Goal: Information Seeking & Learning: Learn about a topic

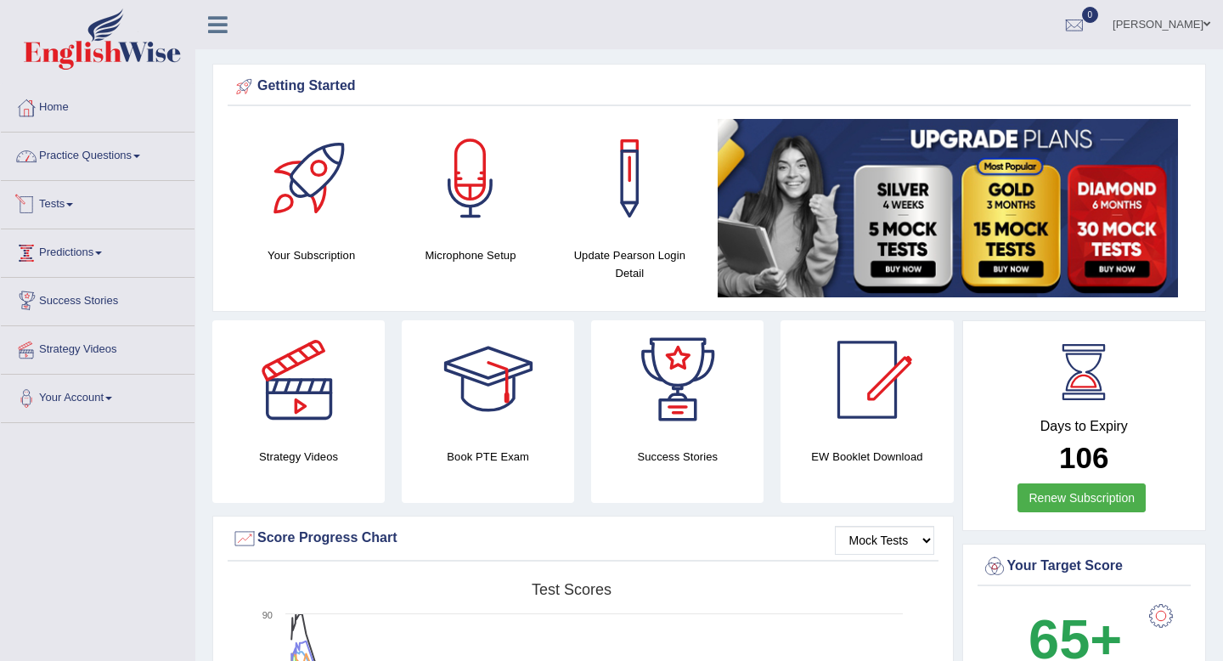
click at [79, 163] on link "Practice Questions" at bounding box center [98, 154] width 194 height 42
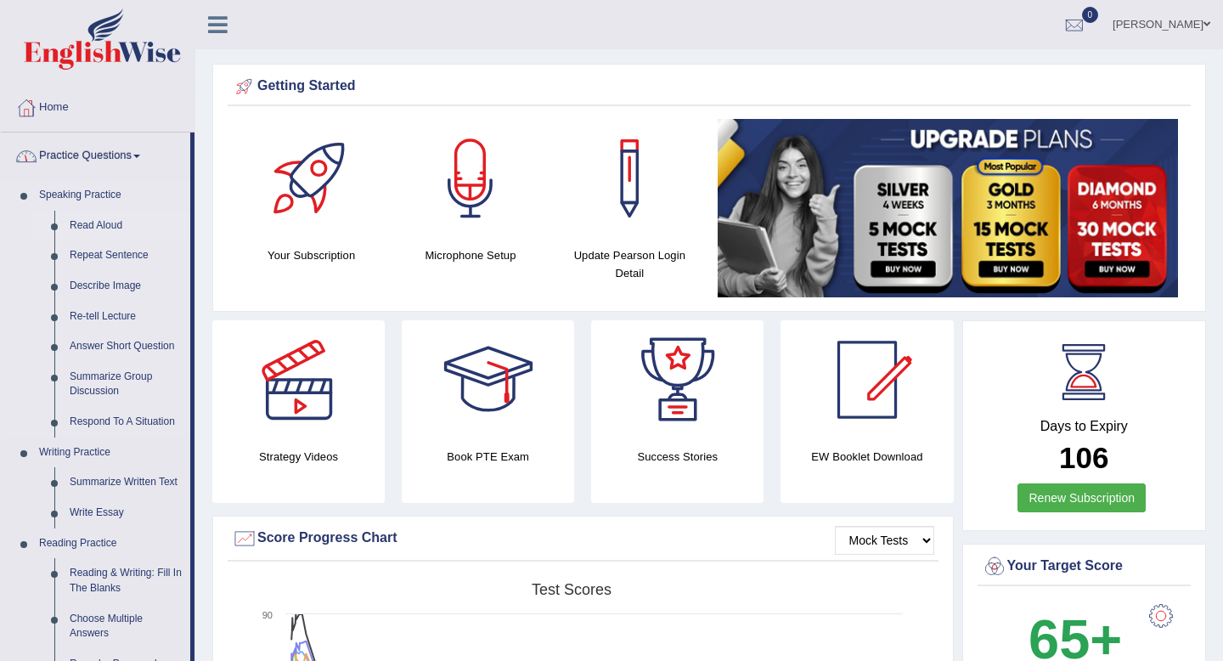
click at [82, 229] on link "Read Aloud" at bounding box center [126, 226] width 128 height 31
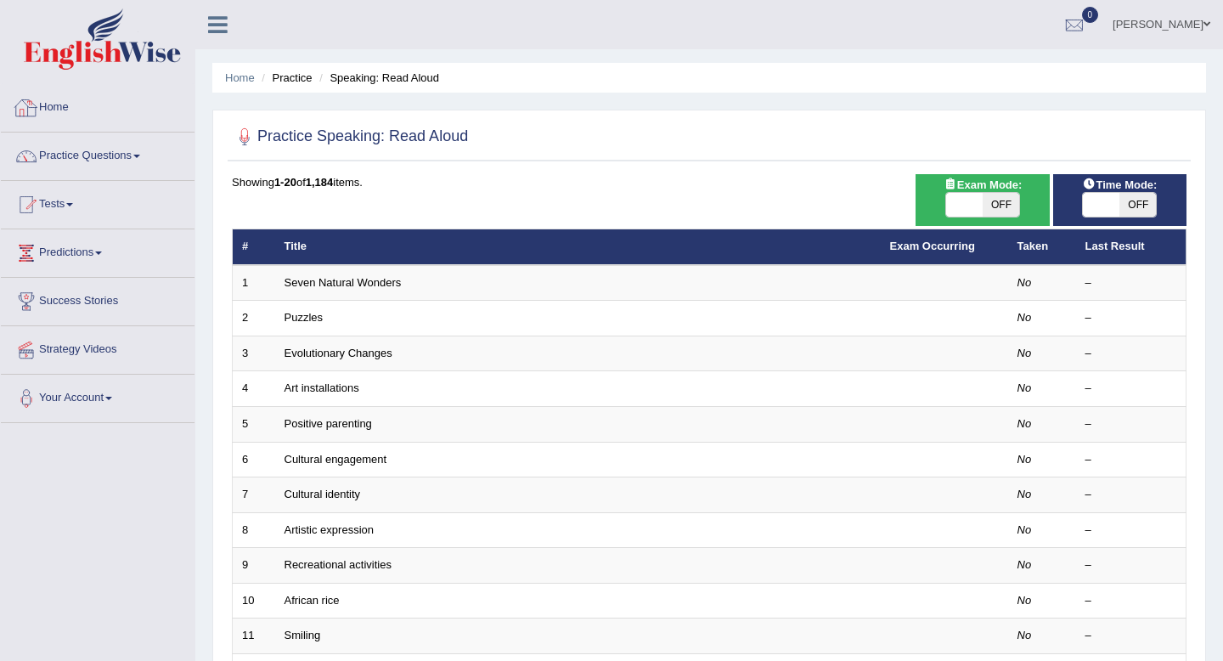
click at [62, 107] on link "Home" at bounding box center [98, 105] width 194 height 42
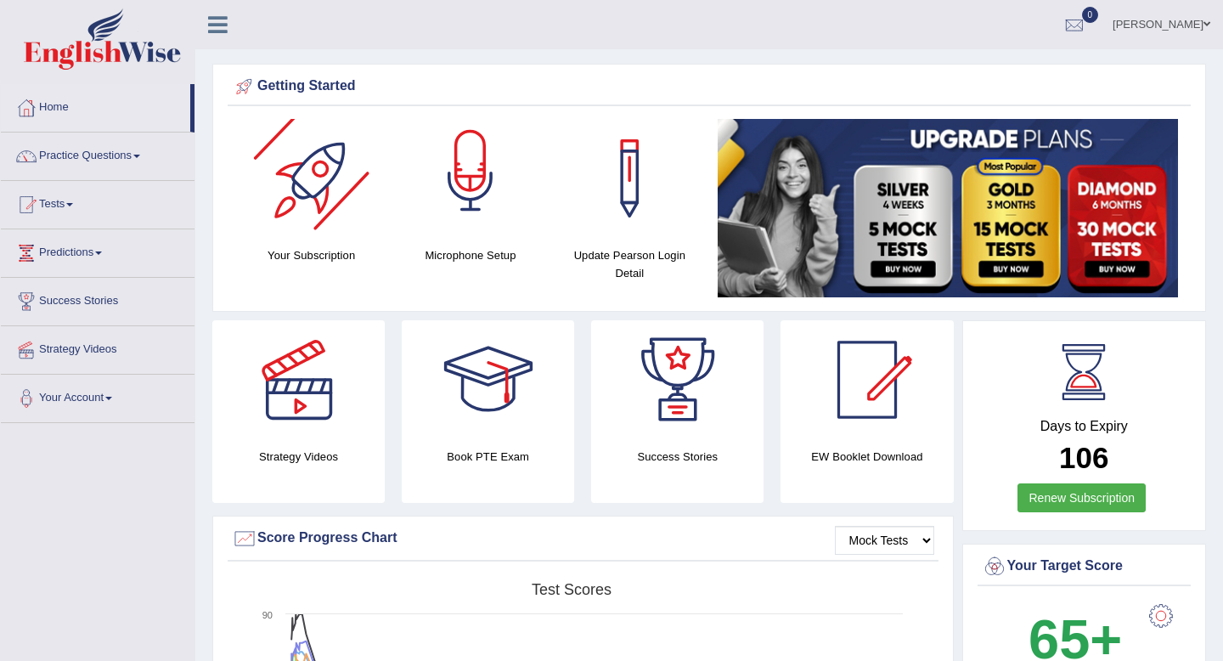
click at [498, 197] on div at bounding box center [470, 178] width 119 height 119
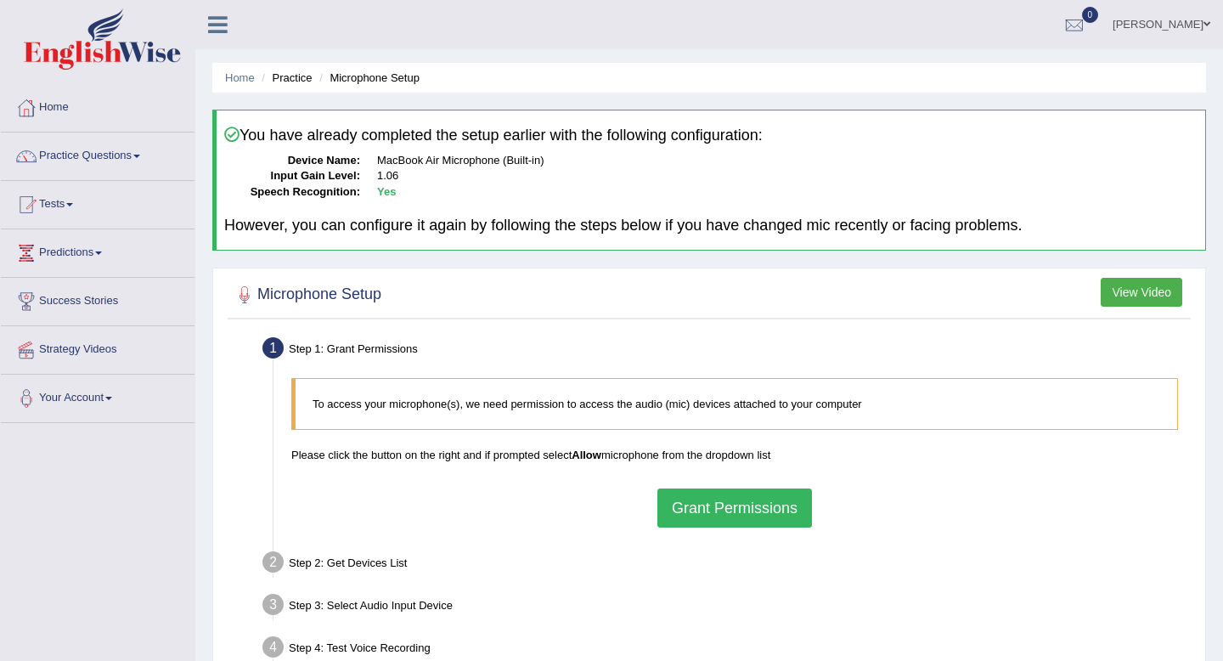
click at [714, 525] on button "Grant Permissions" at bounding box center [735, 507] width 155 height 39
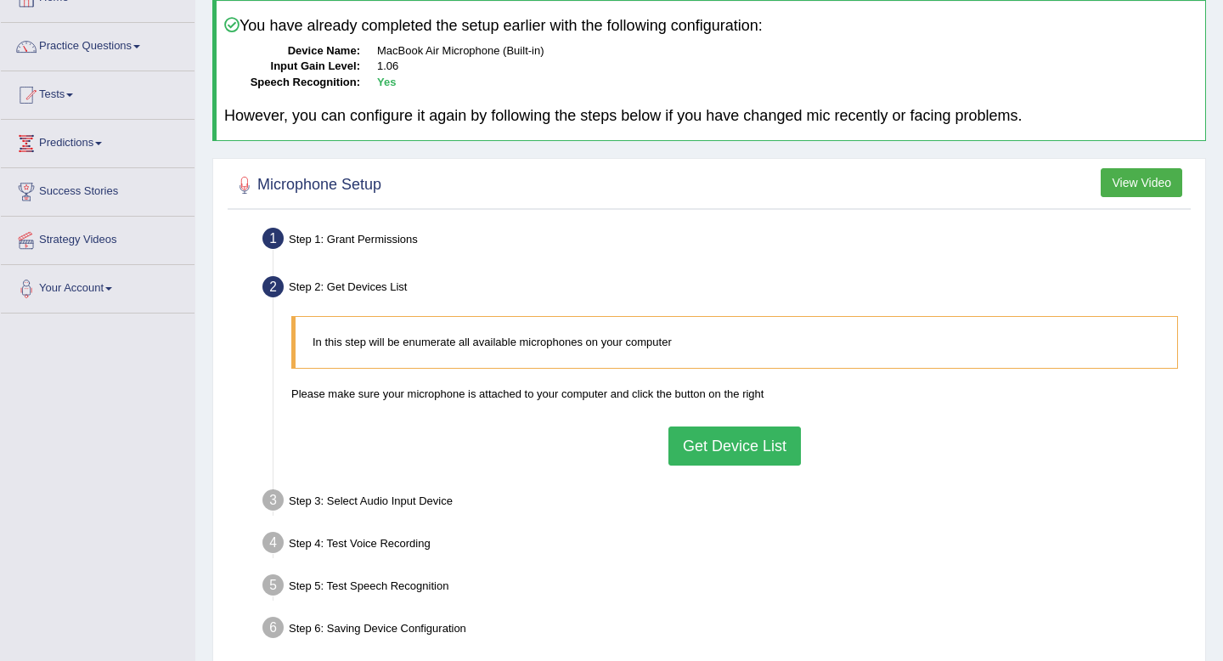
scroll to position [122, 0]
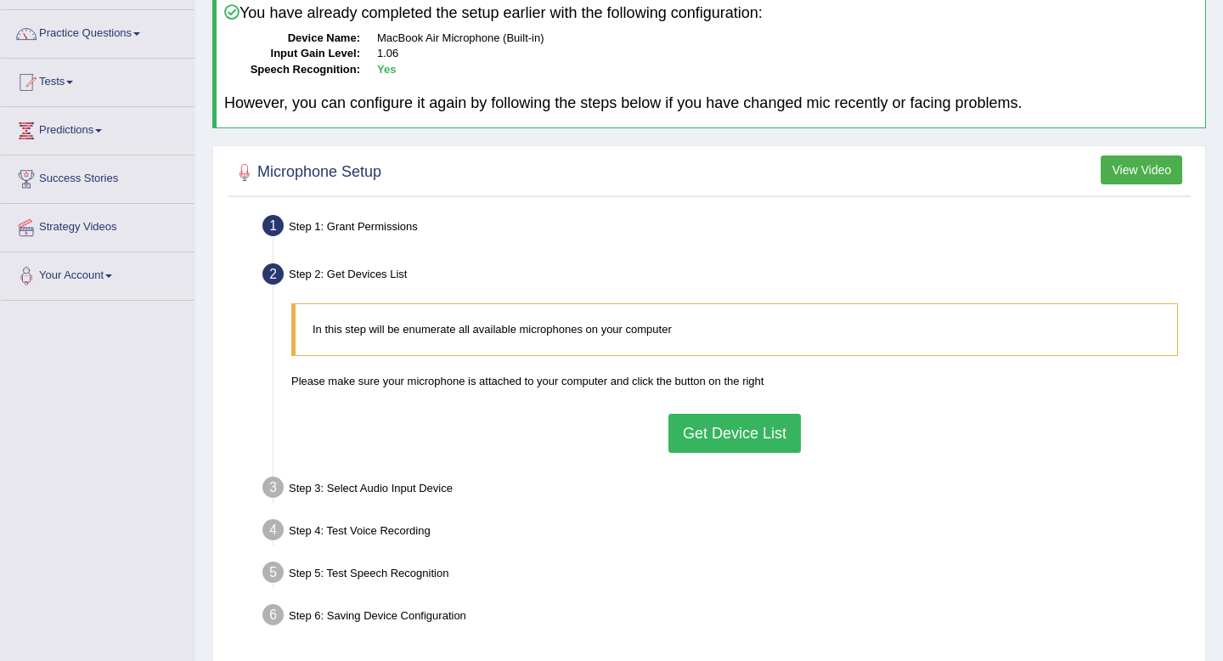
click at [719, 436] on button "Get Device List" at bounding box center [735, 433] width 133 height 39
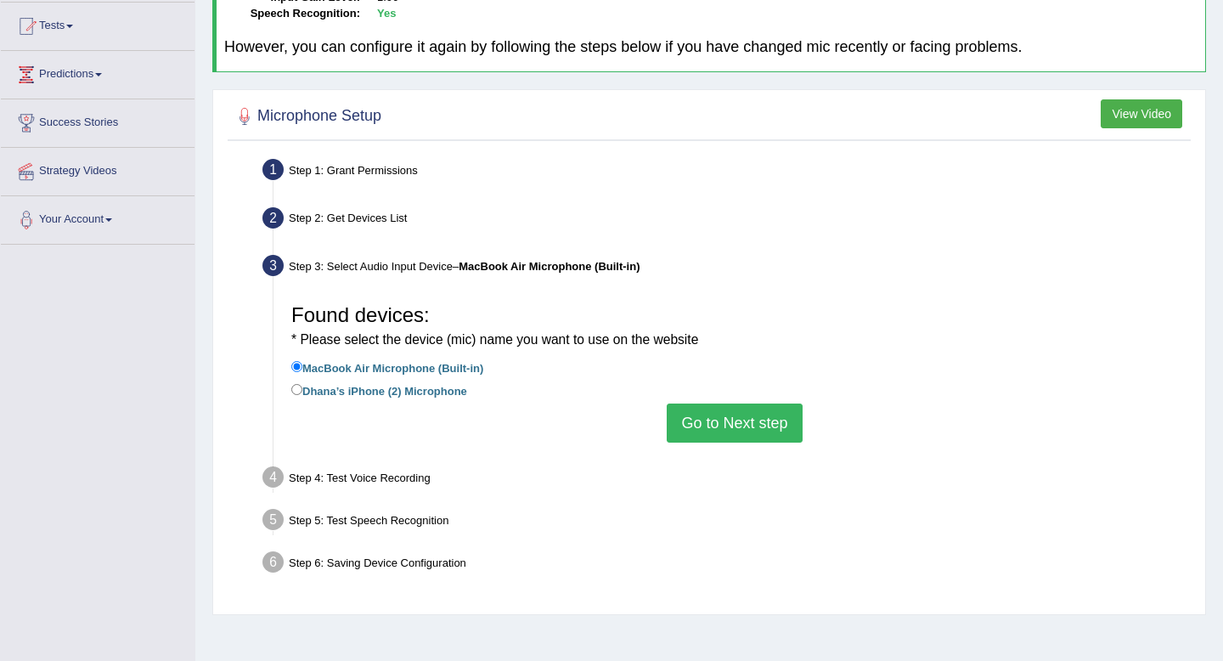
scroll to position [179, 0]
click at [737, 425] on button "Go to Next step" at bounding box center [734, 422] width 135 height 39
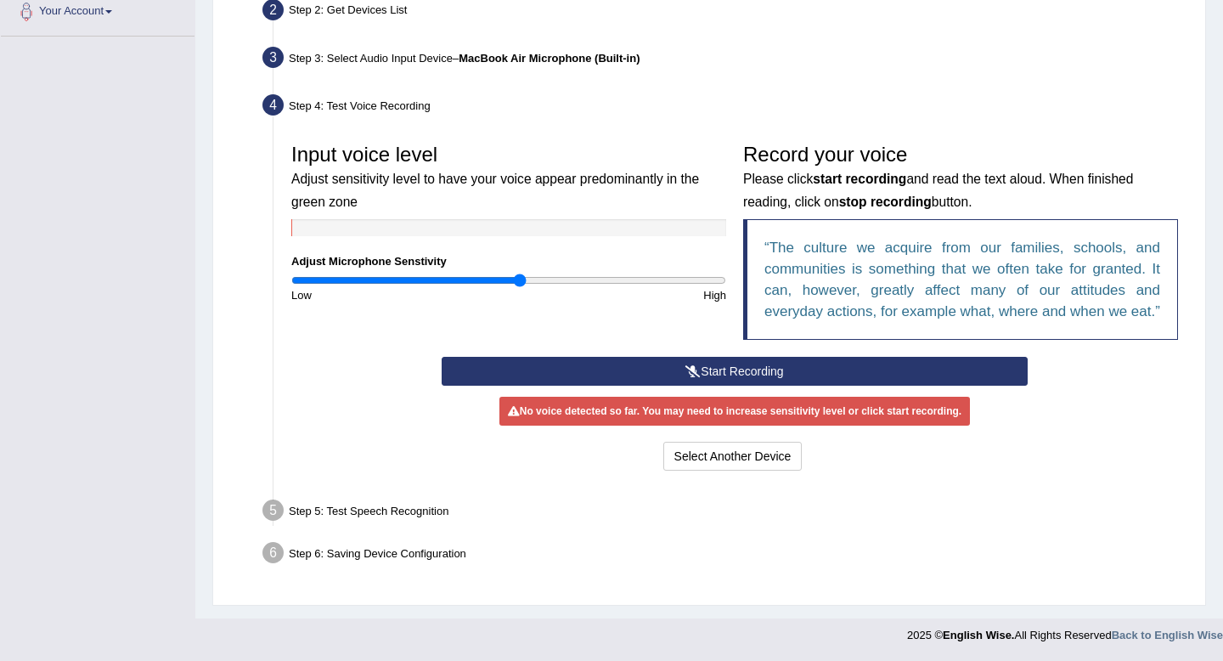
scroll to position [391, 0]
click at [629, 404] on div "Start Recording Stop Recording Note: Please listen to the recording till the en…" at bounding box center [734, 416] width 602 height 118
click at [622, 386] on button "Start Recording" at bounding box center [734, 371] width 585 height 29
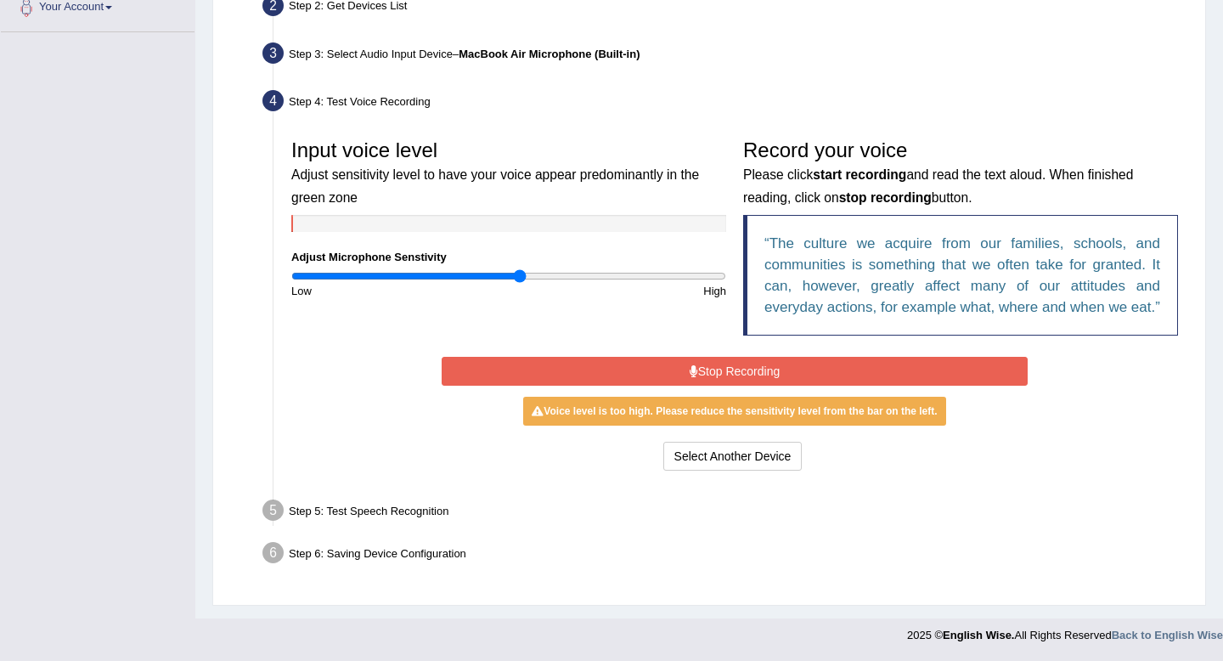
click at [621, 386] on button "Stop Recording" at bounding box center [734, 371] width 585 height 29
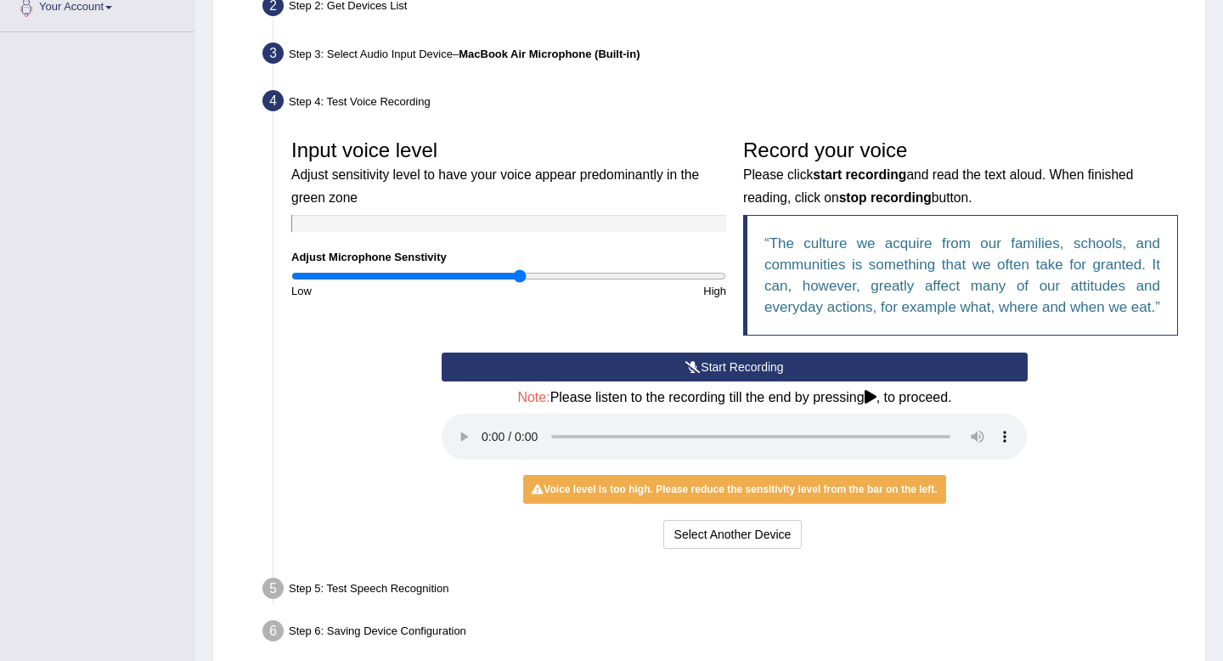
click at [583, 381] on button "Start Recording" at bounding box center [734, 367] width 585 height 29
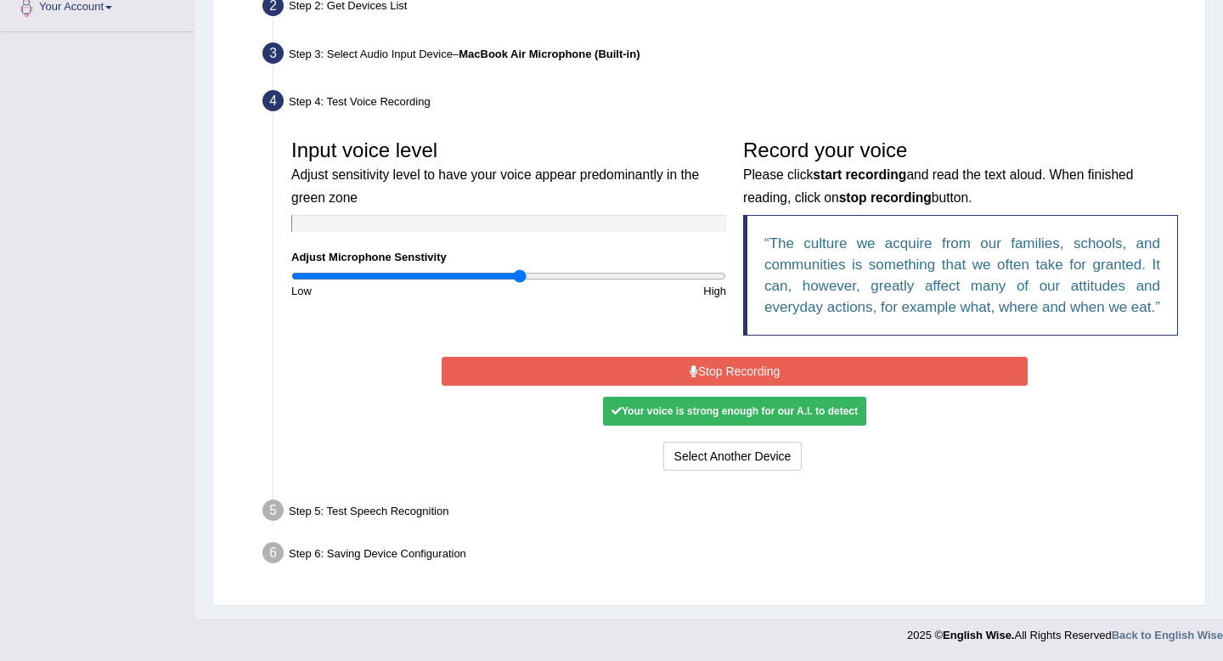
click at [581, 386] on button "Stop Recording" at bounding box center [734, 371] width 585 height 29
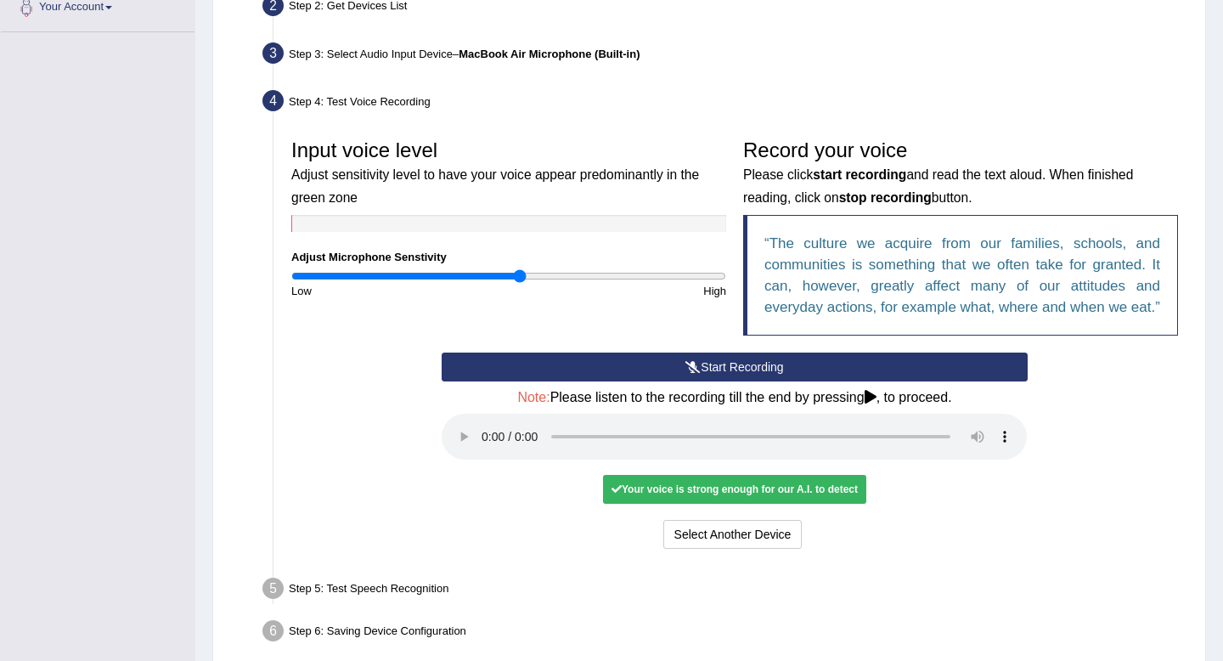
scroll to position [451, 0]
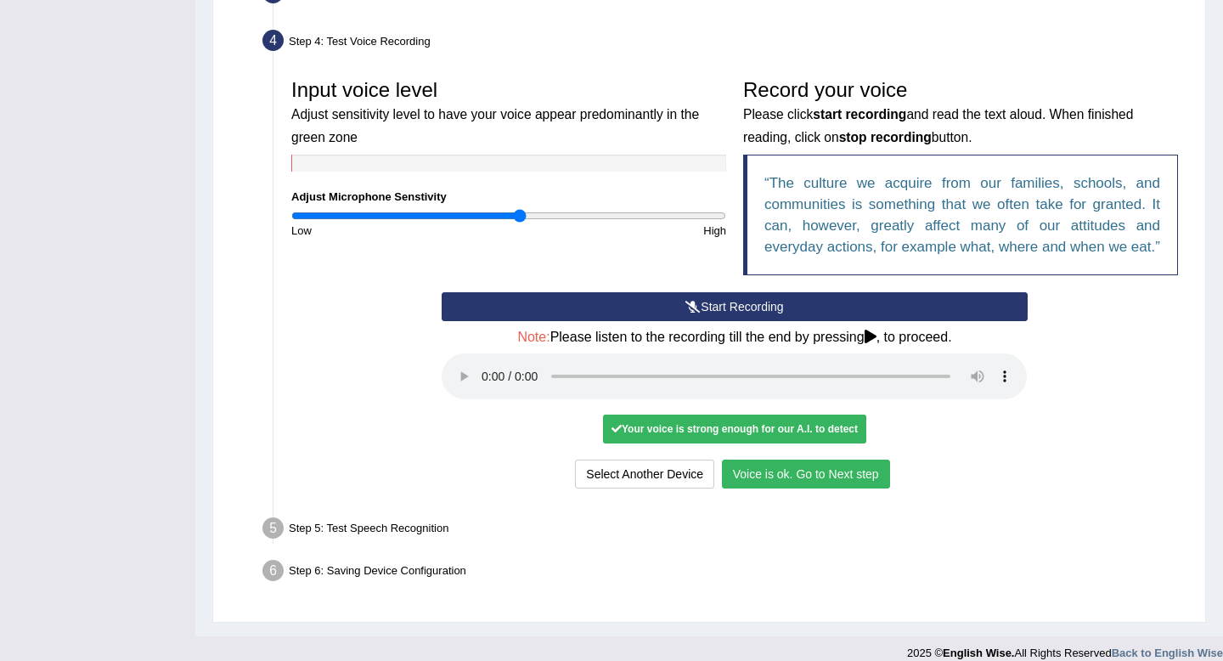
drag, startPoint x: 822, startPoint y: 495, endPoint x: 755, endPoint y: 459, distance: 76.4
click at [822, 488] on button "Voice is ok. Go to Next step" at bounding box center [806, 474] width 168 height 29
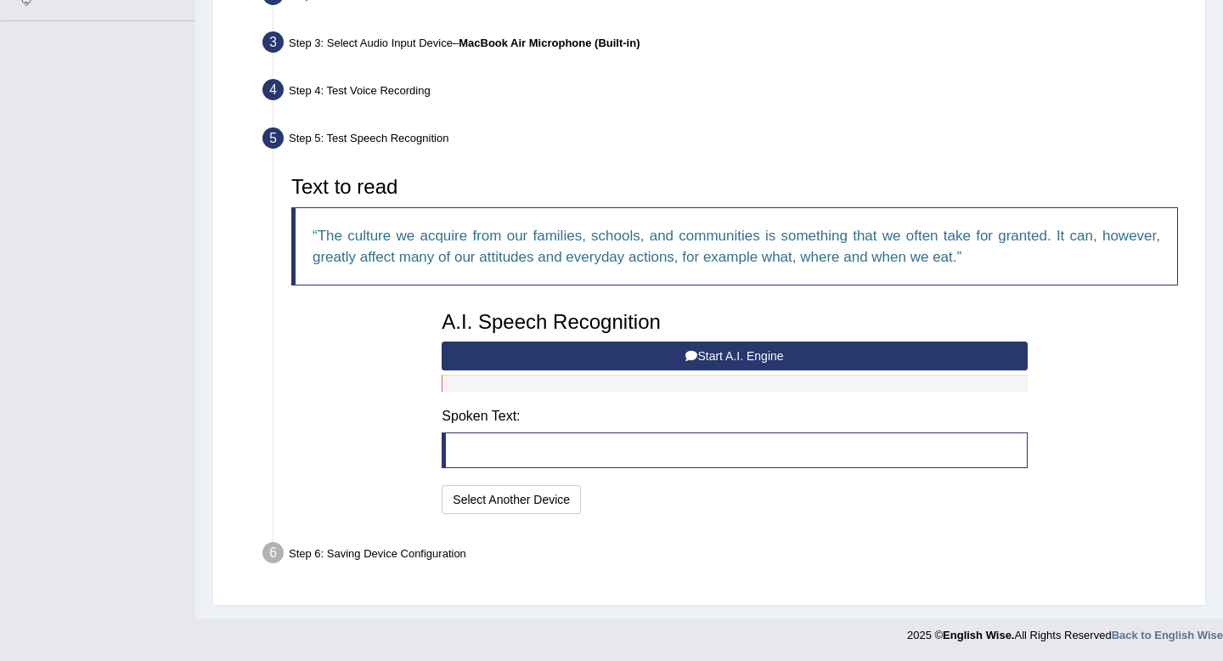
scroll to position [401, 0]
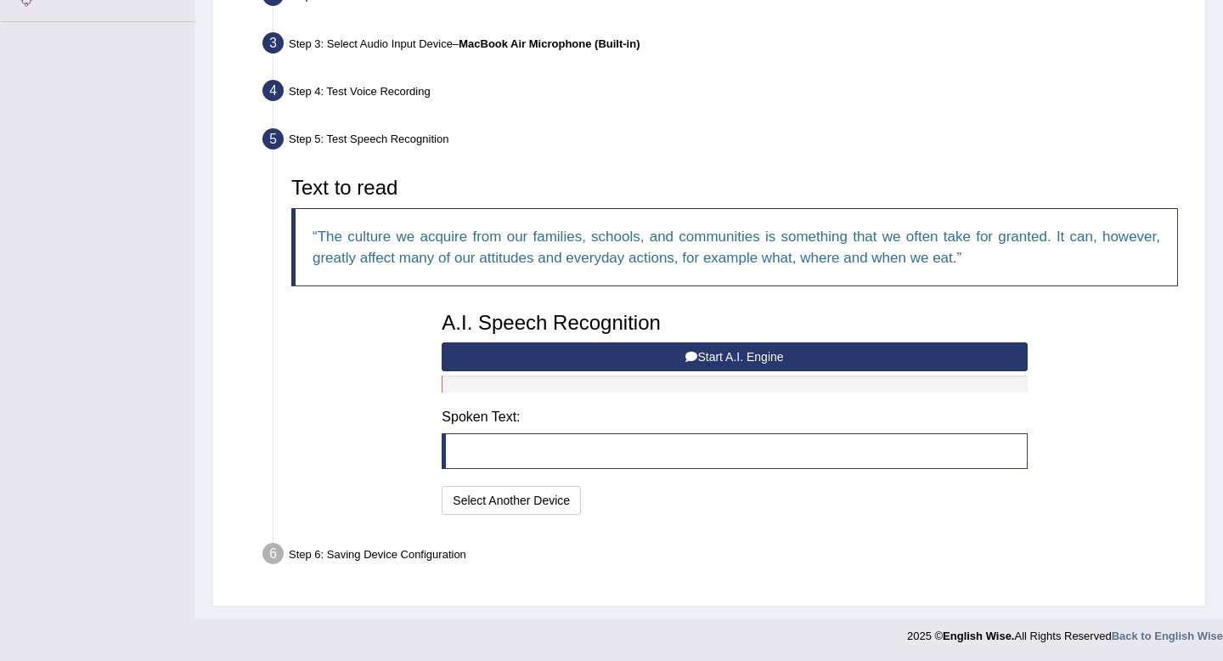
click at [635, 352] on button "Start A.I. Engine" at bounding box center [734, 356] width 585 height 29
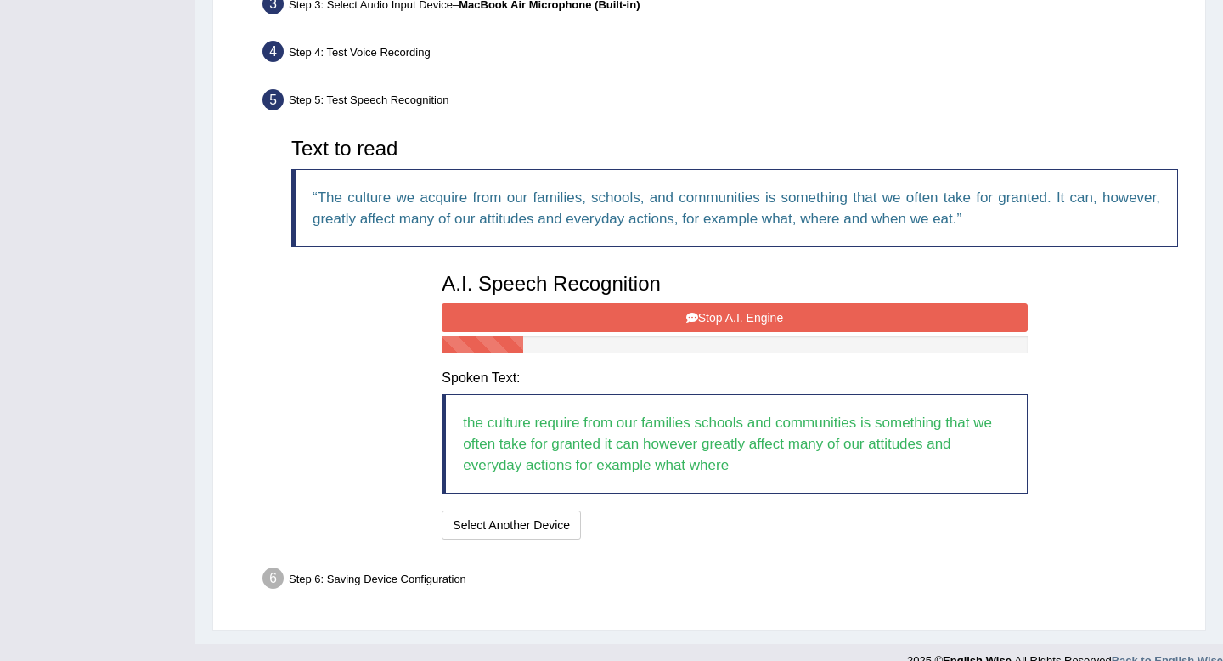
scroll to position [445, 0]
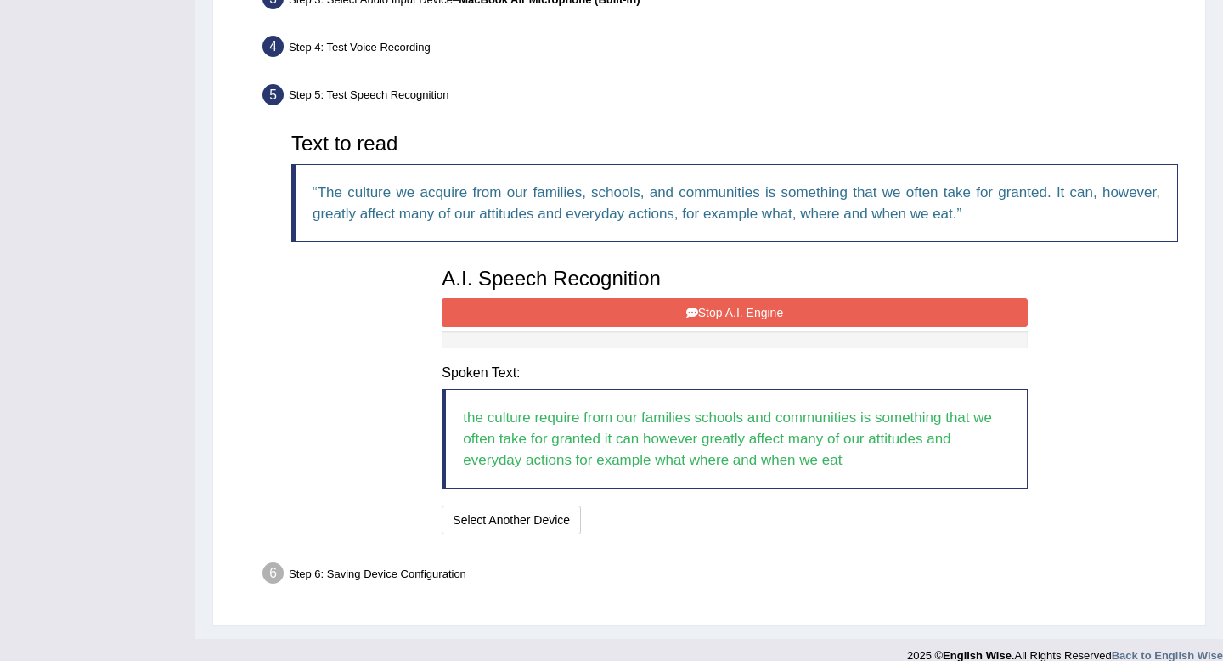
click at [635, 313] on button "Stop A.I. Engine" at bounding box center [734, 312] width 585 height 29
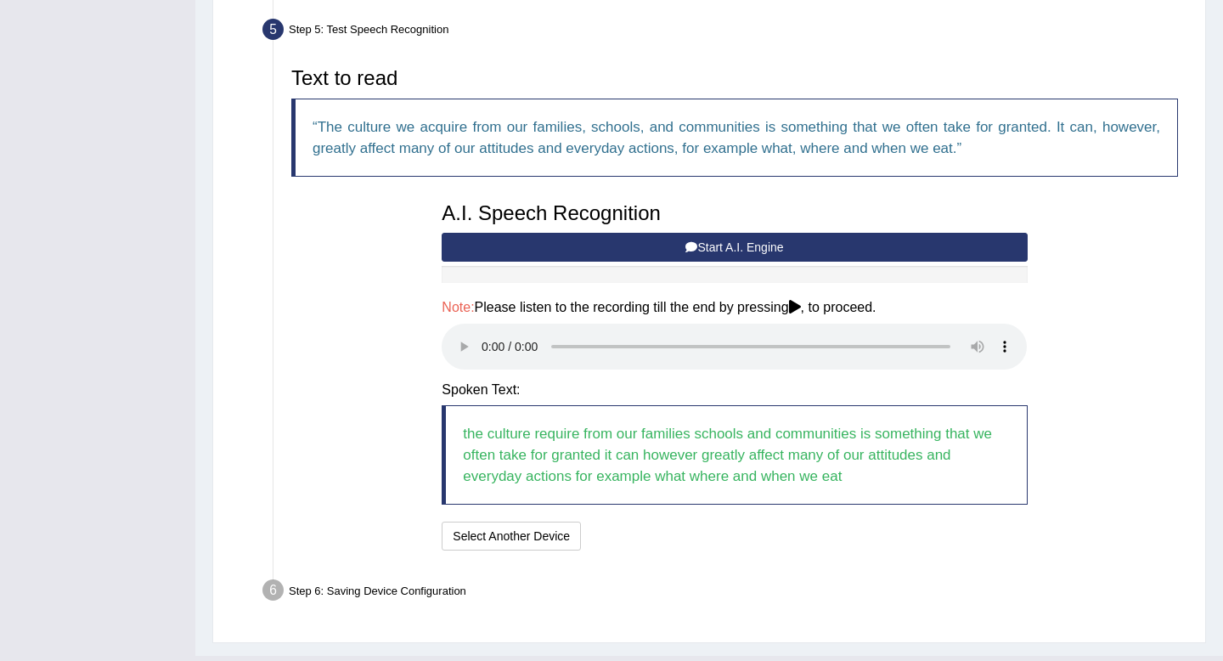
scroll to position [547, 0]
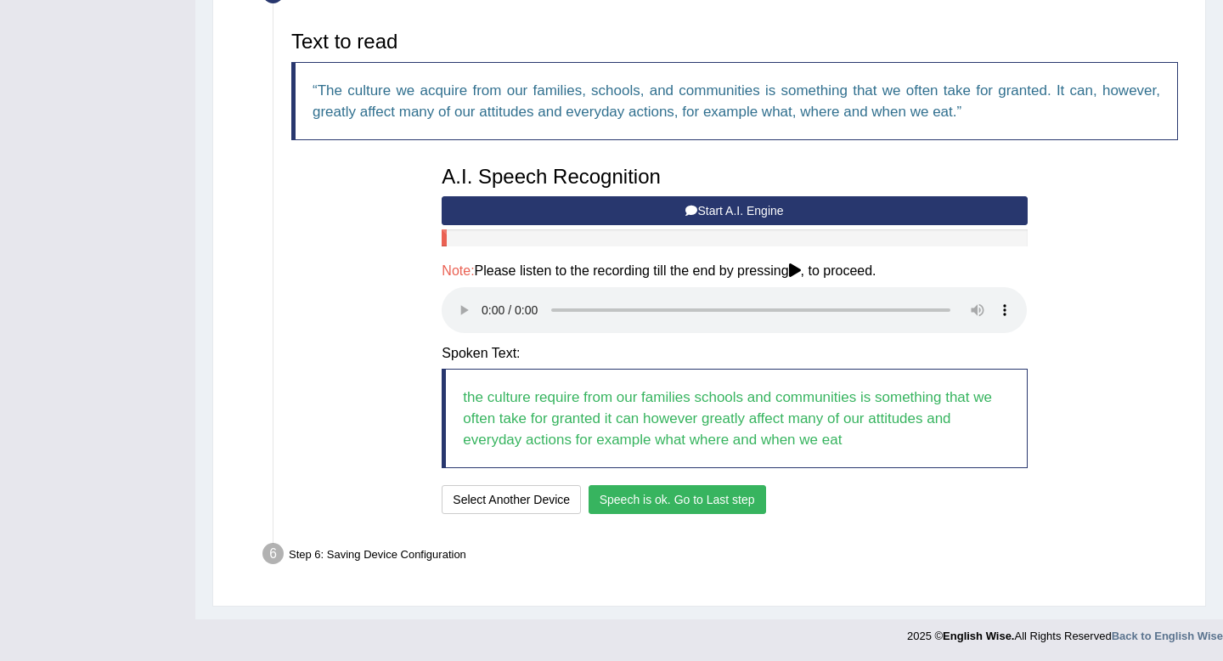
click at [700, 513] on div "I will practice without this feature Select Another Device Speech is ok. Go to …" at bounding box center [734, 501] width 585 height 33
click at [705, 507] on button "Speech is ok. Go to Last step" at bounding box center [678, 499] width 178 height 29
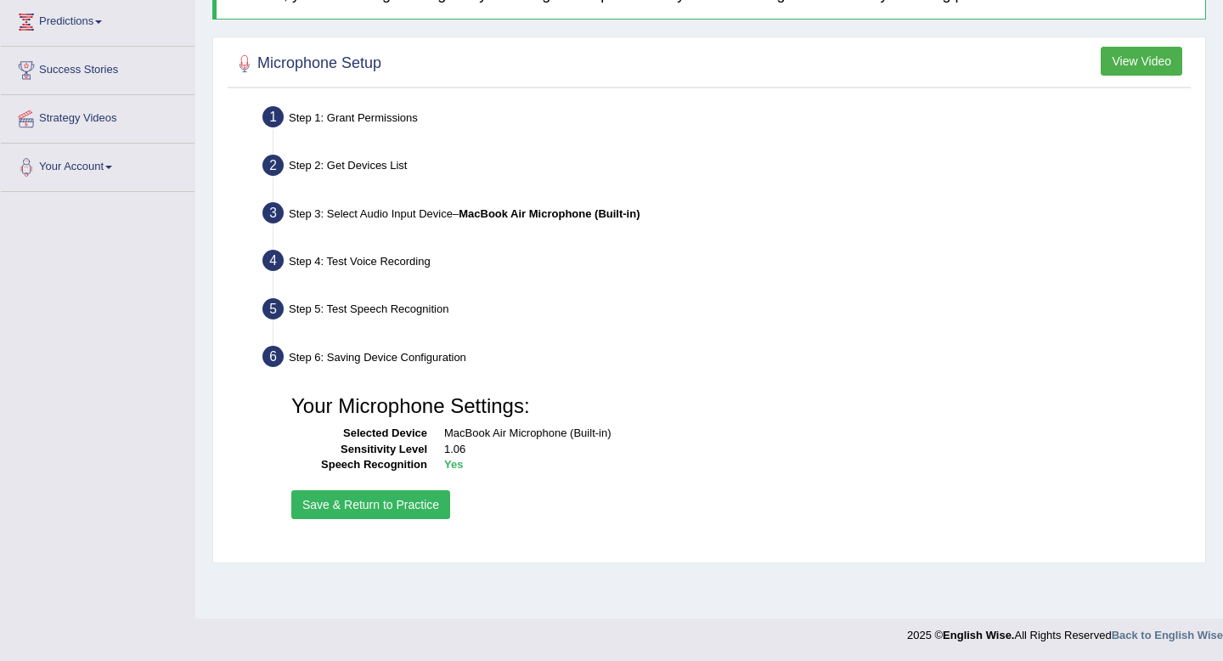
scroll to position [231, 0]
click at [400, 505] on button "Save & Return to Practice" at bounding box center [370, 504] width 159 height 29
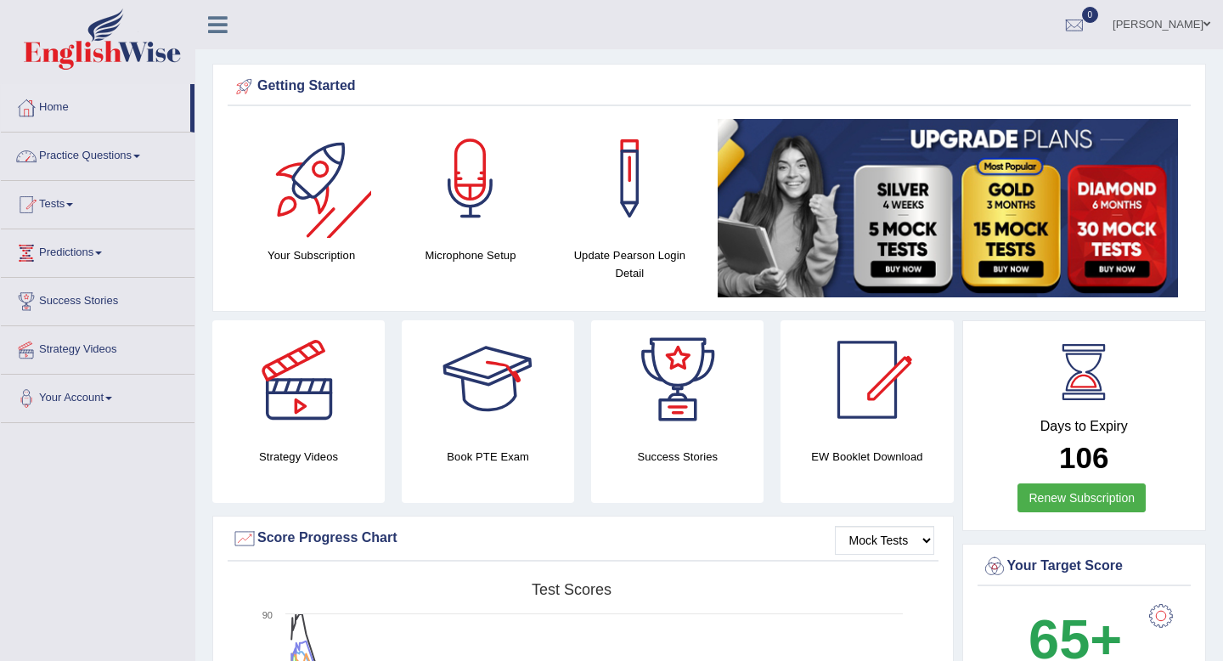
click at [142, 162] on link "Practice Questions" at bounding box center [98, 154] width 194 height 42
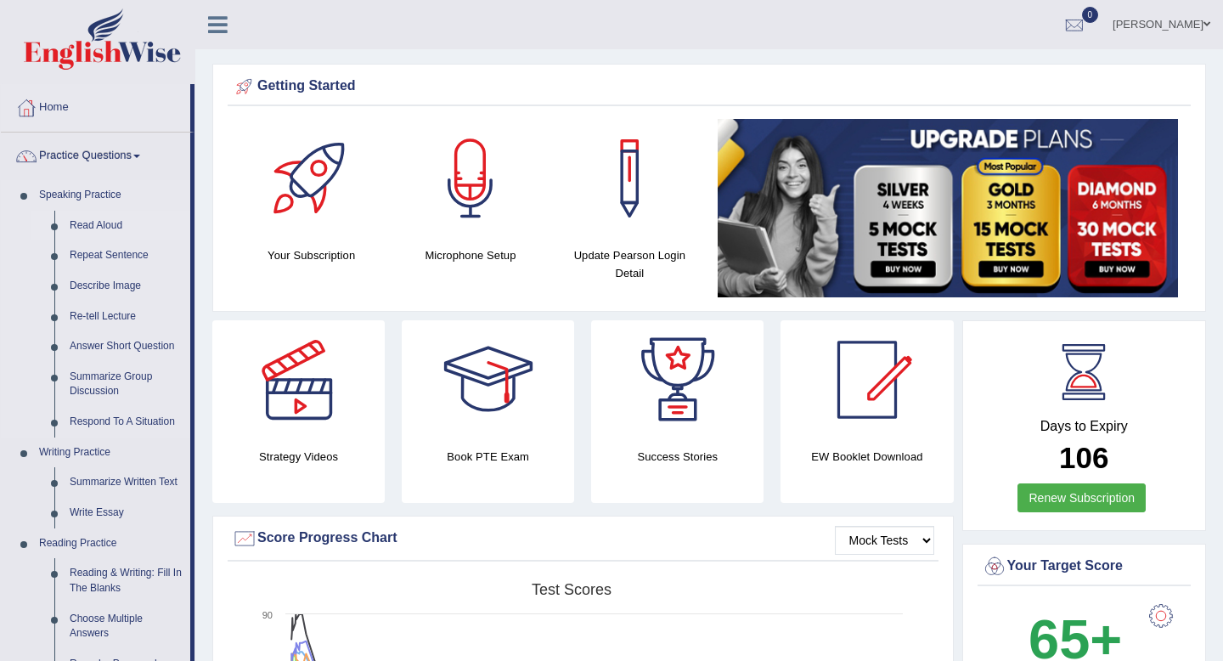
click at [78, 218] on link "Read Aloud" at bounding box center [126, 226] width 128 height 31
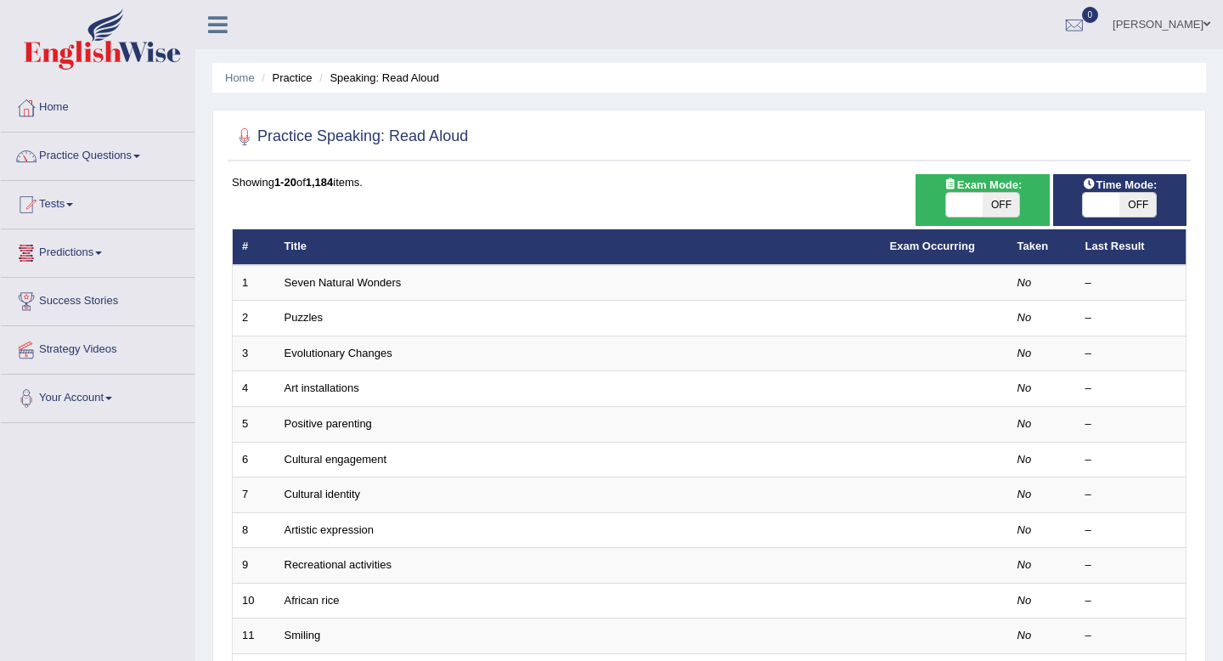
click at [974, 210] on span at bounding box center [964, 205] width 37 height 24
click at [1088, 203] on span at bounding box center [1101, 205] width 37 height 24
click at [1137, 205] on span "OFF" at bounding box center [1138, 205] width 37 height 24
checkbox input "true"
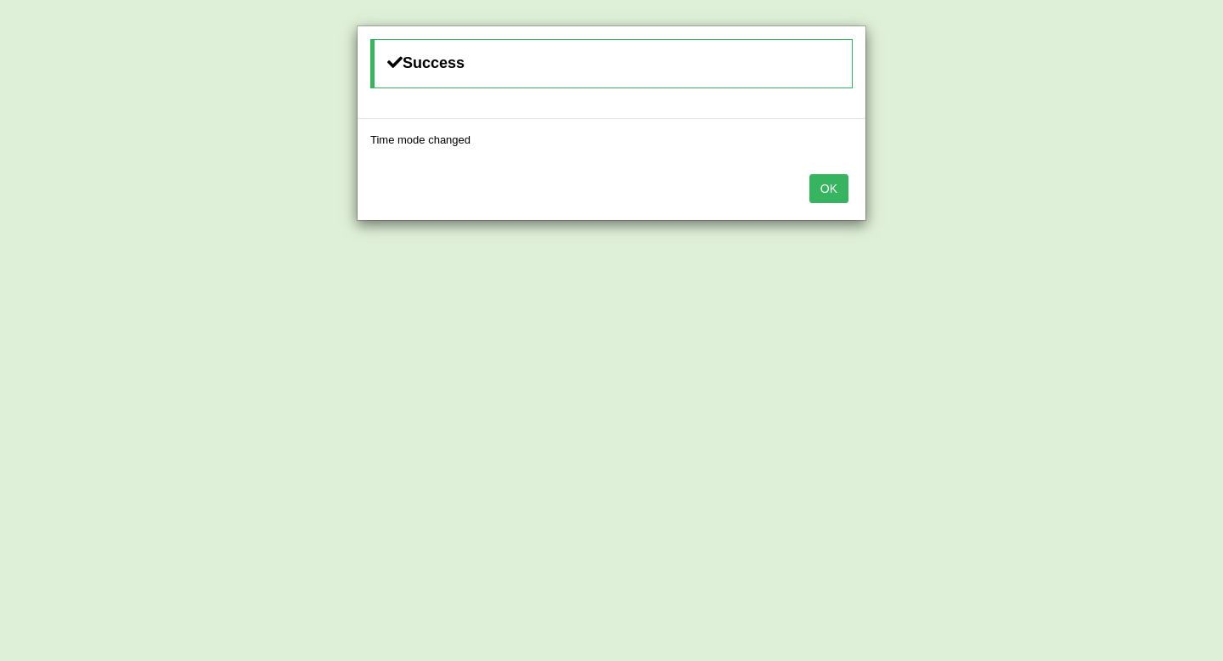
click at [838, 193] on button "OK" at bounding box center [829, 188] width 39 height 29
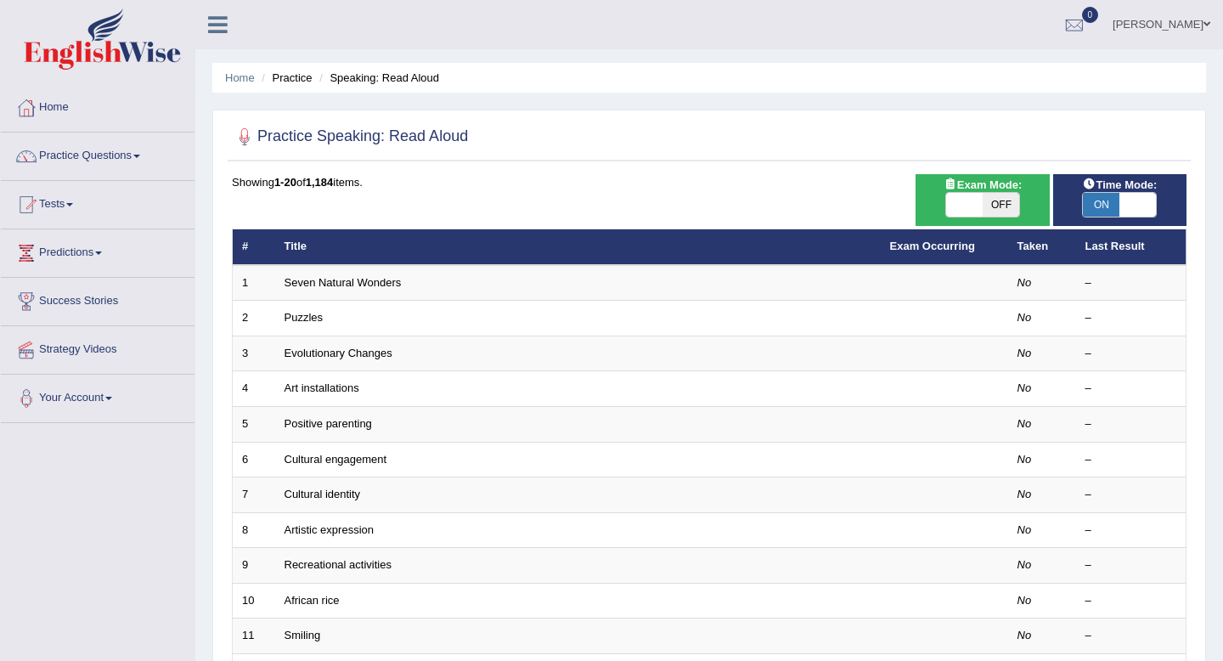
click at [990, 200] on span "OFF" at bounding box center [1001, 205] width 37 height 24
checkbox input "true"
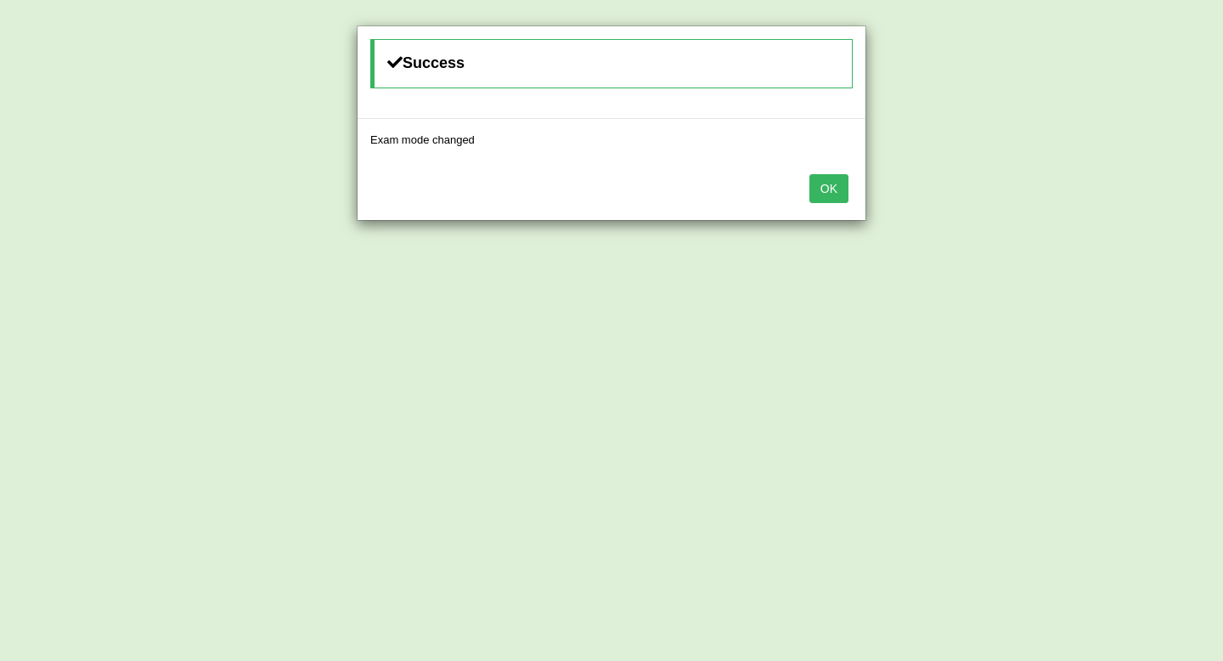
click at [814, 189] on button "OK" at bounding box center [829, 188] width 39 height 29
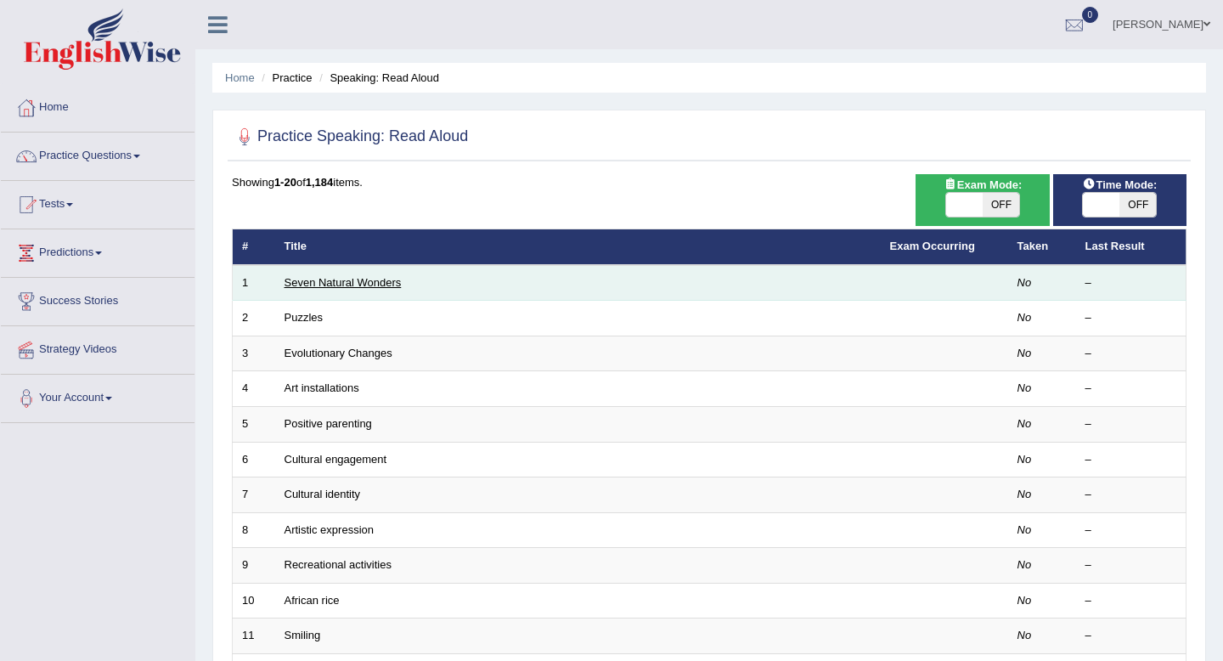
click at [323, 282] on link "Seven Natural Wonders" at bounding box center [343, 282] width 117 height 13
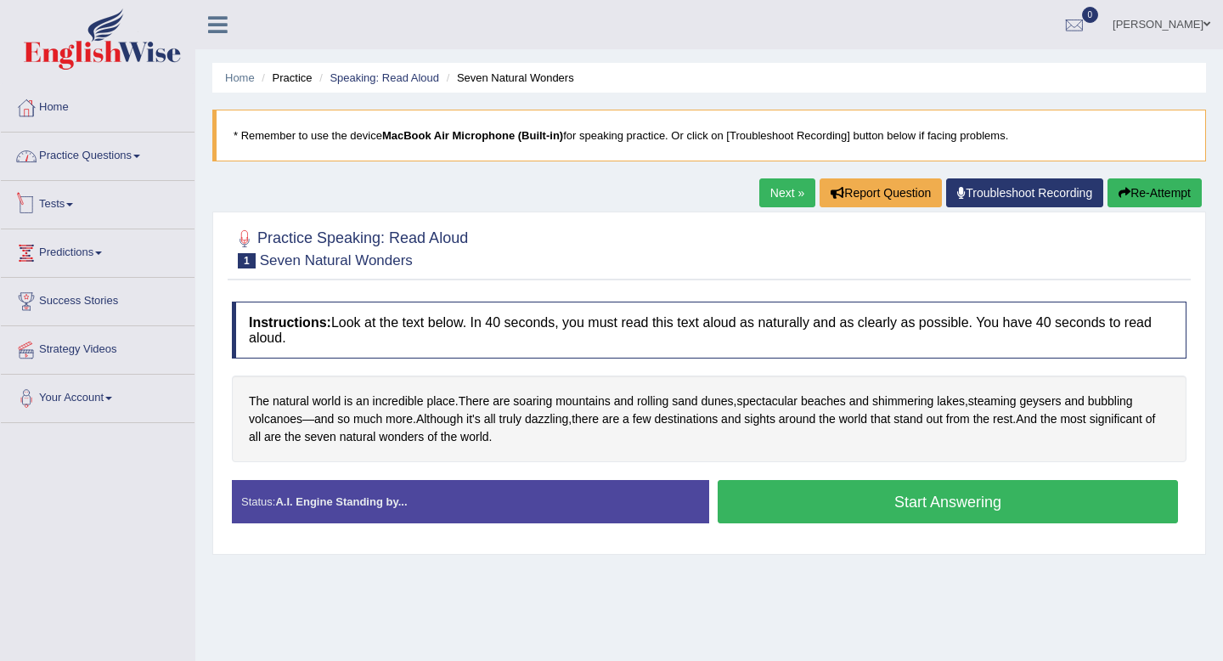
click at [114, 161] on link "Practice Questions" at bounding box center [98, 154] width 194 height 42
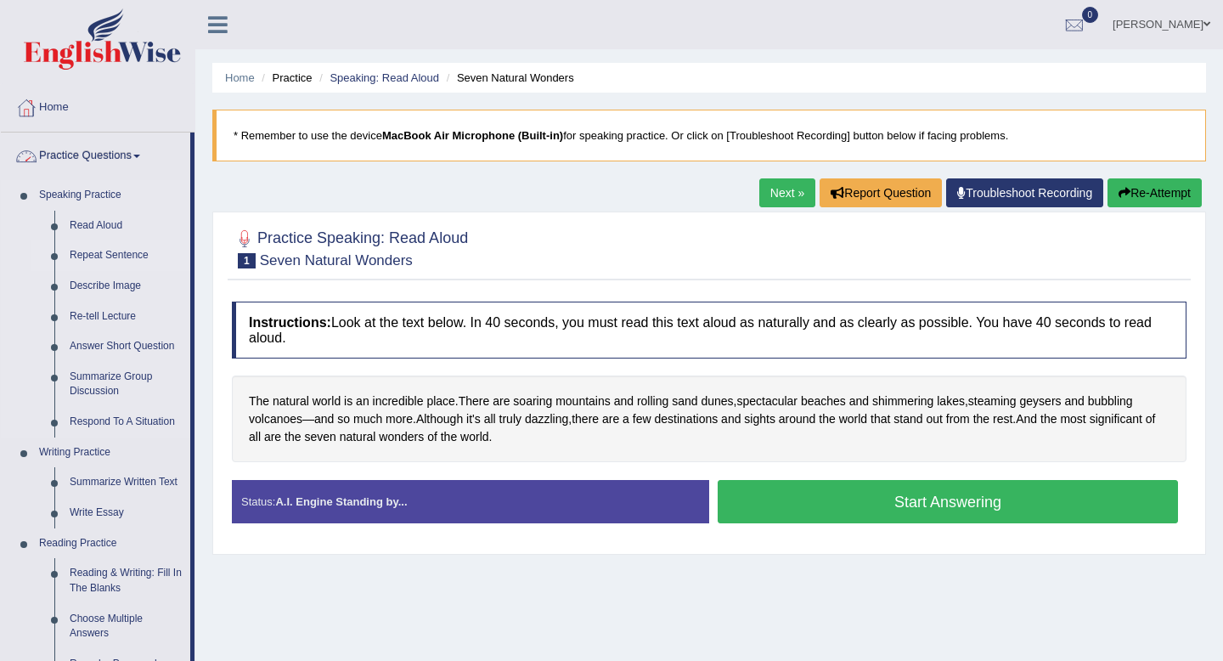
click at [104, 256] on link "Repeat Sentence" at bounding box center [126, 255] width 128 height 31
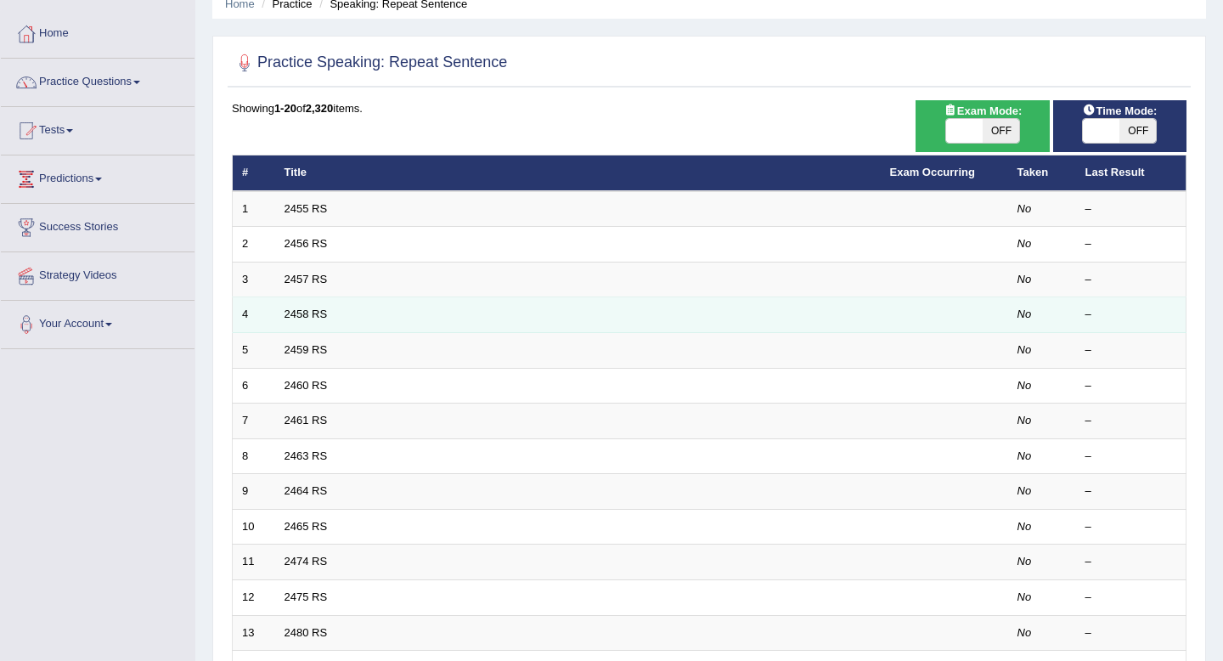
scroll to position [79, 0]
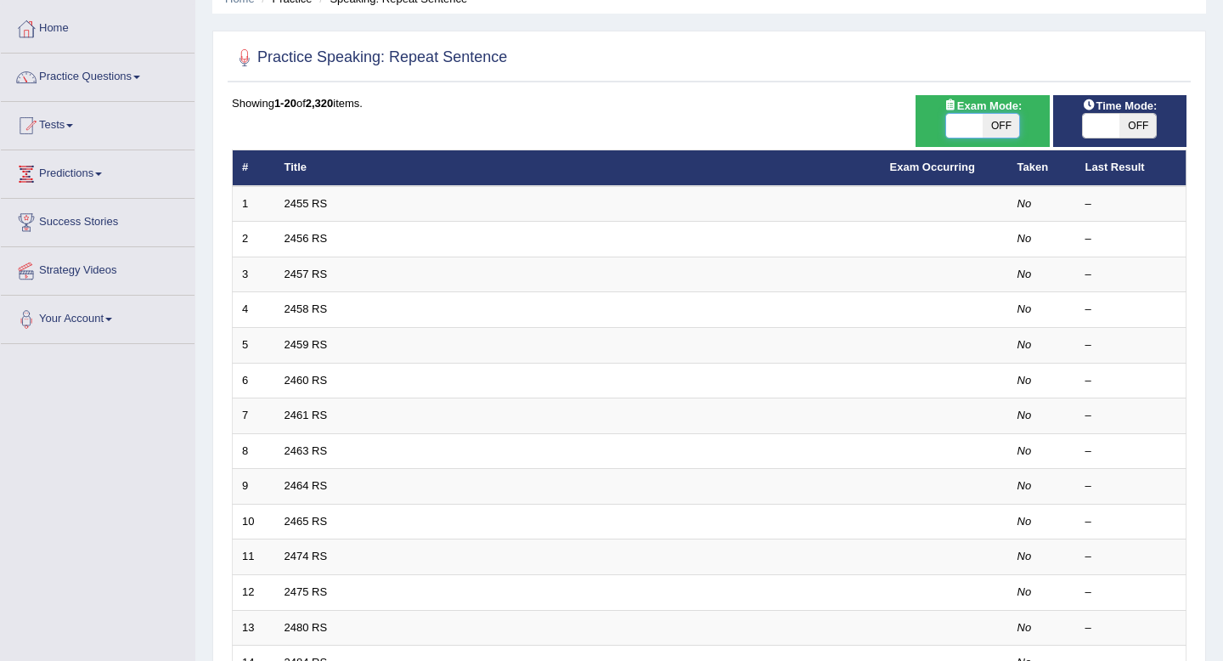
click at [951, 126] on span at bounding box center [964, 126] width 37 height 24
checkbox input "true"
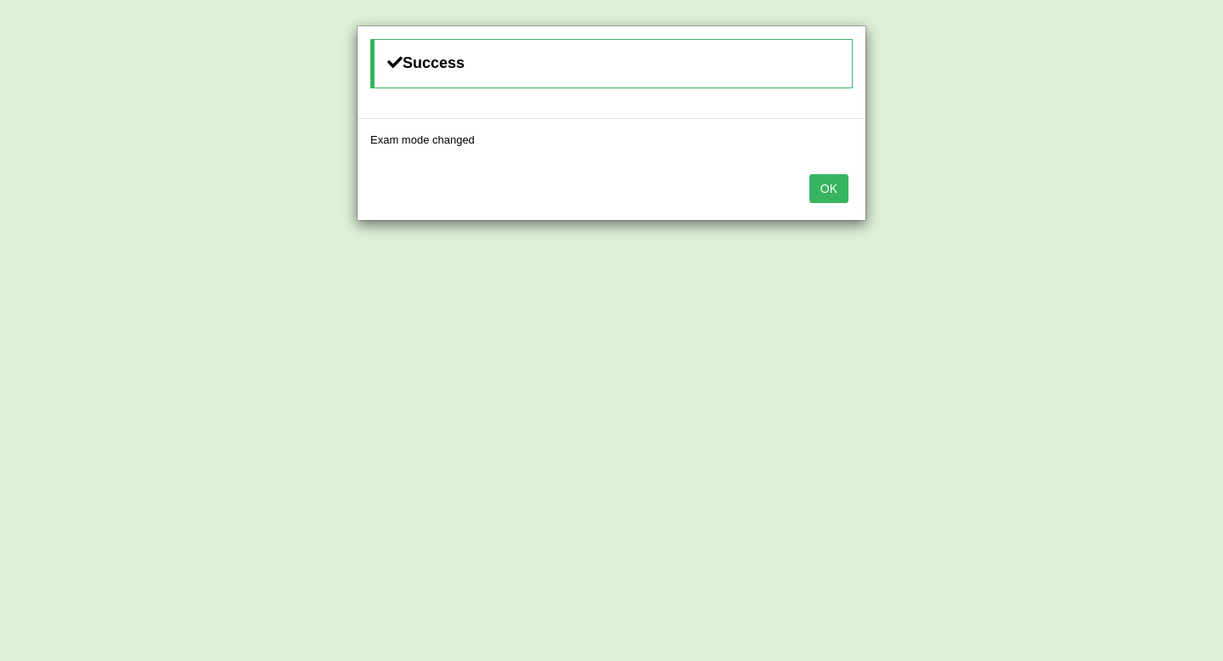
click at [819, 189] on button "OK" at bounding box center [829, 188] width 39 height 29
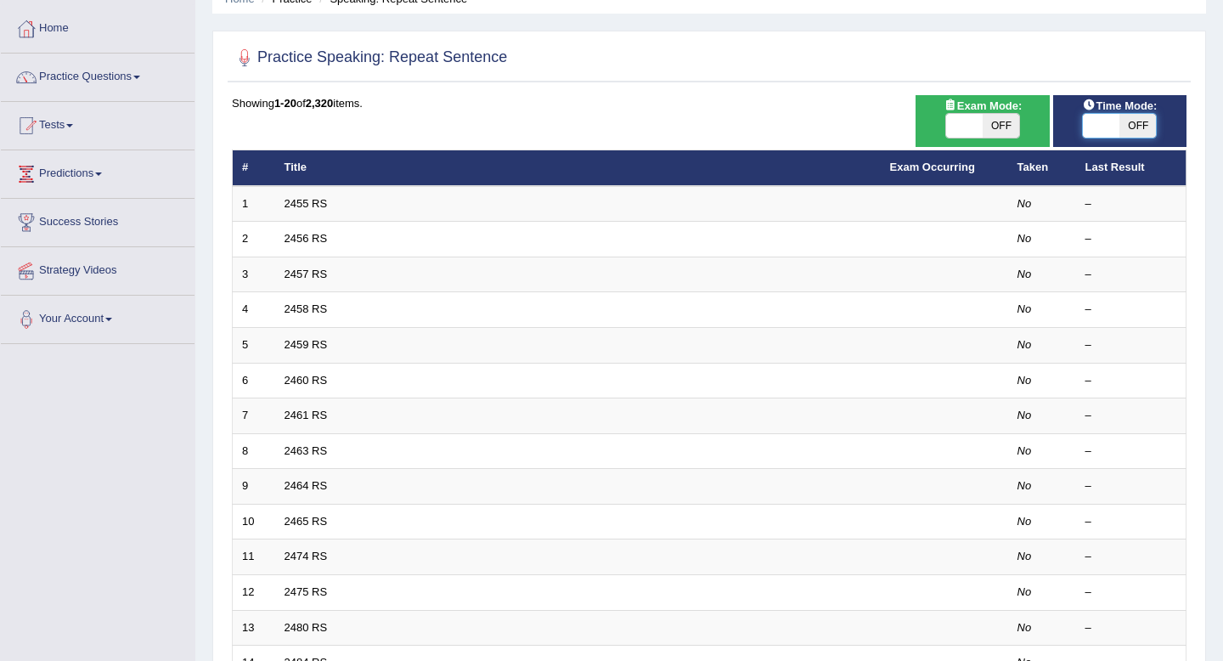
click at [1106, 127] on span at bounding box center [1101, 126] width 37 height 24
click at [1099, 127] on span at bounding box center [1101, 126] width 37 height 24
click at [1145, 125] on span "OFF" at bounding box center [1138, 126] width 37 height 24
checkbox input "true"
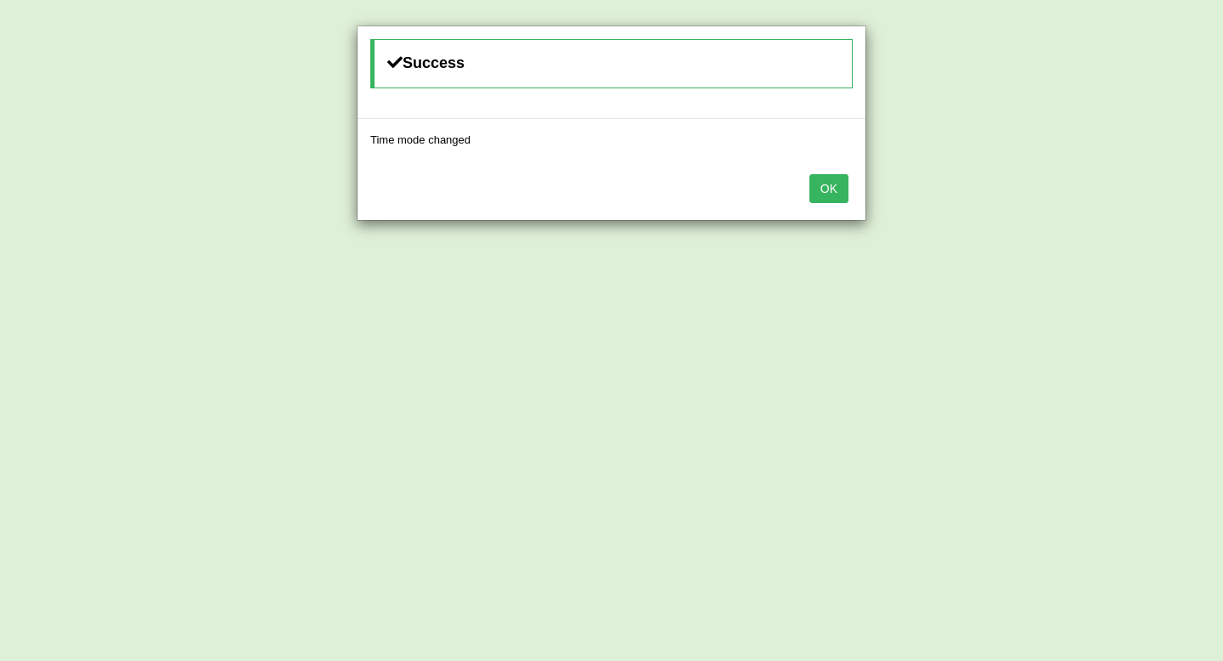
click at [828, 189] on button "OK" at bounding box center [829, 188] width 39 height 29
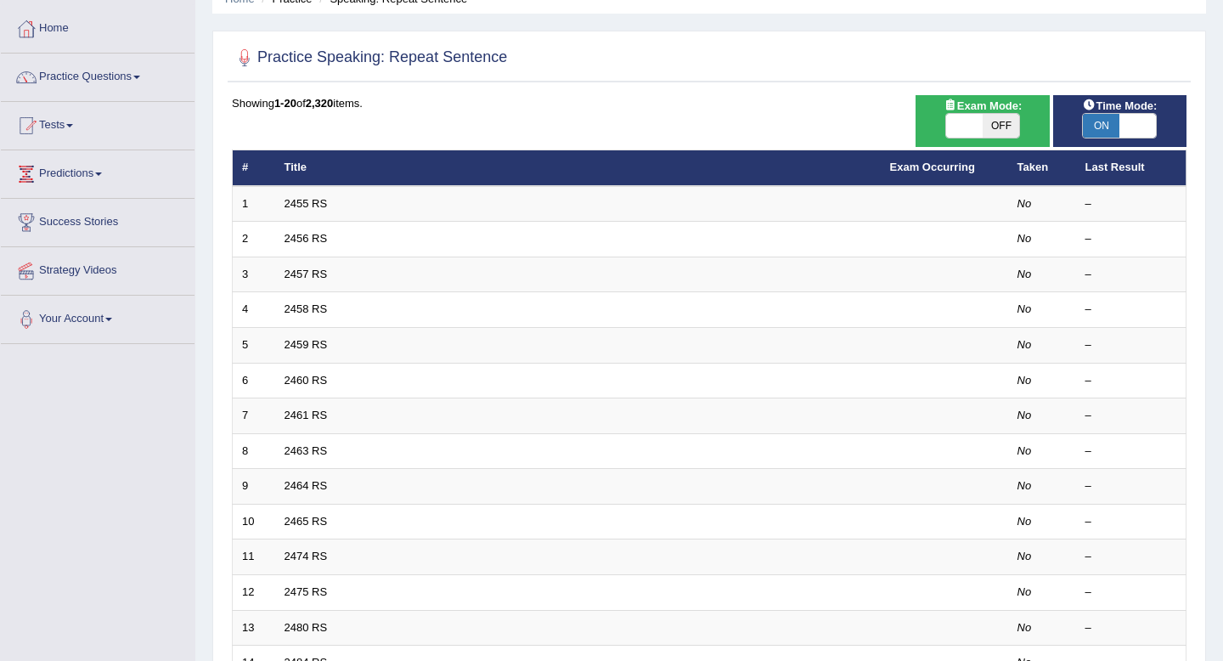
click at [974, 125] on span at bounding box center [964, 126] width 37 height 24
click at [1002, 122] on span "OFF" at bounding box center [1001, 126] width 37 height 24
checkbox input "true"
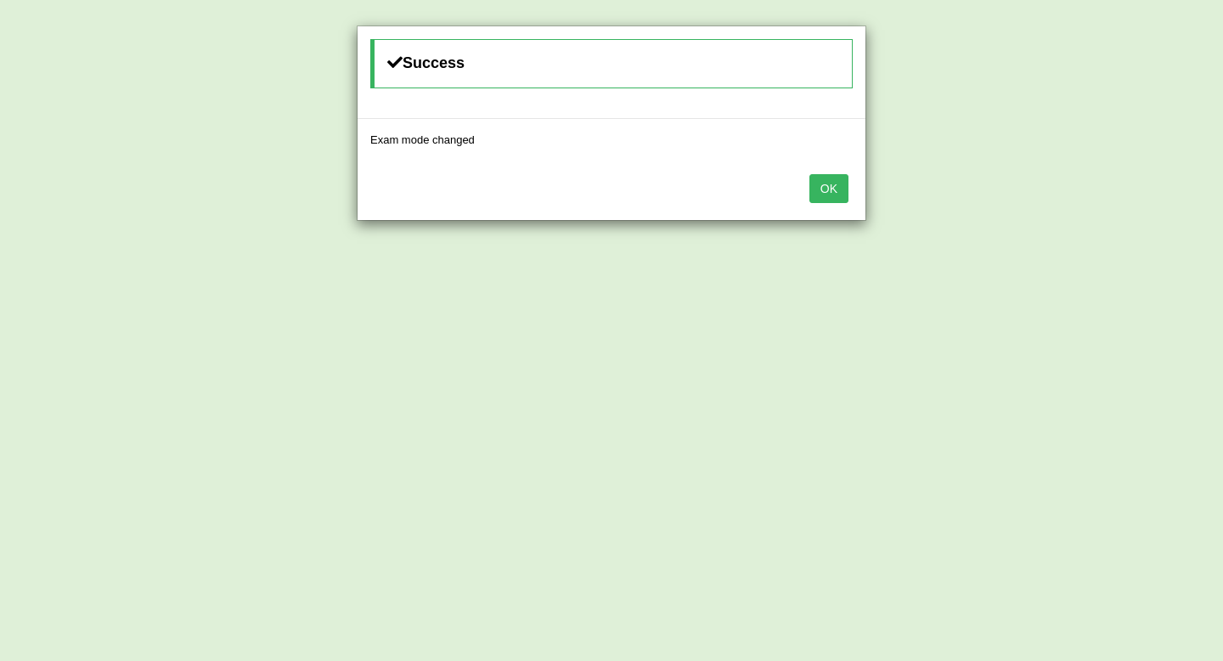
click at [806, 190] on div "OK" at bounding box center [612, 190] width 508 height 59
click at [824, 187] on button "OK" at bounding box center [829, 188] width 39 height 29
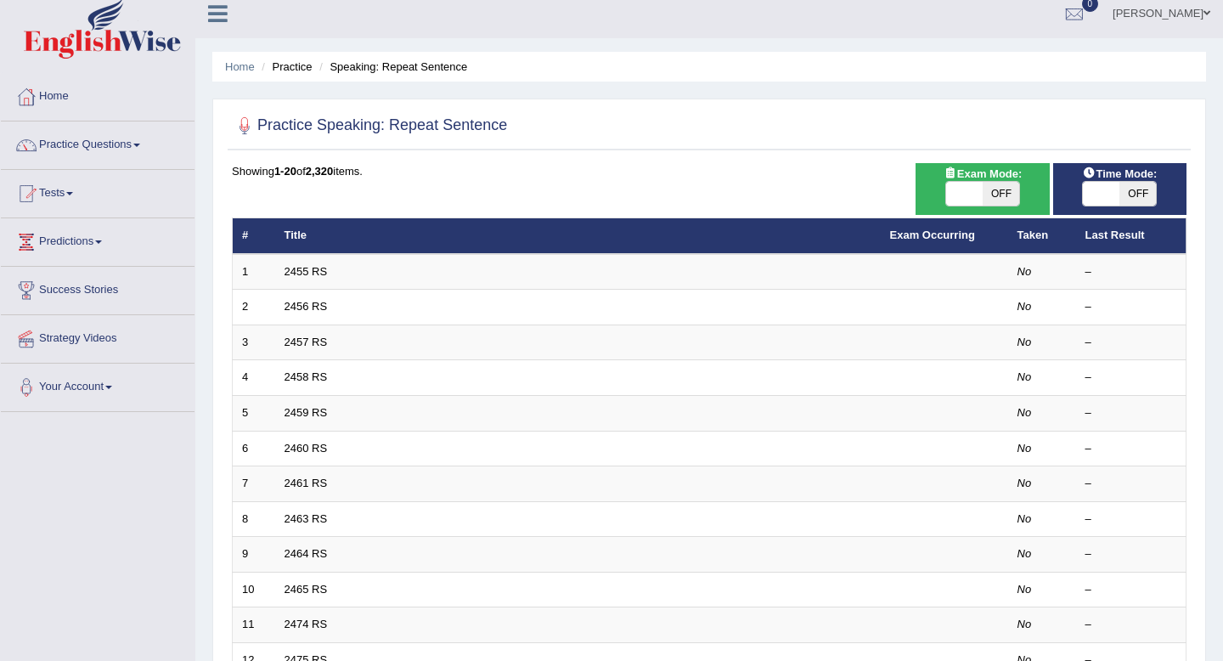
scroll to position [16, 0]
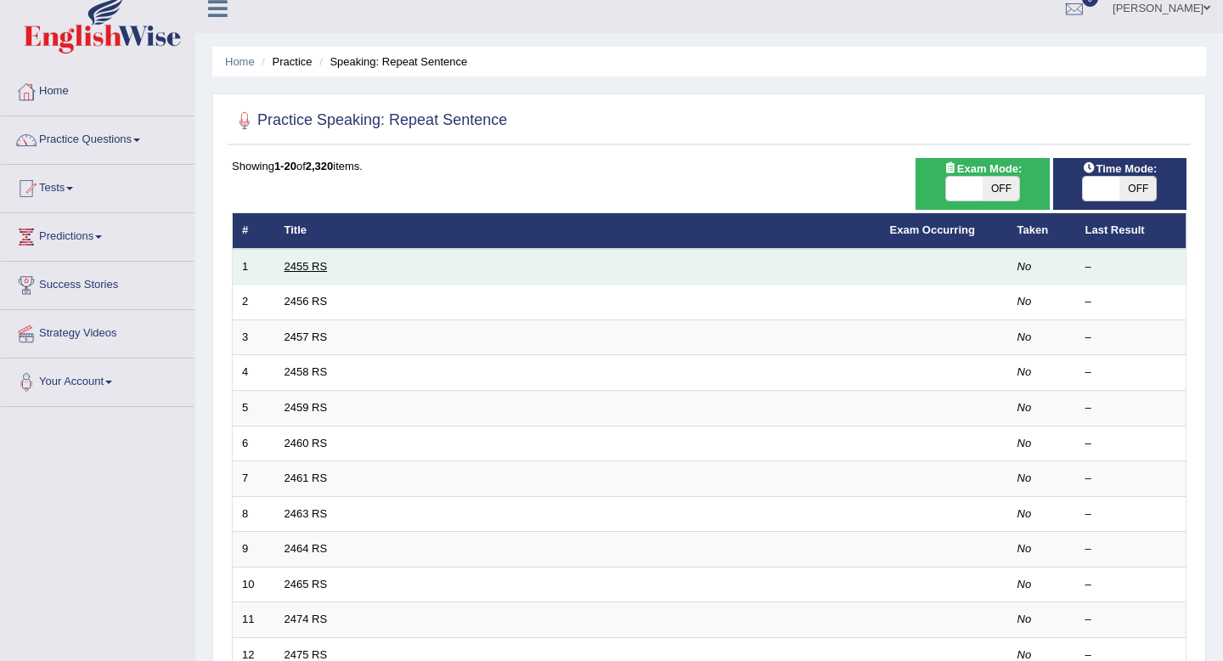
click at [289, 266] on link "2455 RS" at bounding box center [306, 266] width 43 height 13
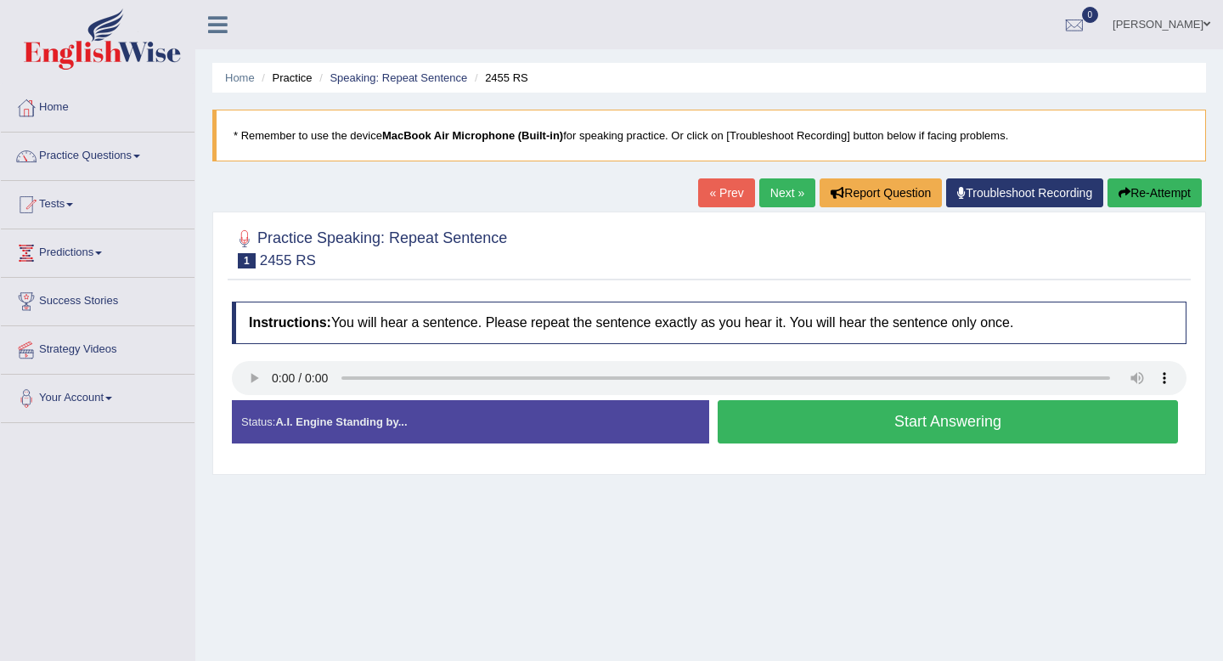
click at [1016, 184] on link "Troubleshoot Recording" at bounding box center [1024, 192] width 157 height 29
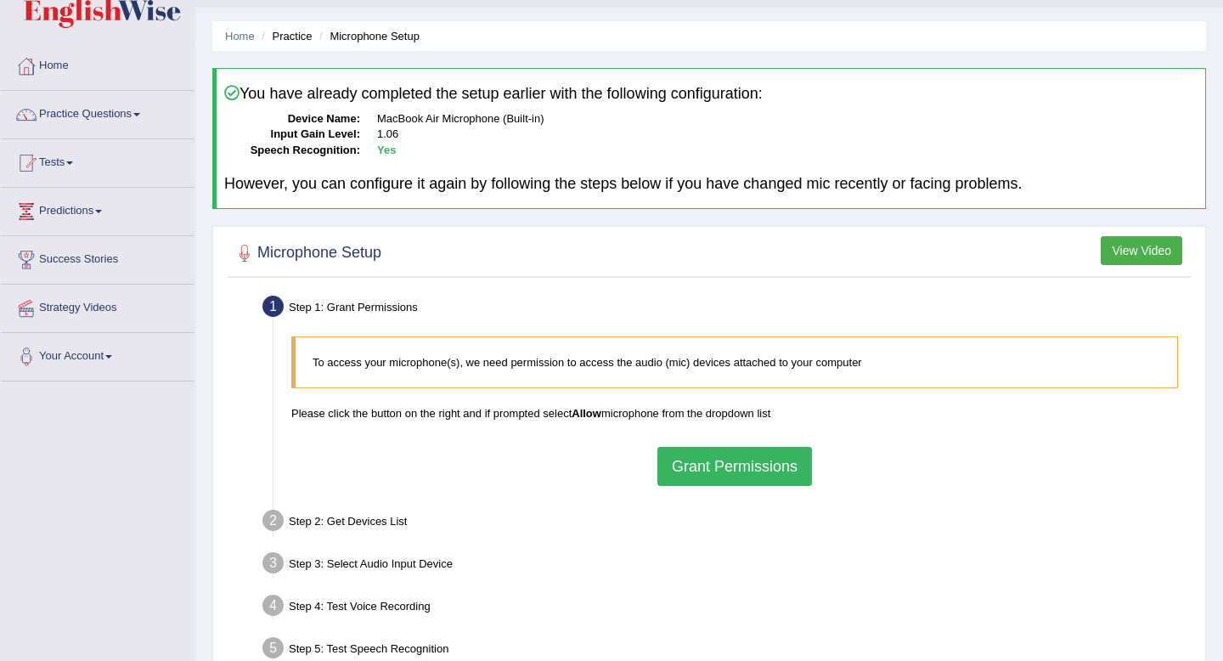
scroll to position [54, 0]
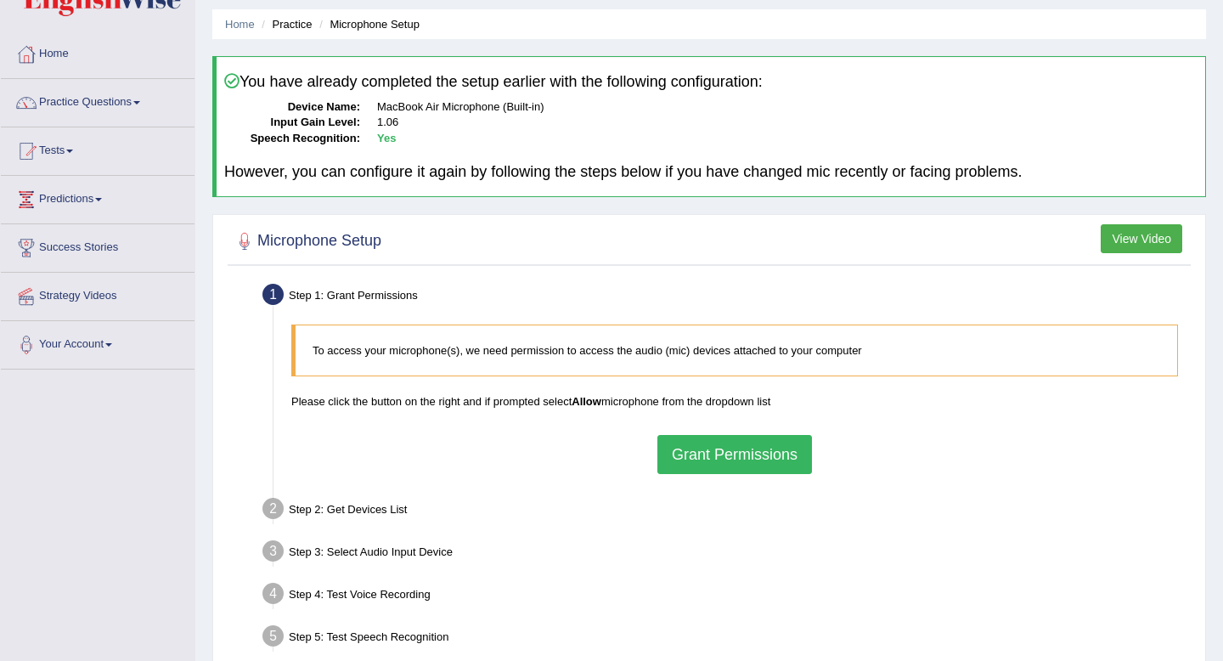
click at [1126, 242] on button "View Video" at bounding box center [1142, 238] width 82 height 29
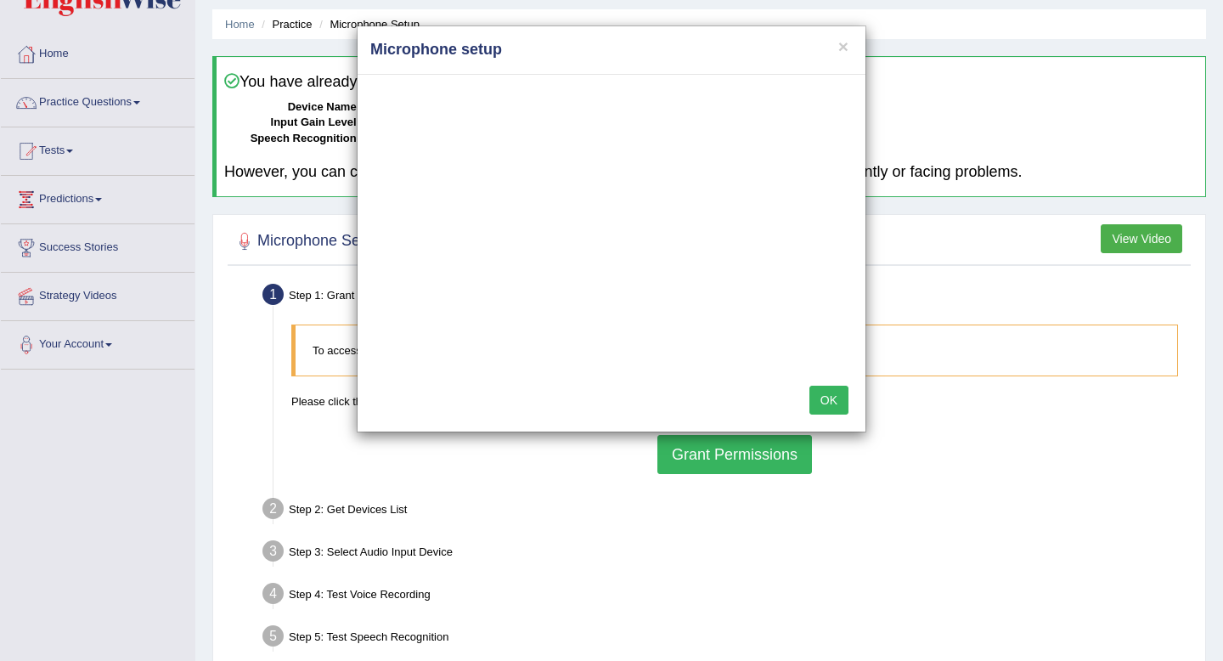
click at [99, 345] on div "× Microphone setup OK" at bounding box center [611, 330] width 1223 height 661
click at [115, 344] on div "× Microphone setup OK" at bounding box center [611, 330] width 1223 height 661
click at [827, 402] on button "OK" at bounding box center [829, 400] width 39 height 29
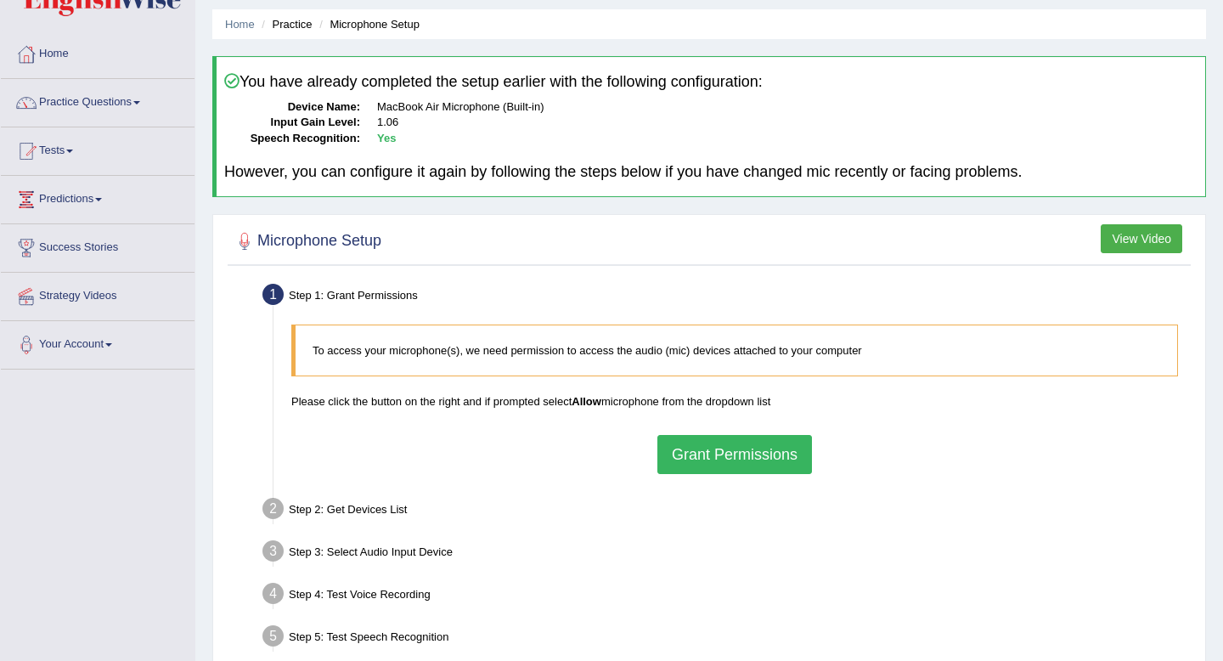
click at [715, 453] on button "Grant Permissions" at bounding box center [735, 454] width 155 height 39
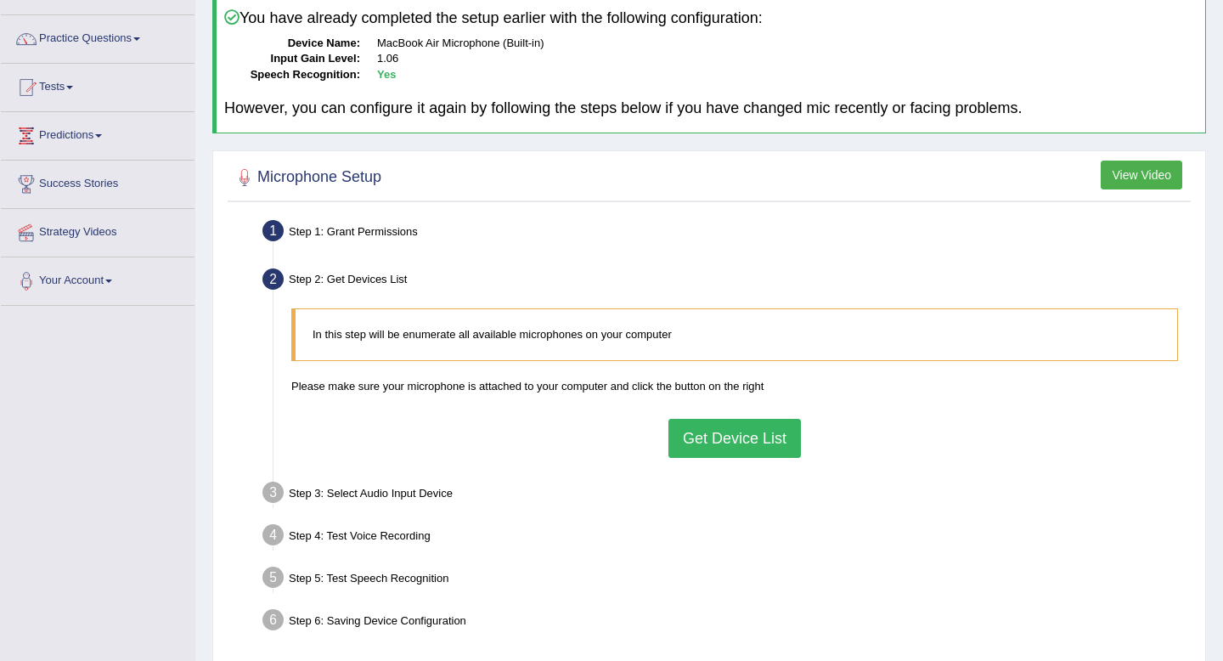
scroll to position [122, 0]
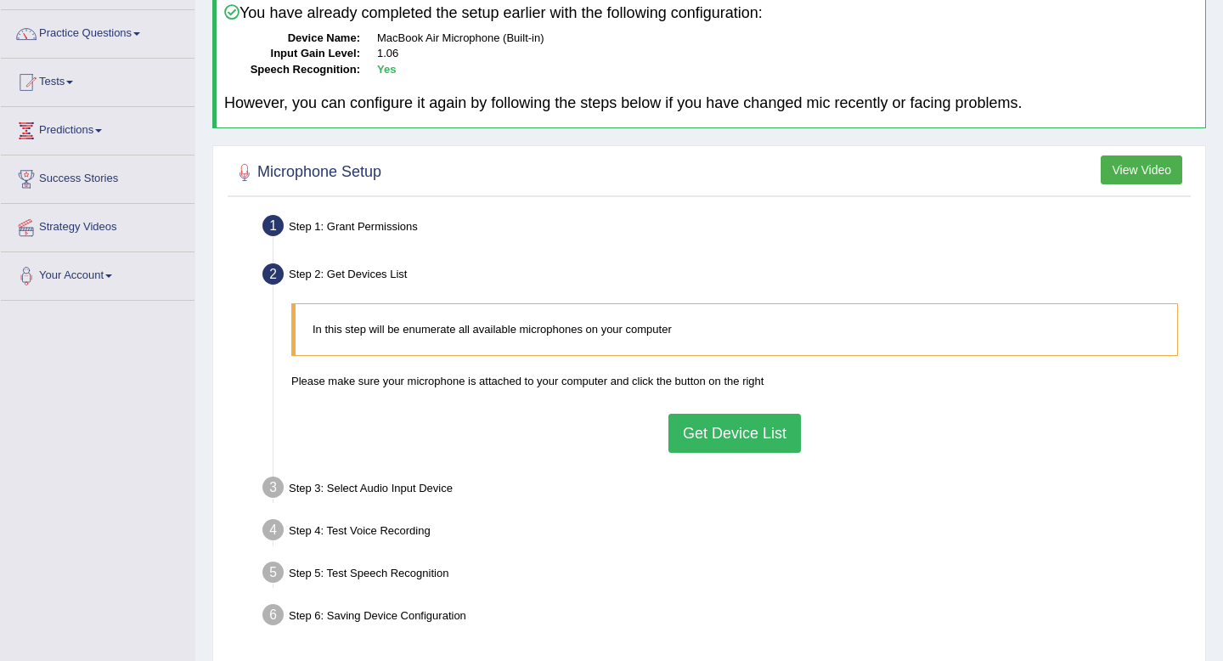
click at [742, 441] on button "Get Device List" at bounding box center [735, 433] width 133 height 39
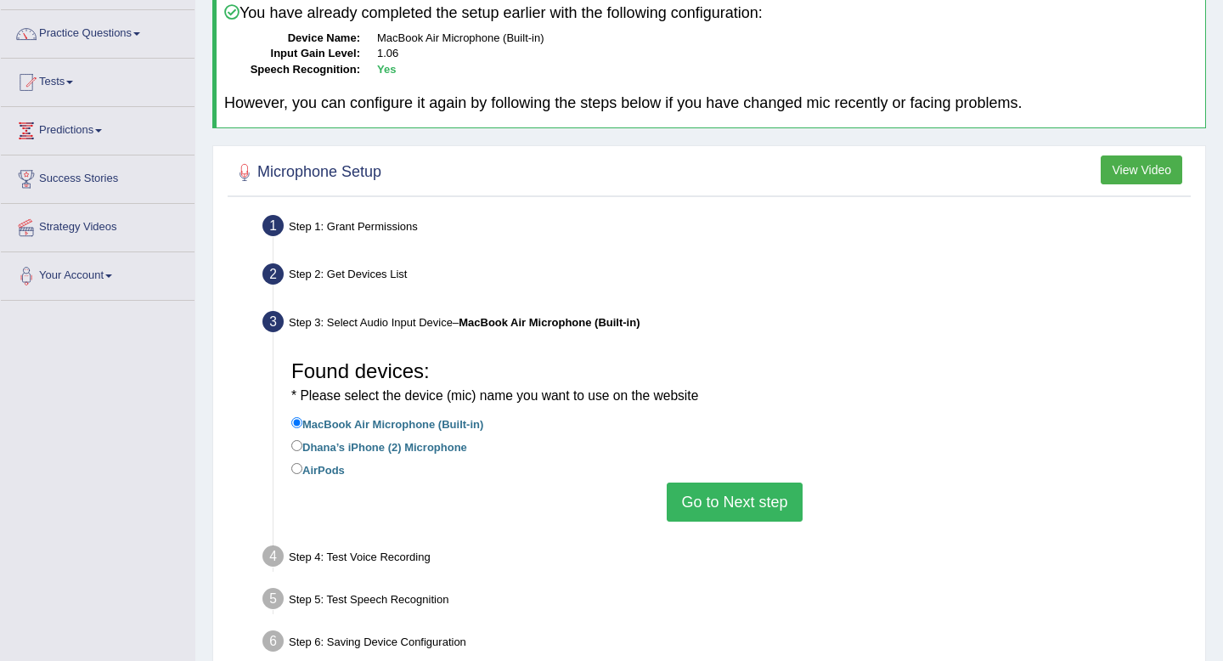
click at [725, 511] on button "Go to Next step" at bounding box center [734, 502] width 135 height 39
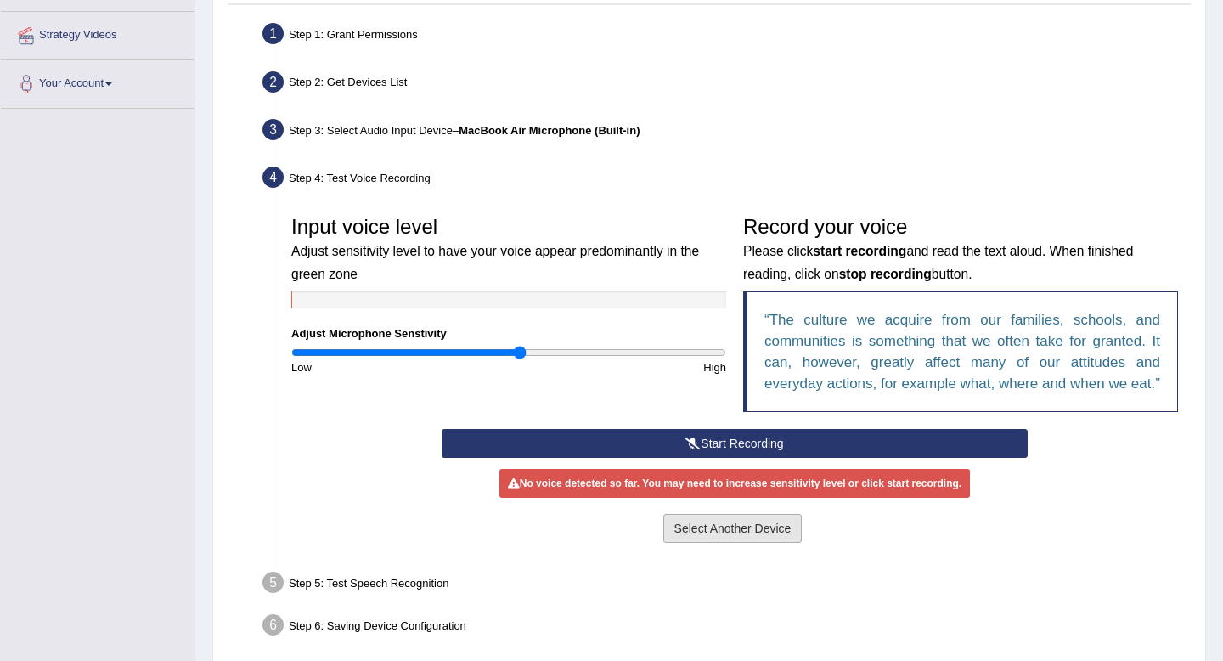
scroll to position [381, 0]
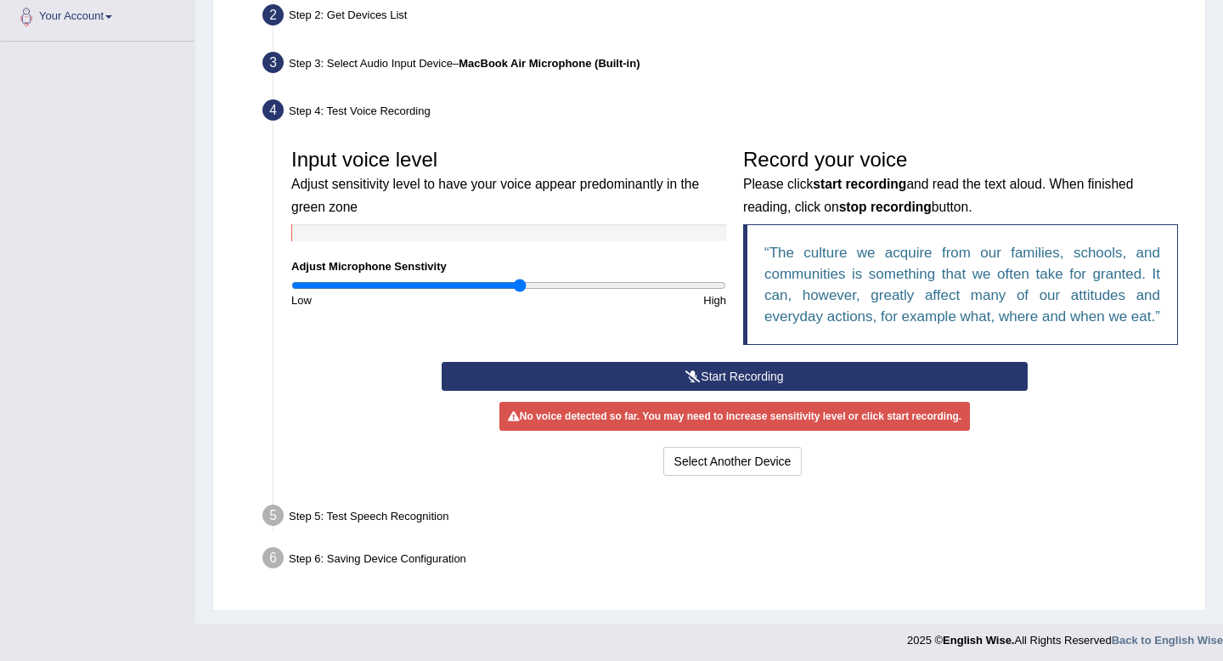
click at [639, 391] on button "Start Recording" at bounding box center [734, 376] width 585 height 29
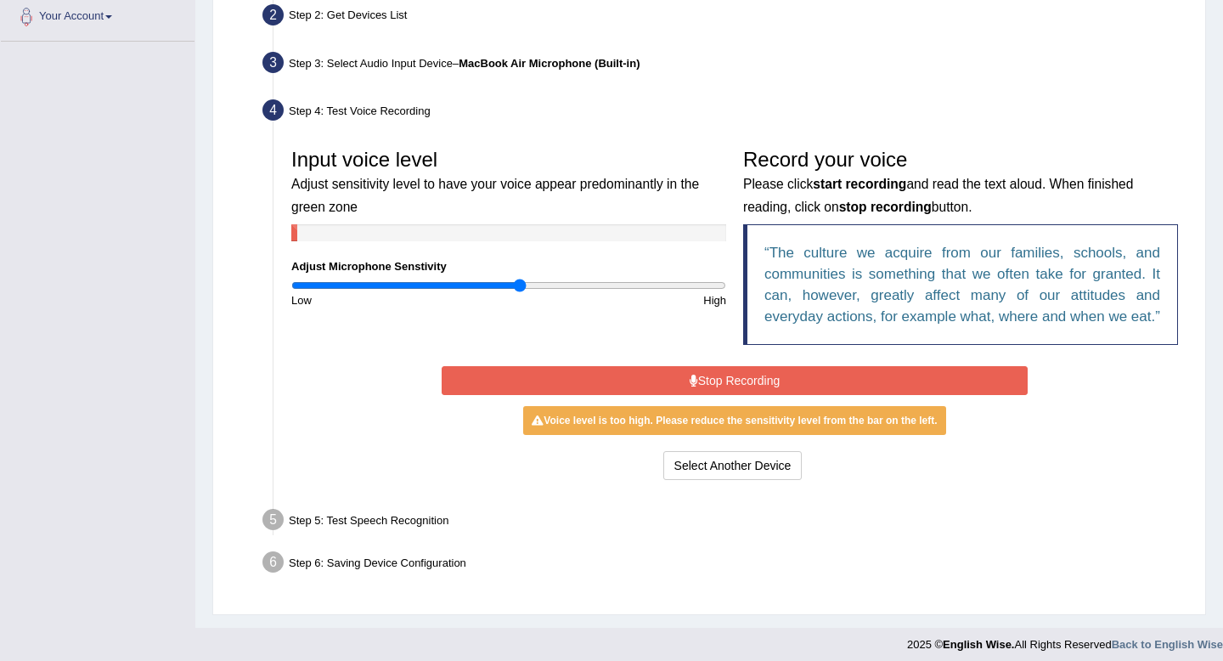
click at [639, 395] on button "Stop Recording" at bounding box center [734, 380] width 585 height 29
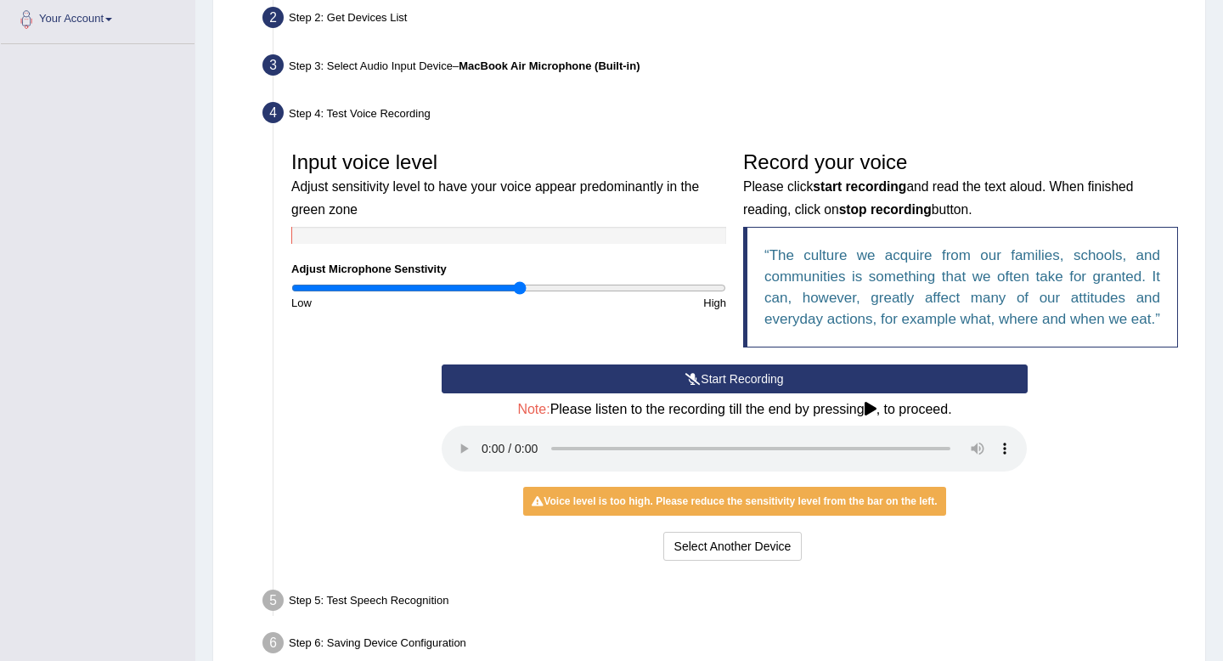
scroll to position [377, 0]
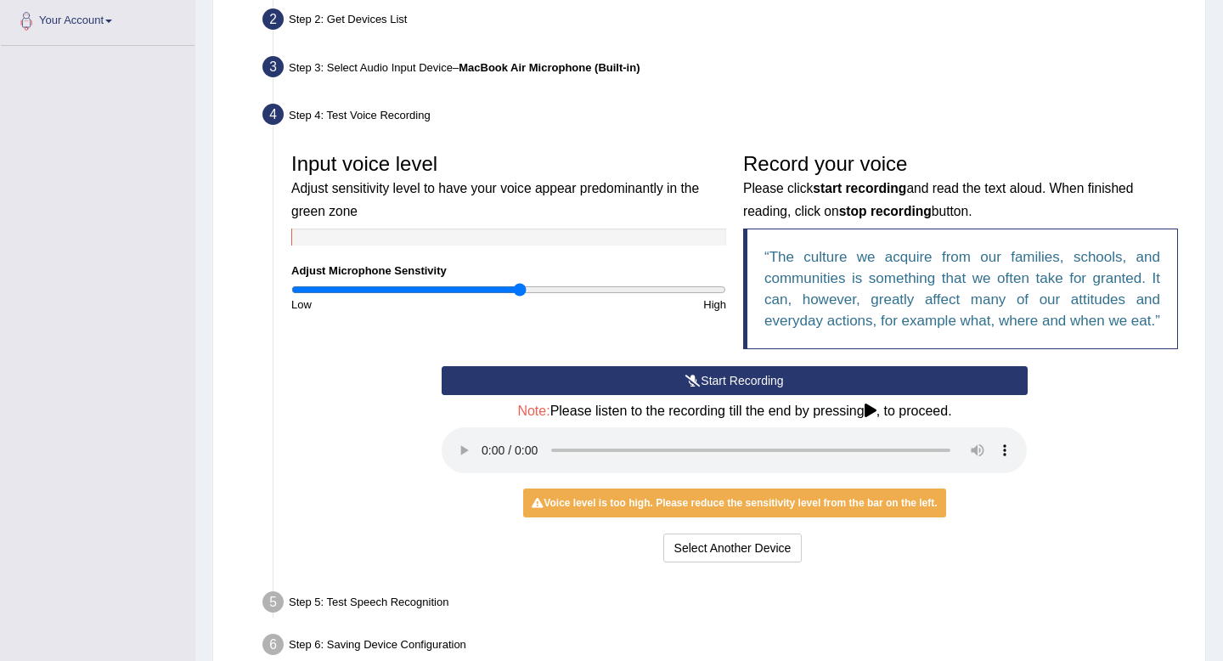
click at [739, 395] on button "Start Recording" at bounding box center [734, 380] width 585 height 29
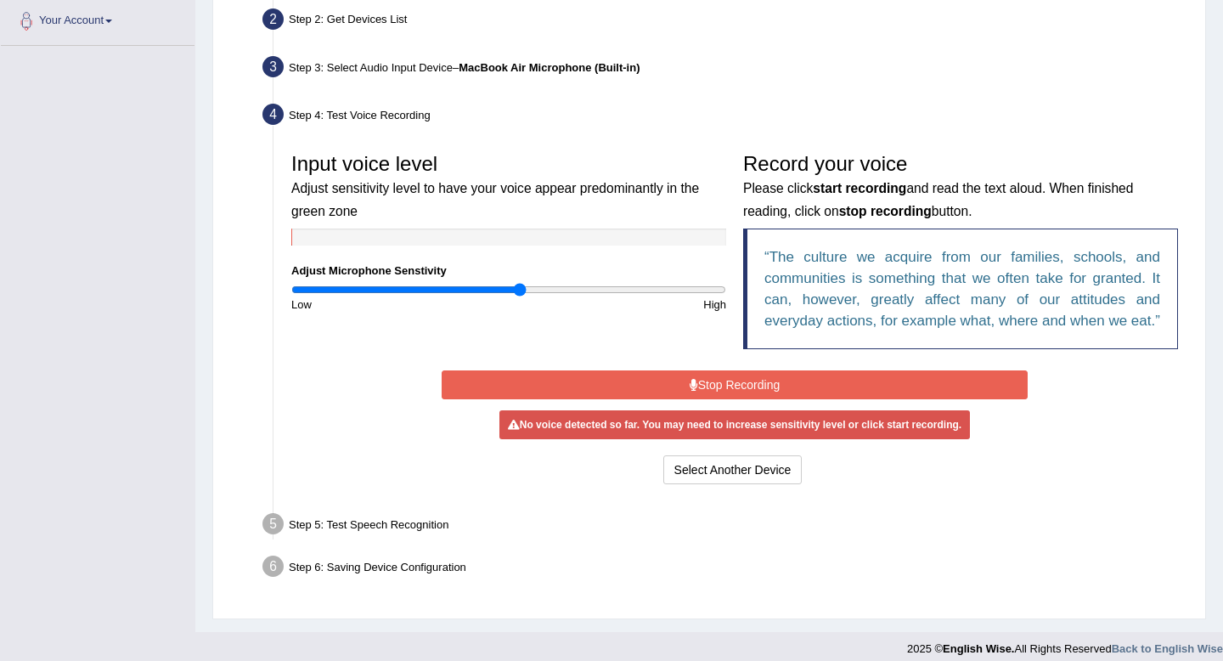
scroll to position [376, 0]
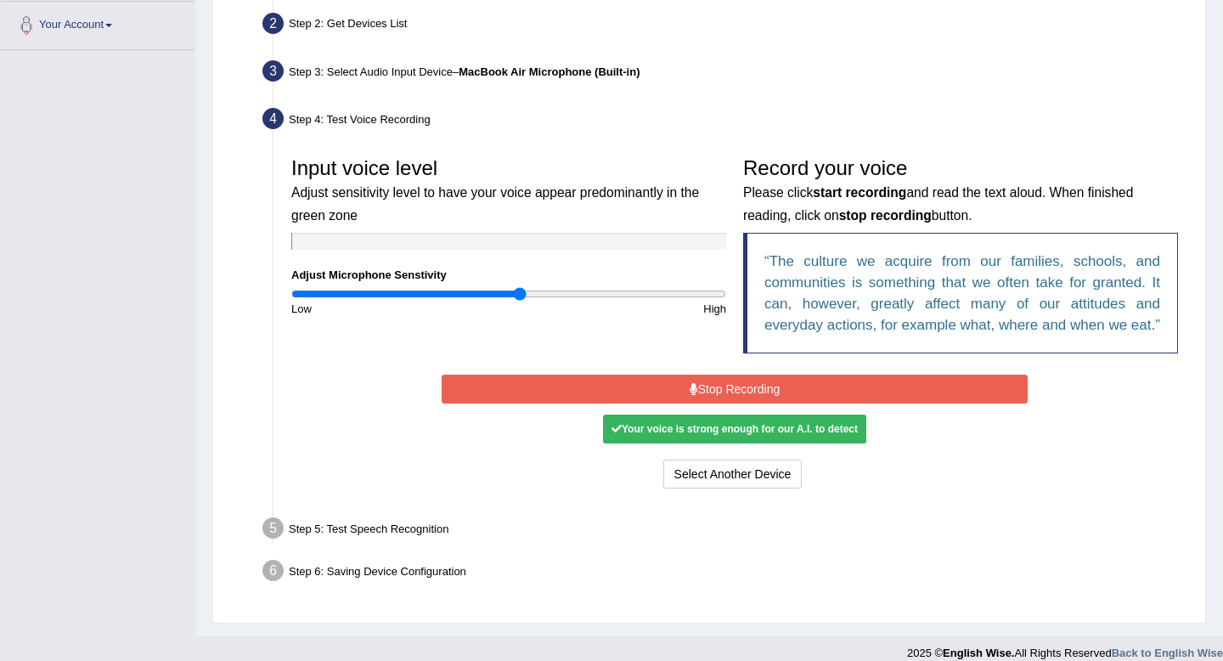
click at [721, 404] on button "Stop Recording" at bounding box center [734, 389] width 585 height 29
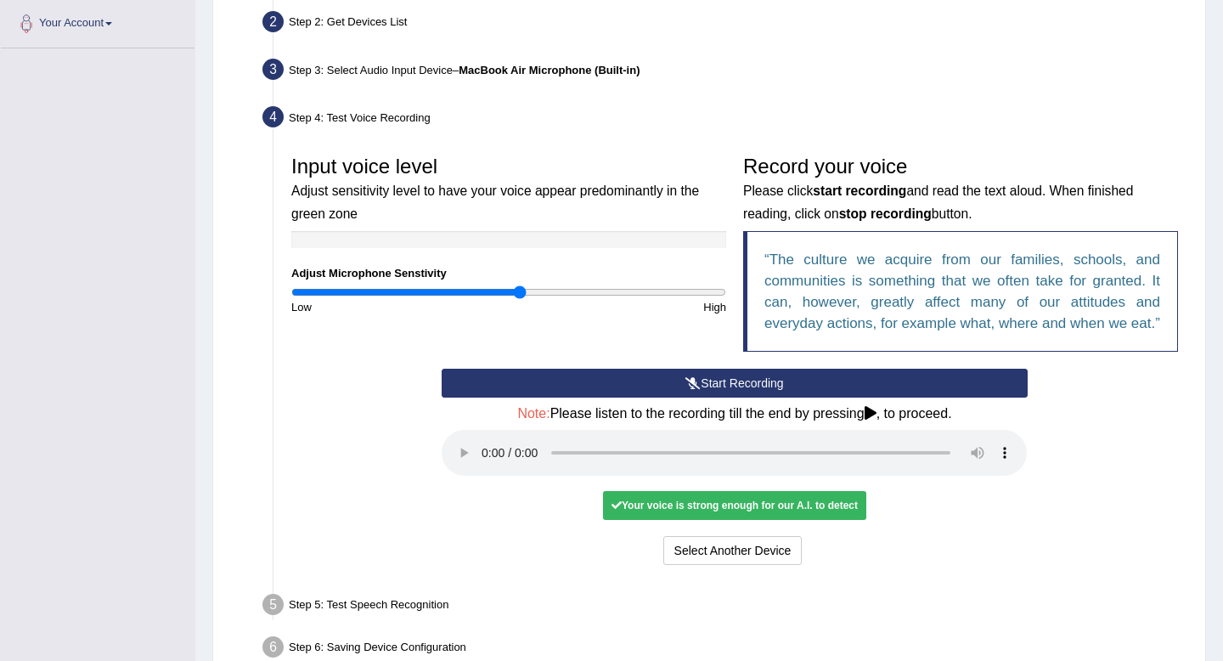
scroll to position [374, 0]
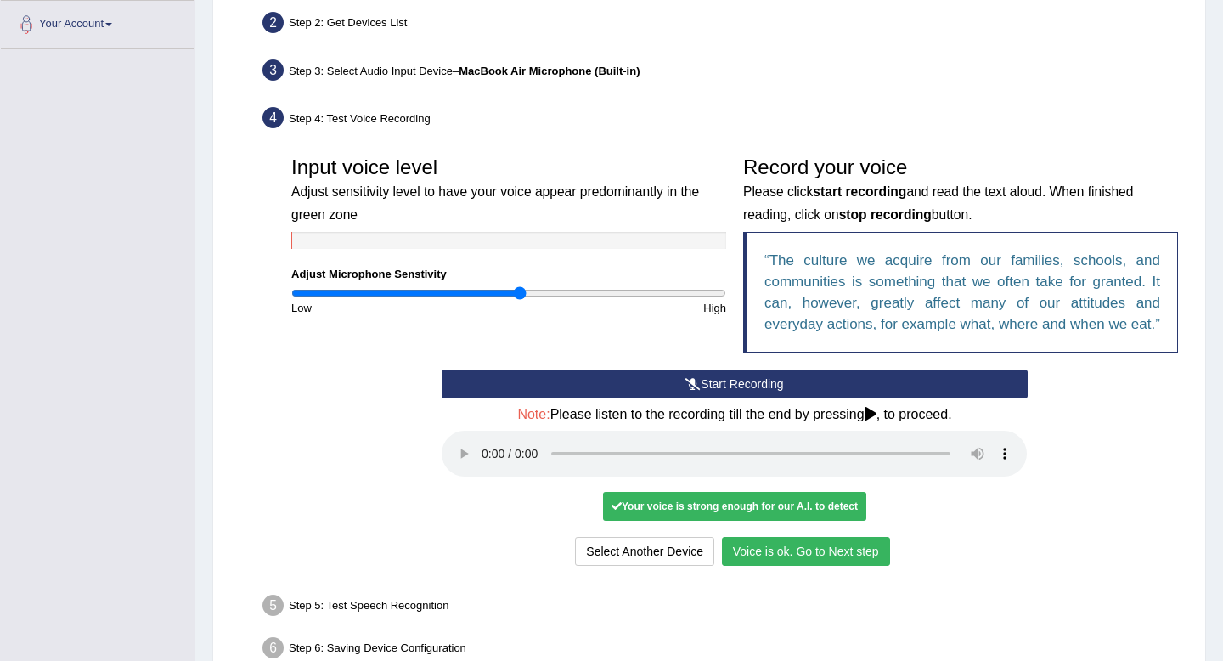
click at [753, 566] on button "Voice is ok. Go to Next step" at bounding box center [806, 551] width 168 height 29
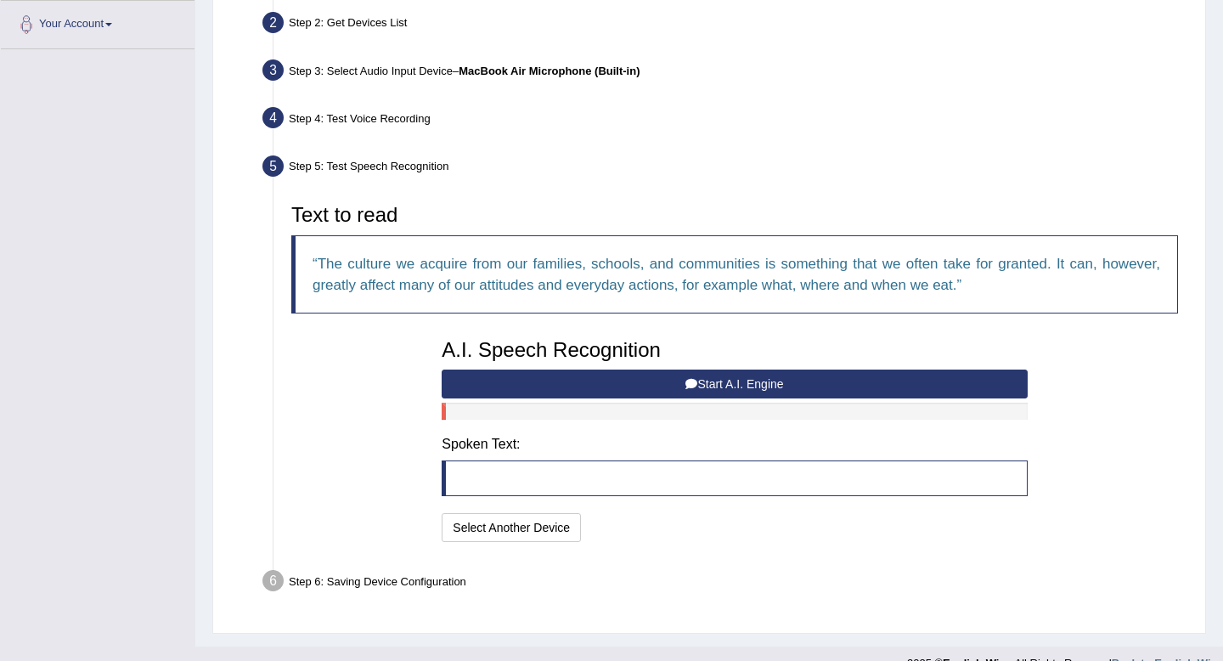
click at [621, 385] on button "Start A.I. Engine" at bounding box center [734, 384] width 585 height 29
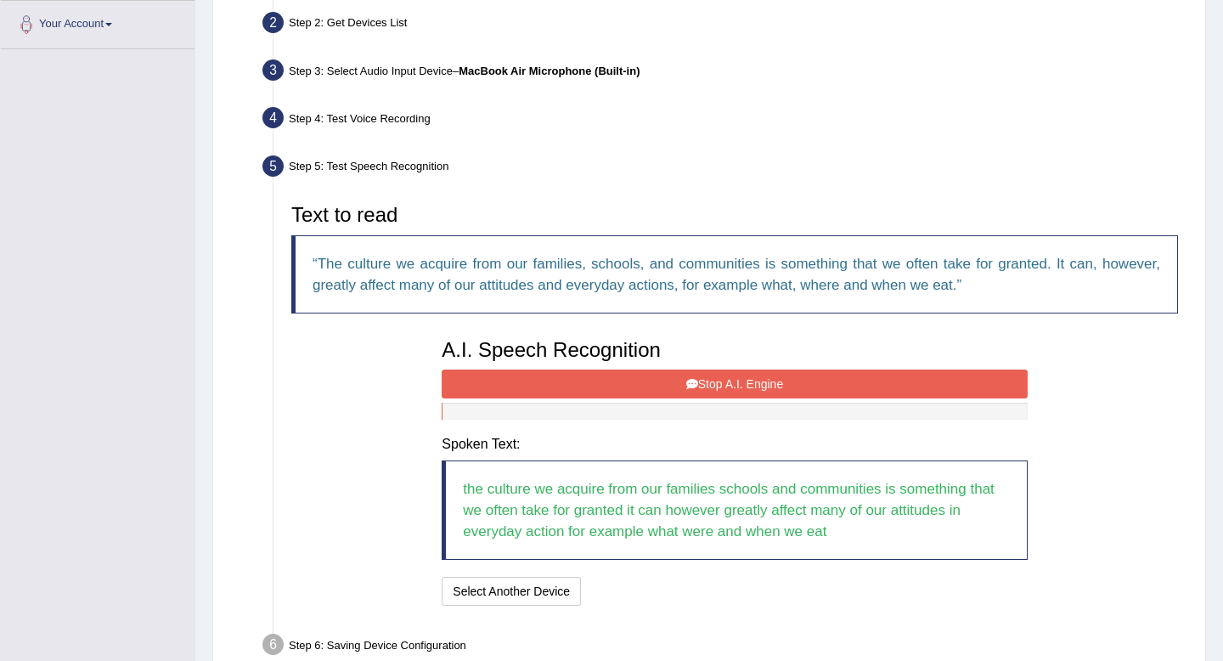
click at [621, 385] on button "Stop A.I. Engine" at bounding box center [734, 384] width 585 height 29
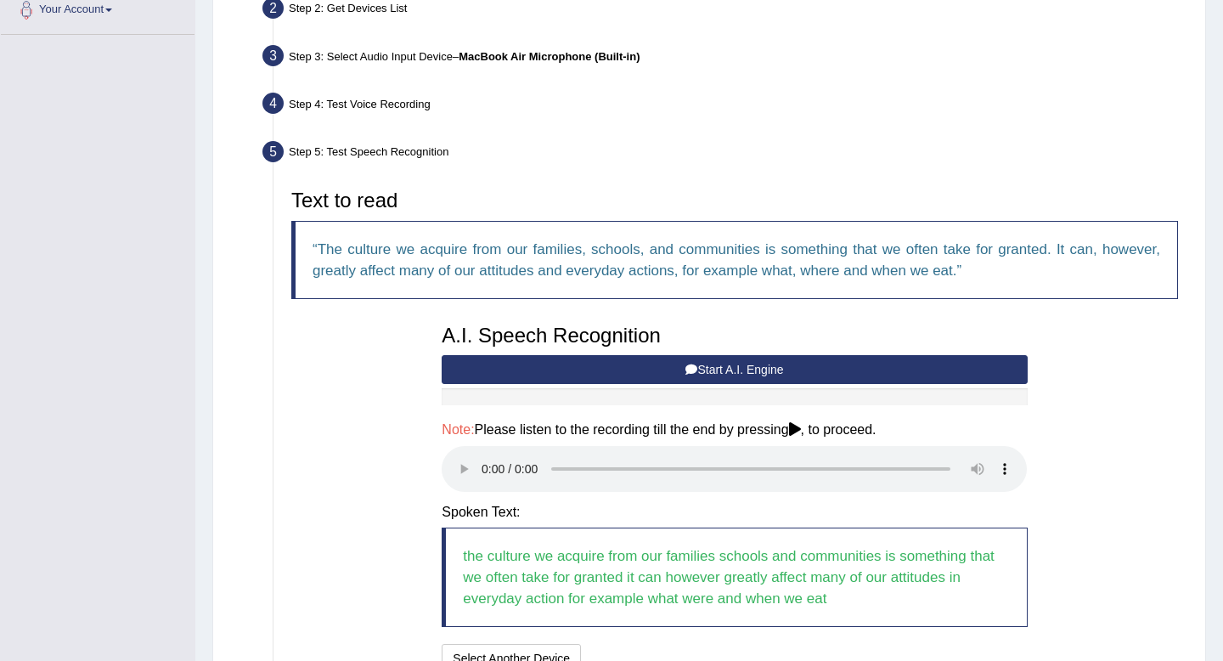
scroll to position [547, 0]
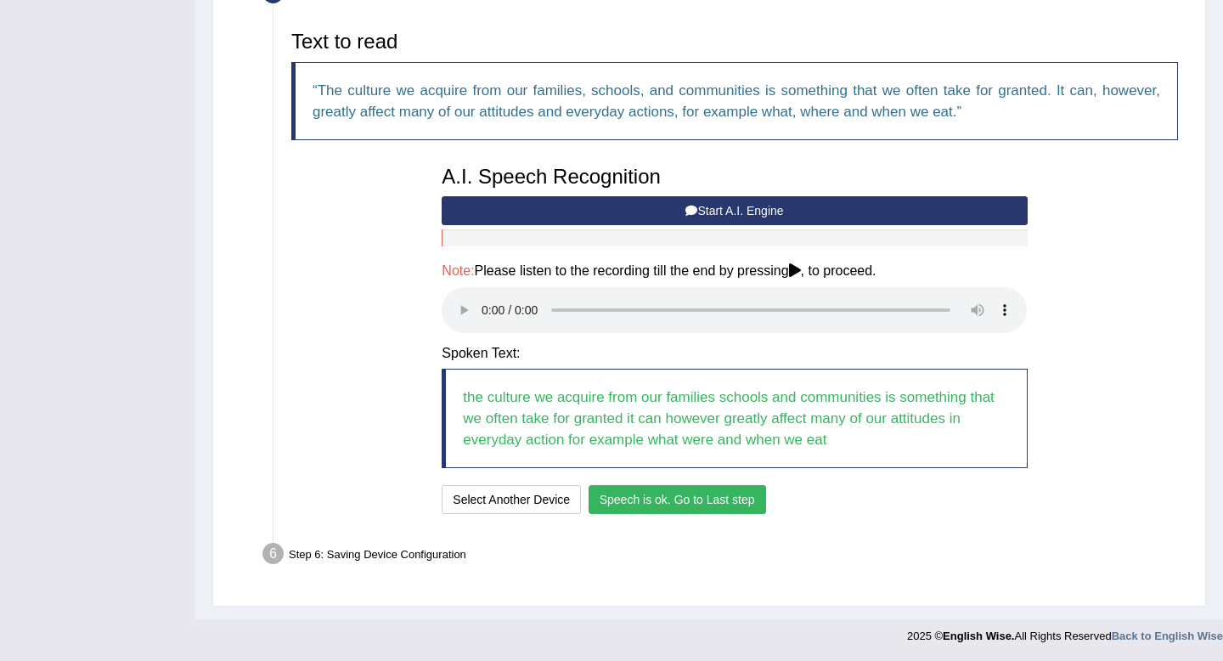
click at [648, 506] on button "Speech is ok. Go to Last step" at bounding box center [678, 499] width 178 height 29
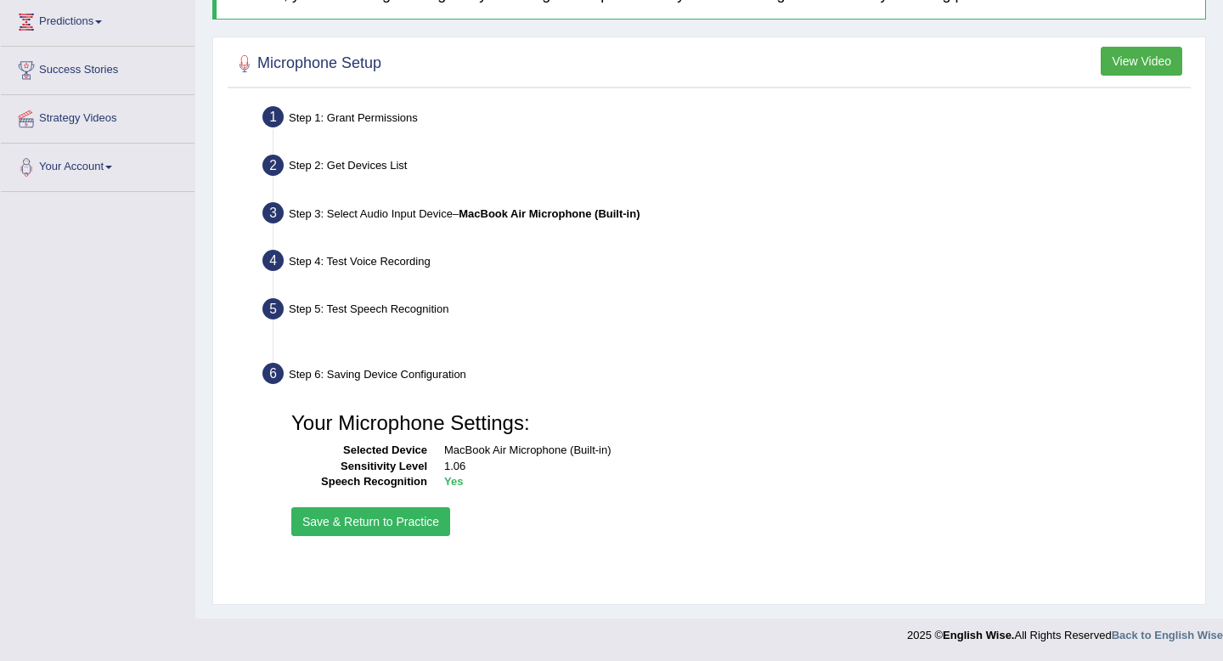
scroll to position [231, 0]
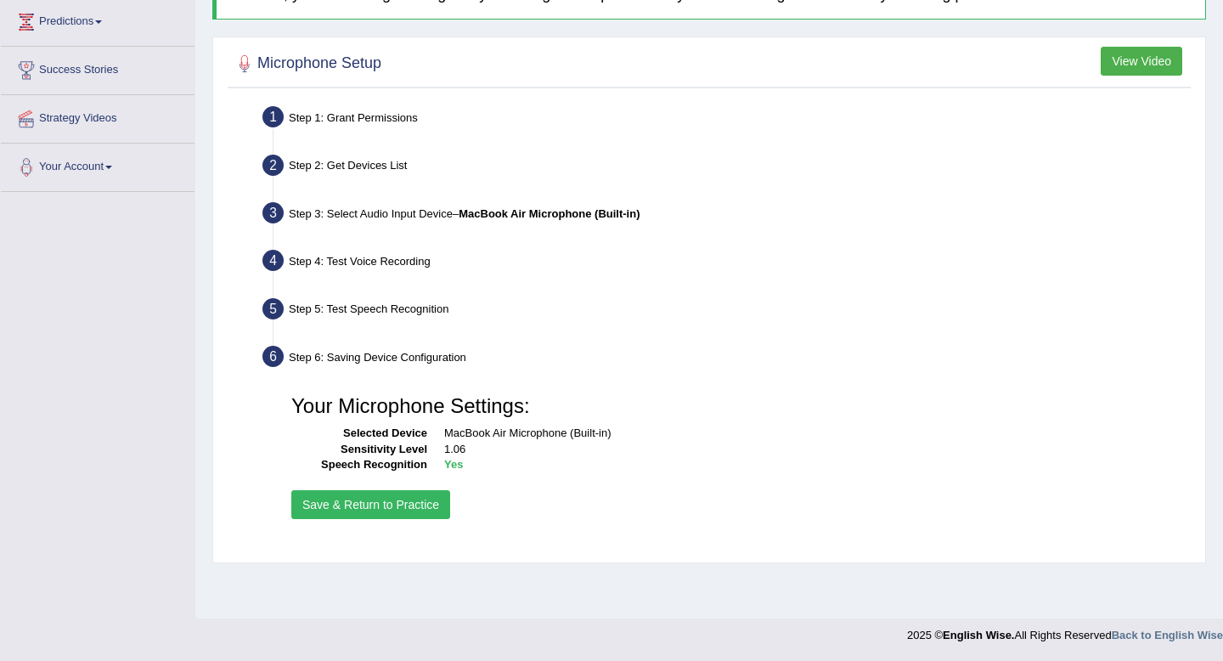
click at [392, 505] on button "Save & Return to Practice" at bounding box center [370, 504] width 159 height 29
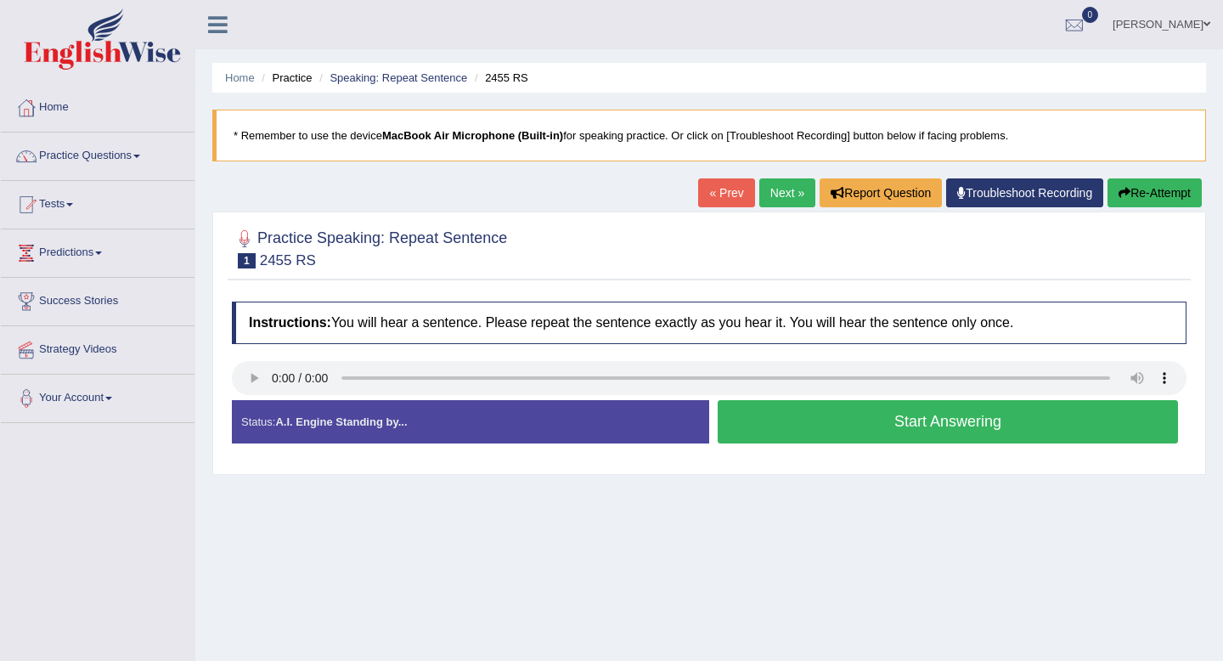
click at [774, 426] on button "Start Answering" at bounding box center [948, 421] width 460 height 43
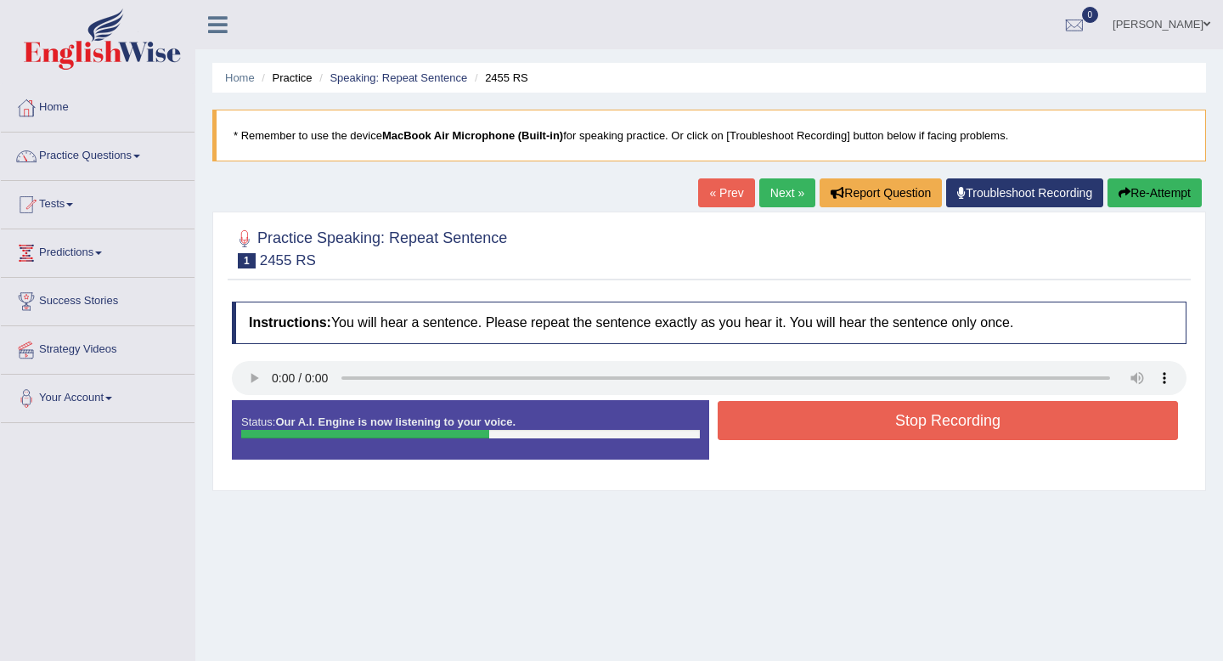
click at [774, 426] on button "Stop Recording" at bounding box center [948, 420] width 460 height 39
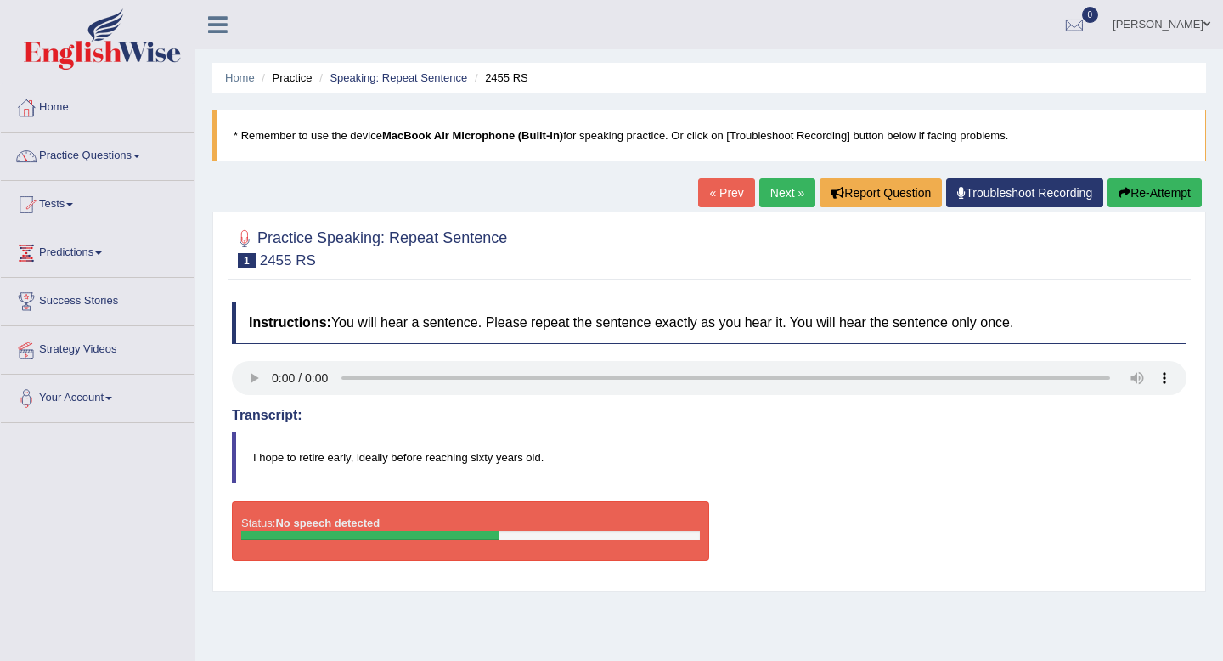
click at [779, 194] on link "Next »" at bounding box center [787, 192] width 56 height 29
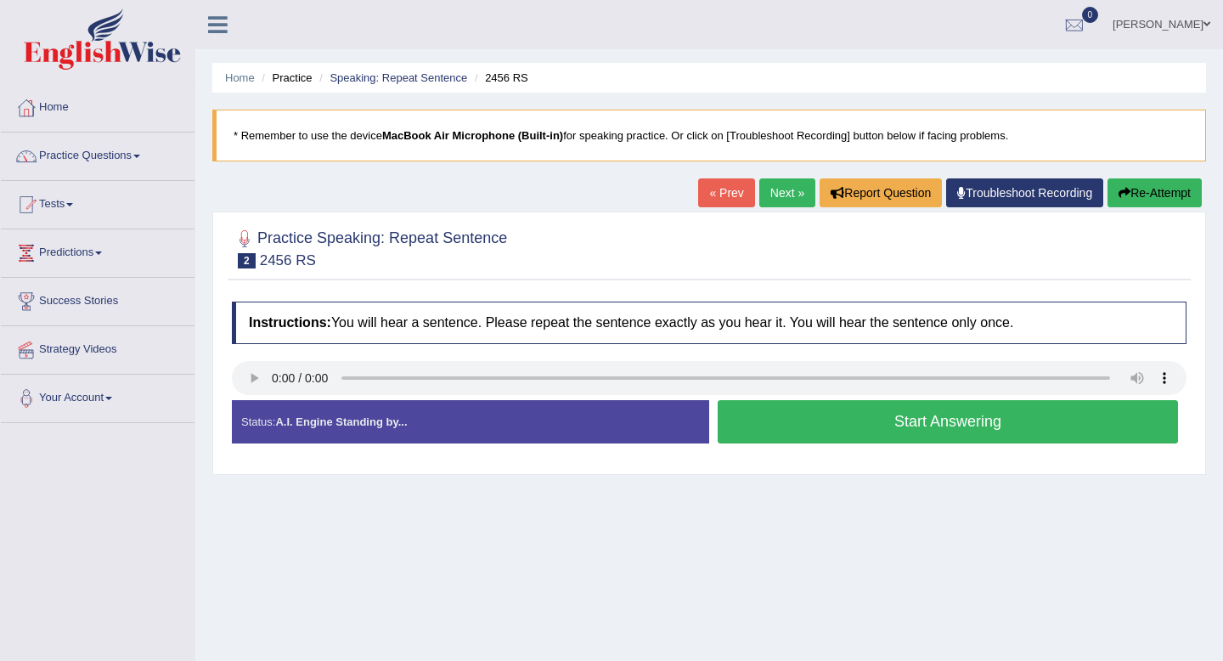
click at [787, 436] on button "Start Answering" at bounding box center [948, 421] width 460 height 43
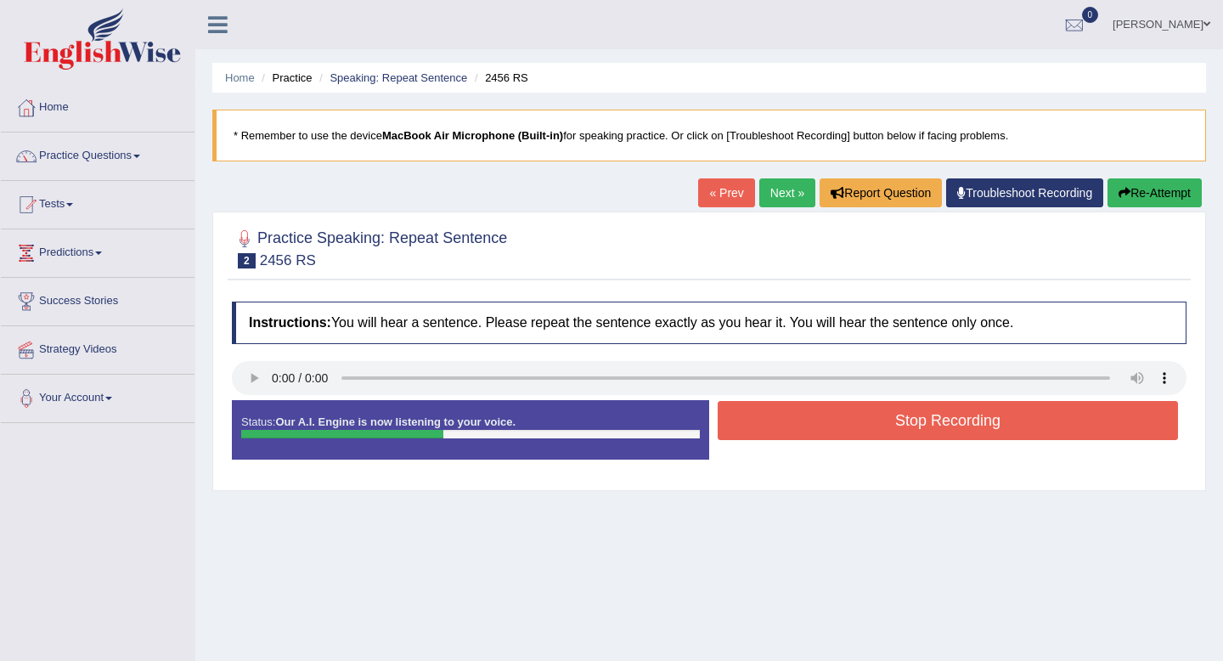
click at [782, 435] on button "Stop Recording" at bounding box center [948, 420] width 460 height 39
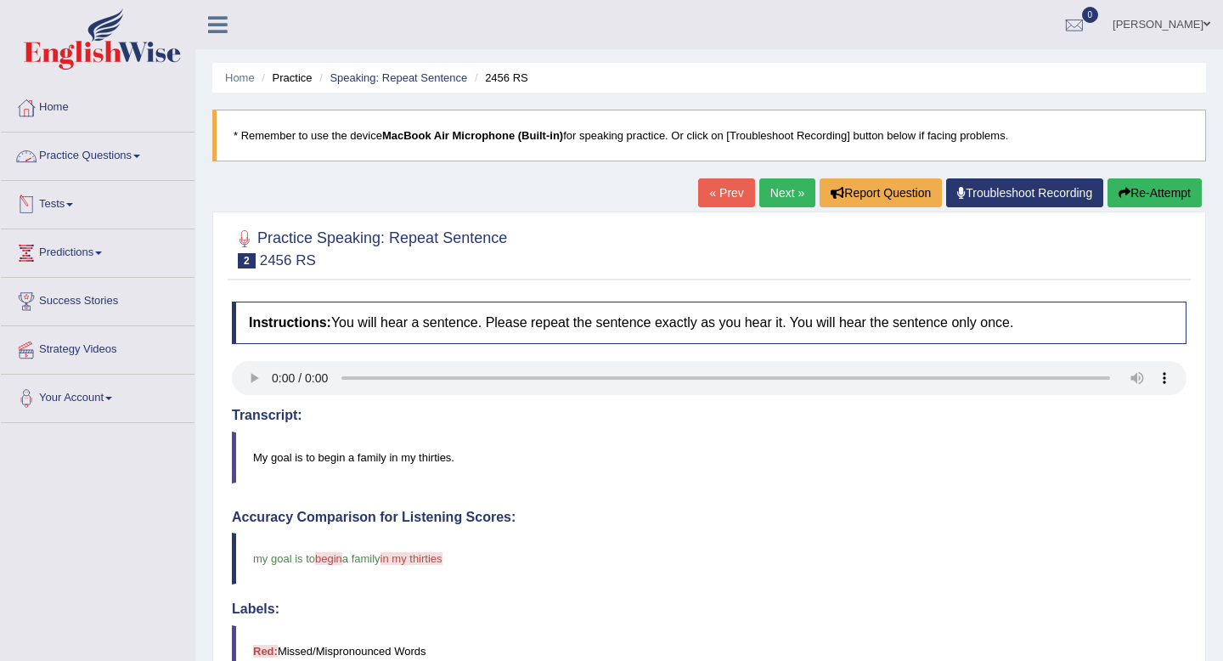
click at [66, 196] on link "Tests" at bounding box center [98, 202] width 194 height 42
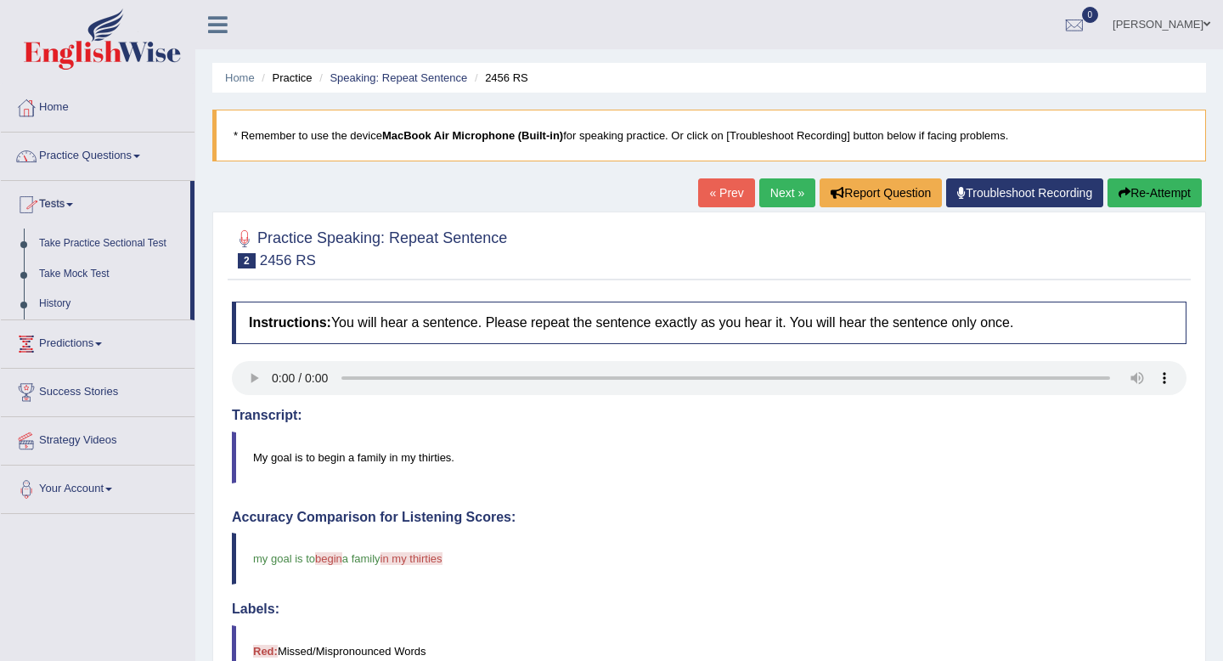
click at [113, 143] on link "Practice Questions" at bounding box center [98, 154] width 194 height 42
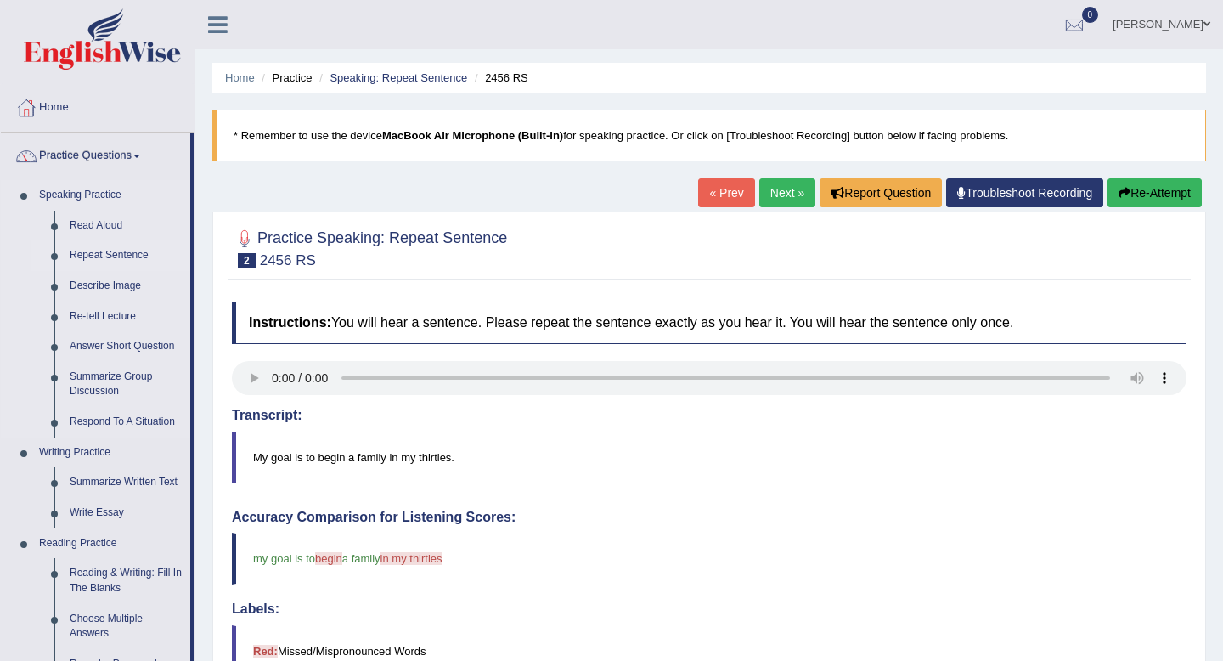
click at [102, 251] on link "Repeat Sentence" at bounding box center [126, 255] width 128 height 31
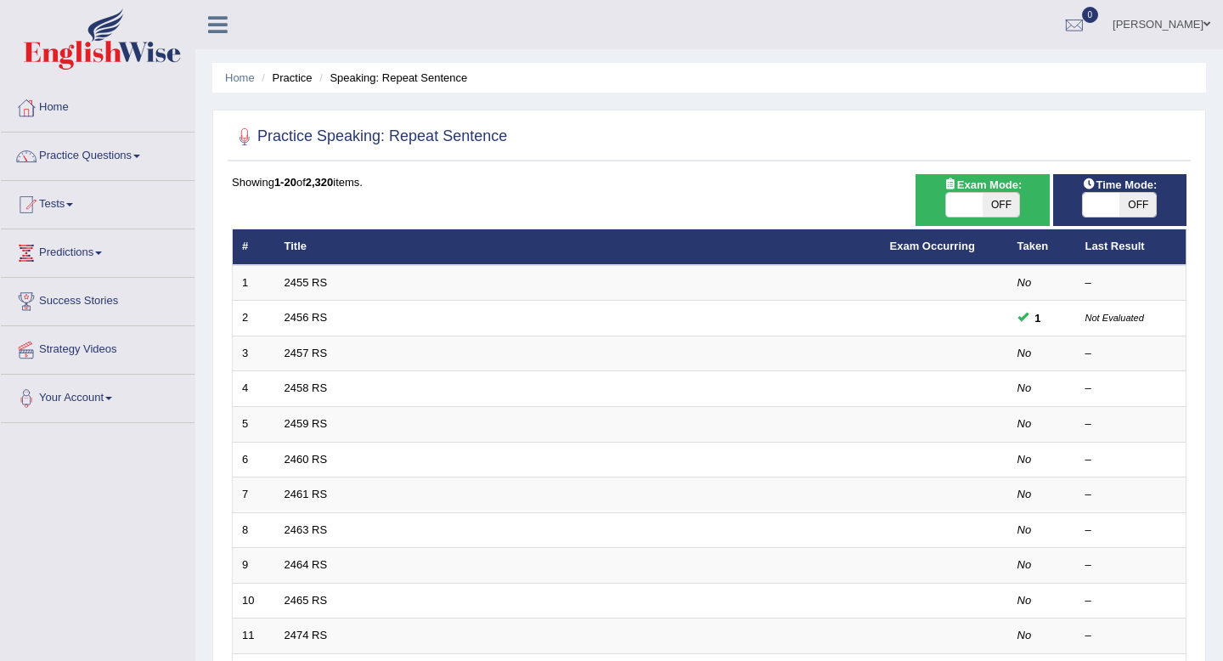
click at [958, 199] on span at bounding box center [964, 205] width 37 height 24
checkbox input "true"
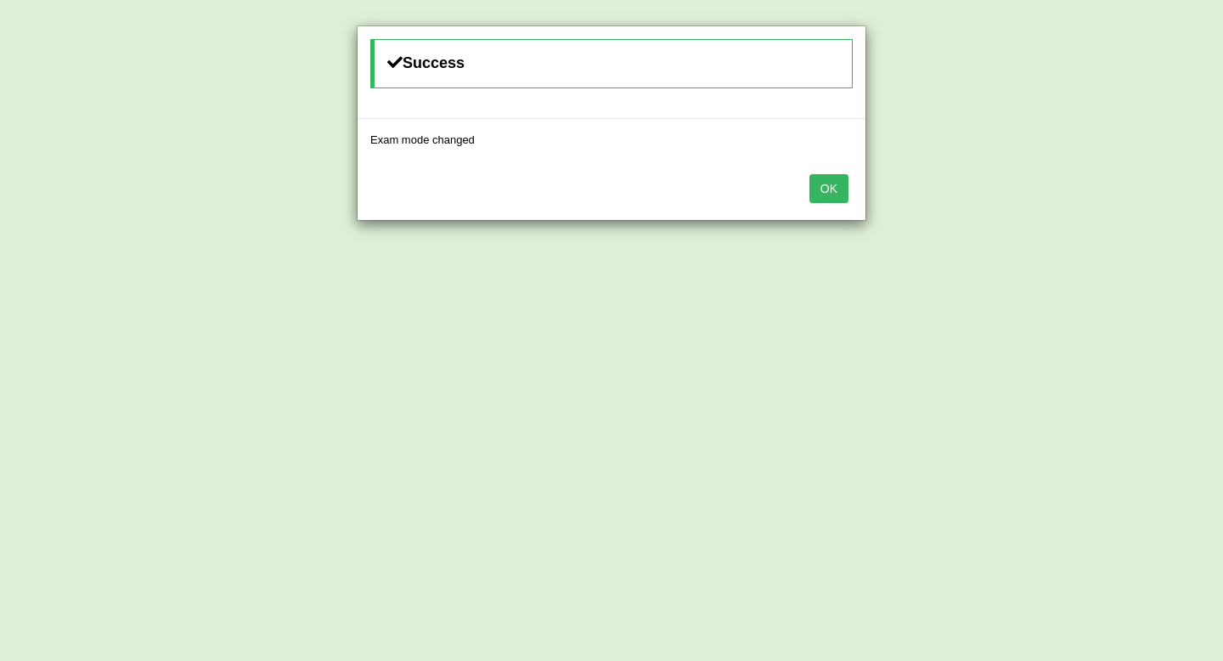
click at [822, 195] on button "OK" at bounding box center [829, 188] width 39 height 29
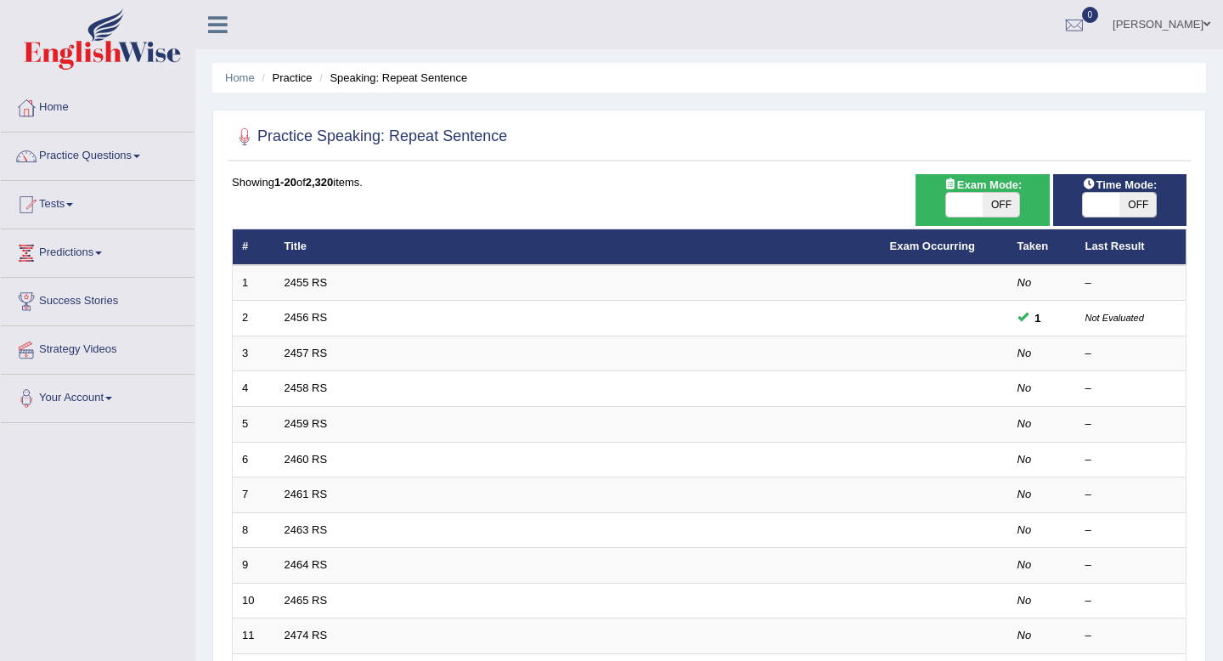
click at [1103, 206] on span at bounding box center [1101, 205] width 37 height 24
click at [1099, 206] on span at bounding box center [1101, 205] width 37 height 24
checkbox input "true"
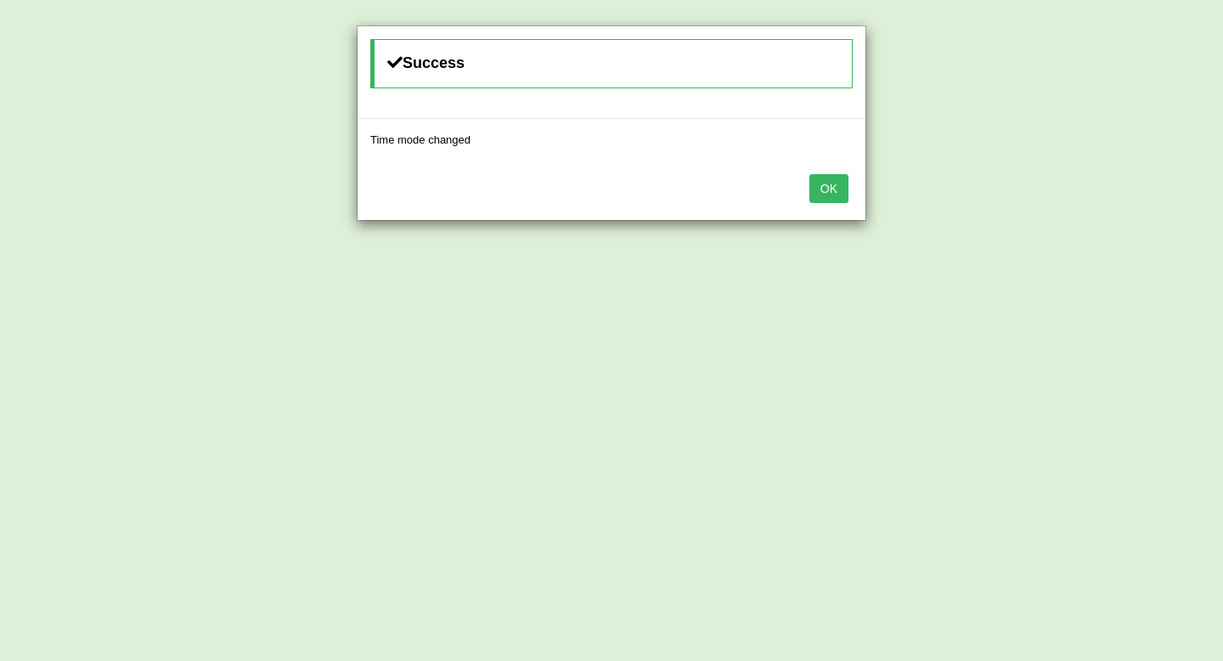
click at [832, 181] on button "OK" at bounding box center [829, 188] width 39 height 29
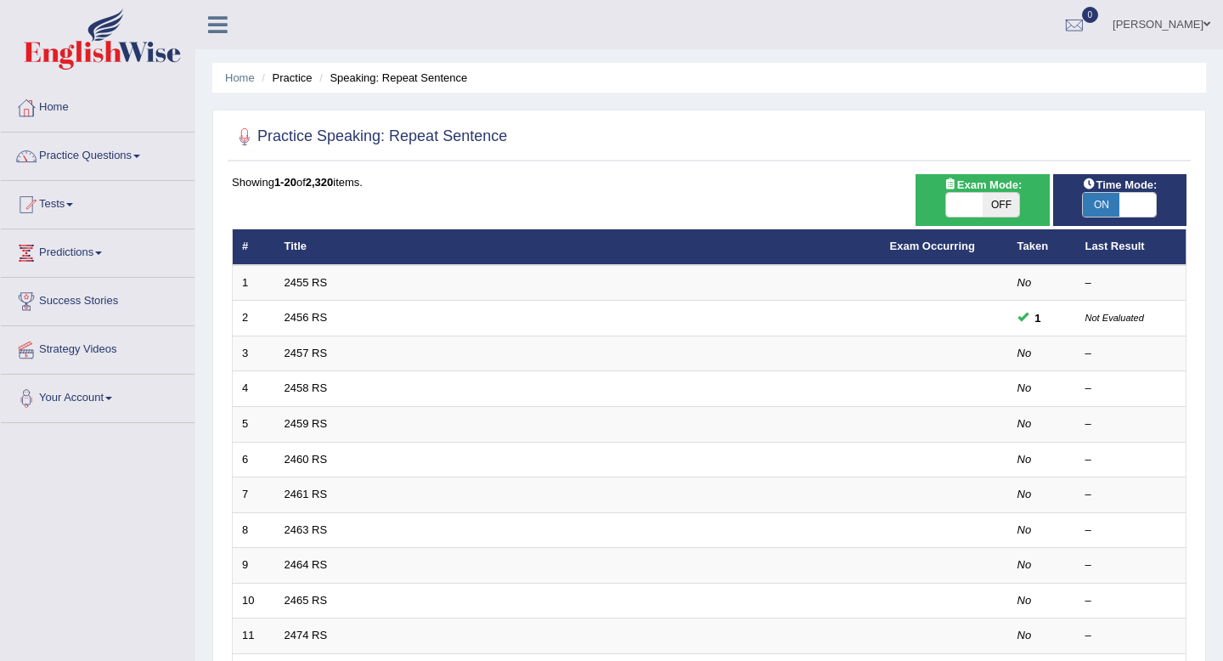
click at [965, 205] on span at bounding box center [964, 205] width 37 height 24
checkbox input "true"
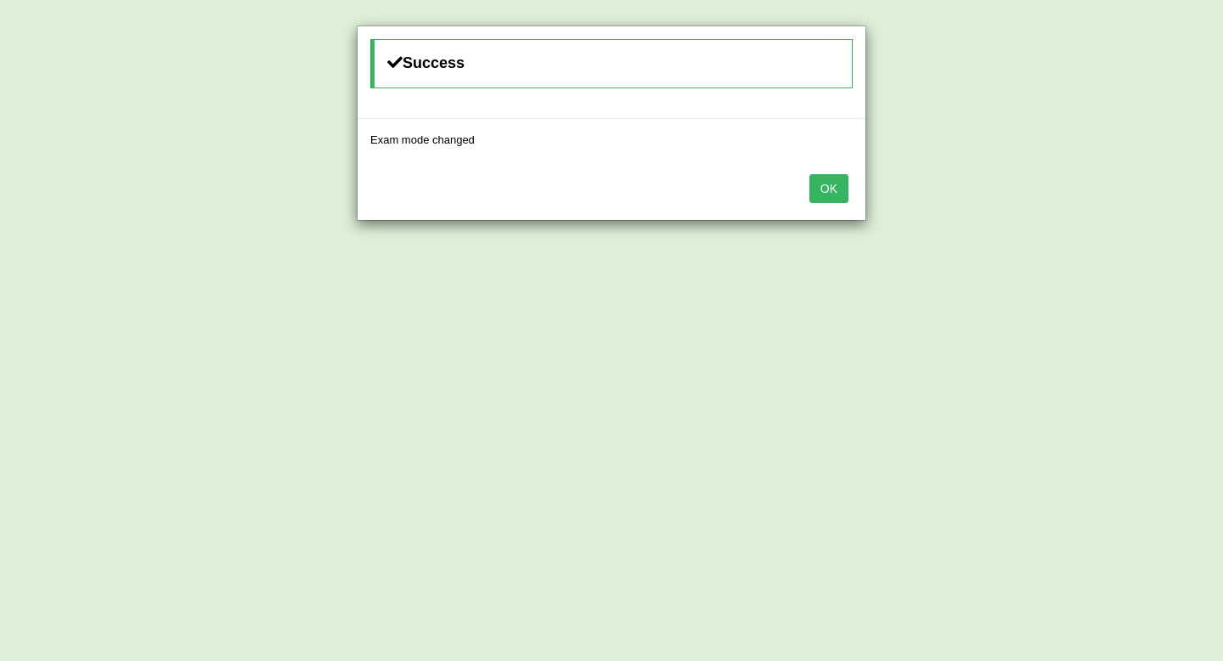
click at [837, 189] on button "OK" at bounding box center [829, 188] width 39 height 29
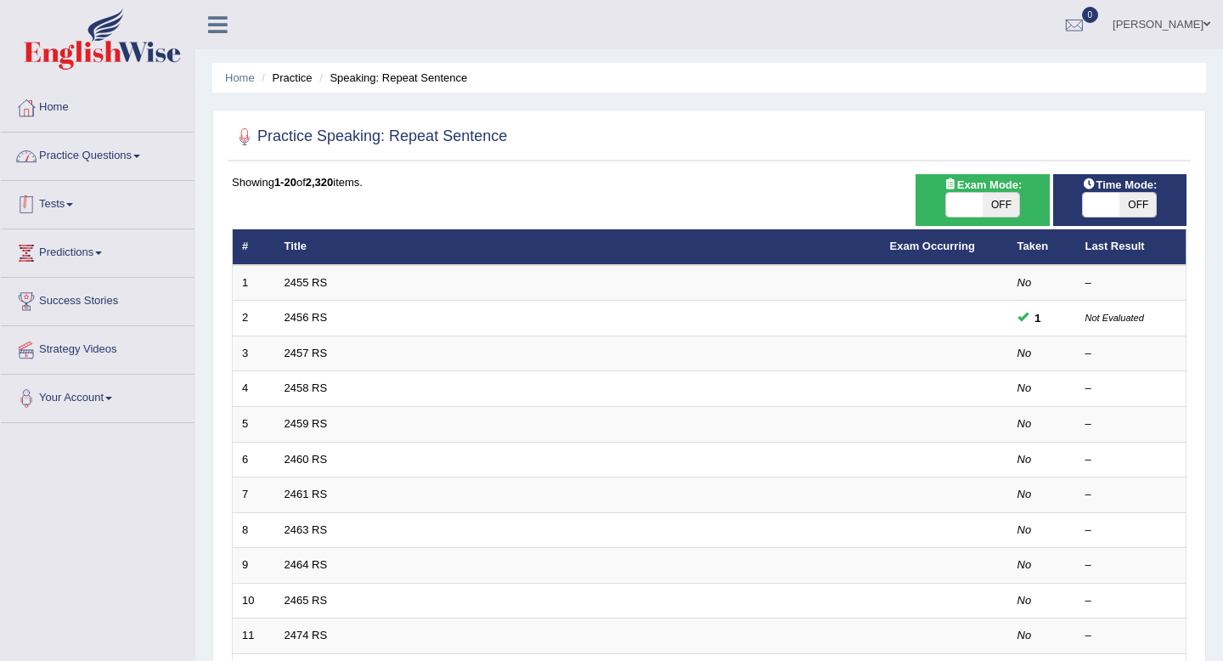
click at [110, 159] on link "Practice Questions" at bounding box center [98, 154] width 194 height 42
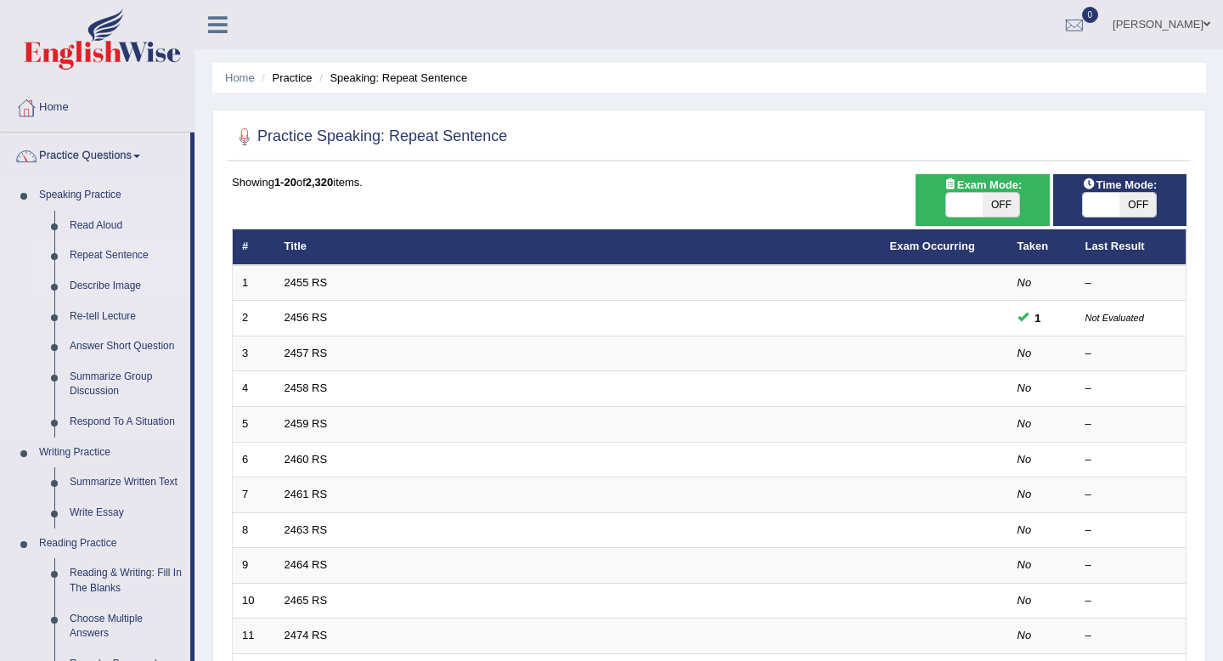
click at [101, 285] on link "Describe Image" at bounding box center [126, 286] width 128 height 31
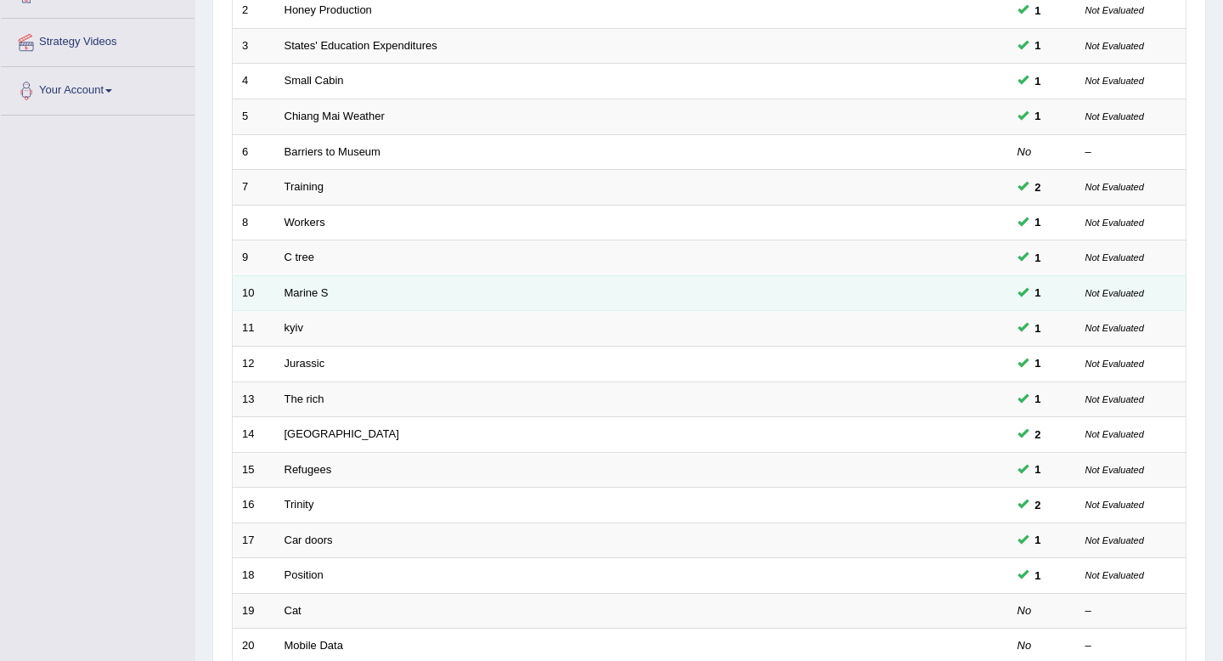
scroll to position [464, 0]
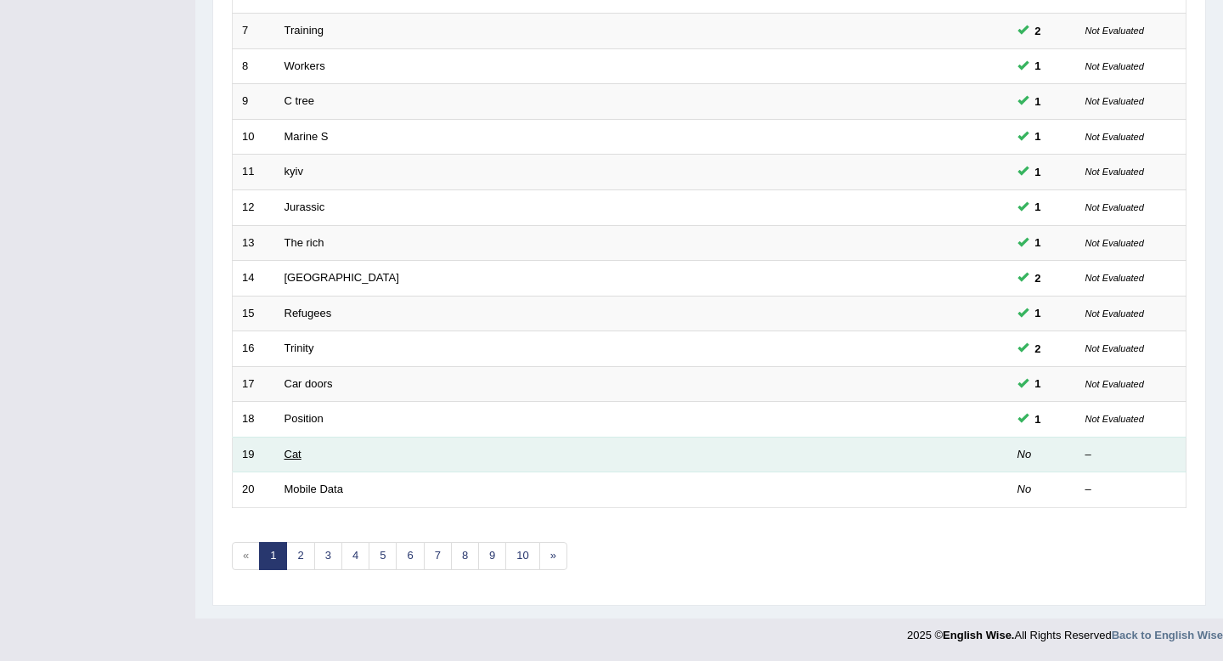
click at [295, 454] on link "Cat" at bounding box center [293, 454] width 17 height 13
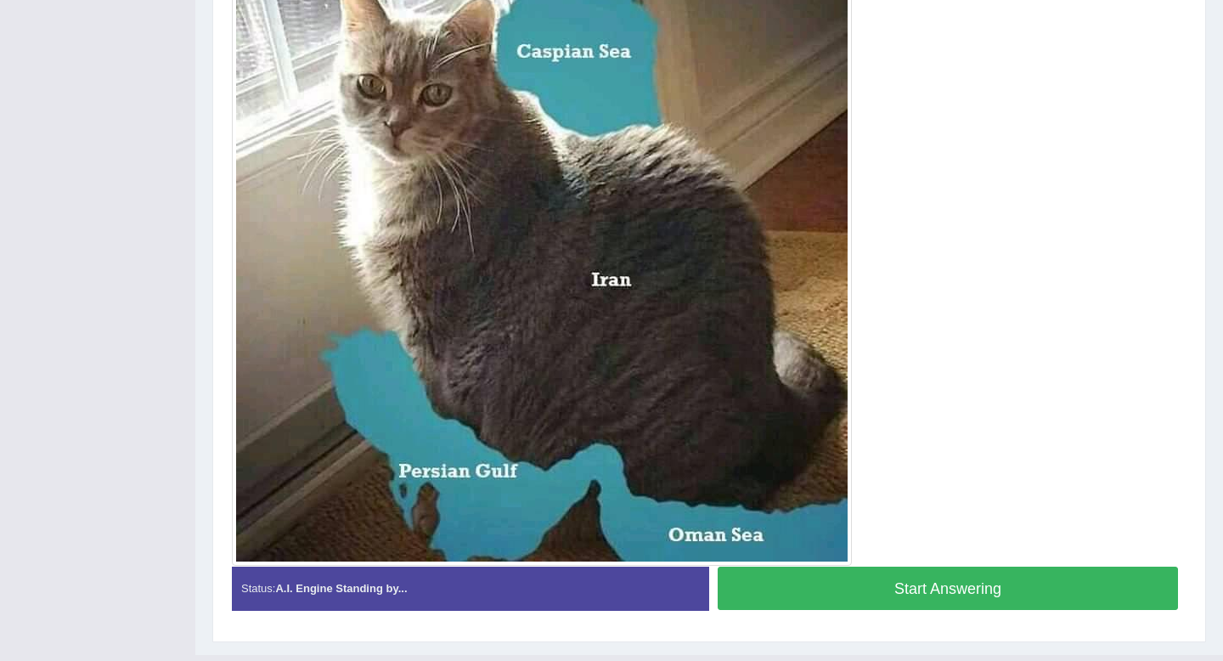
scroll to position [432, 0]
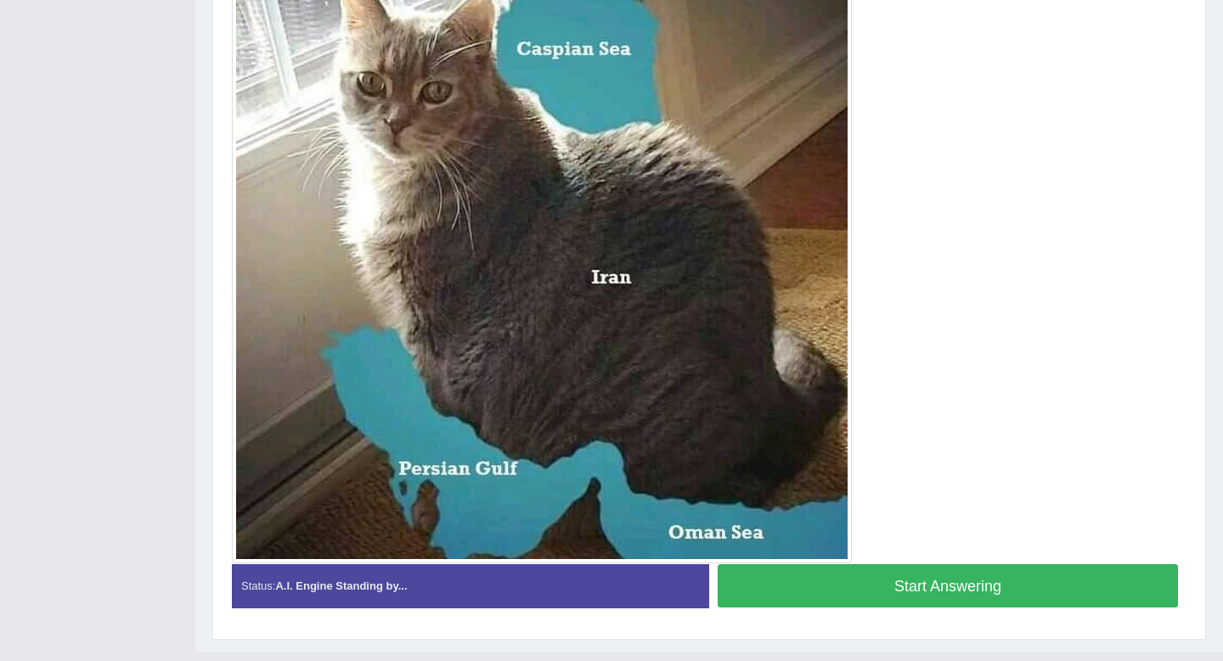
click at [796, 590] on button "Start Answering" at bounding box center [948, 585] width 460 height 43
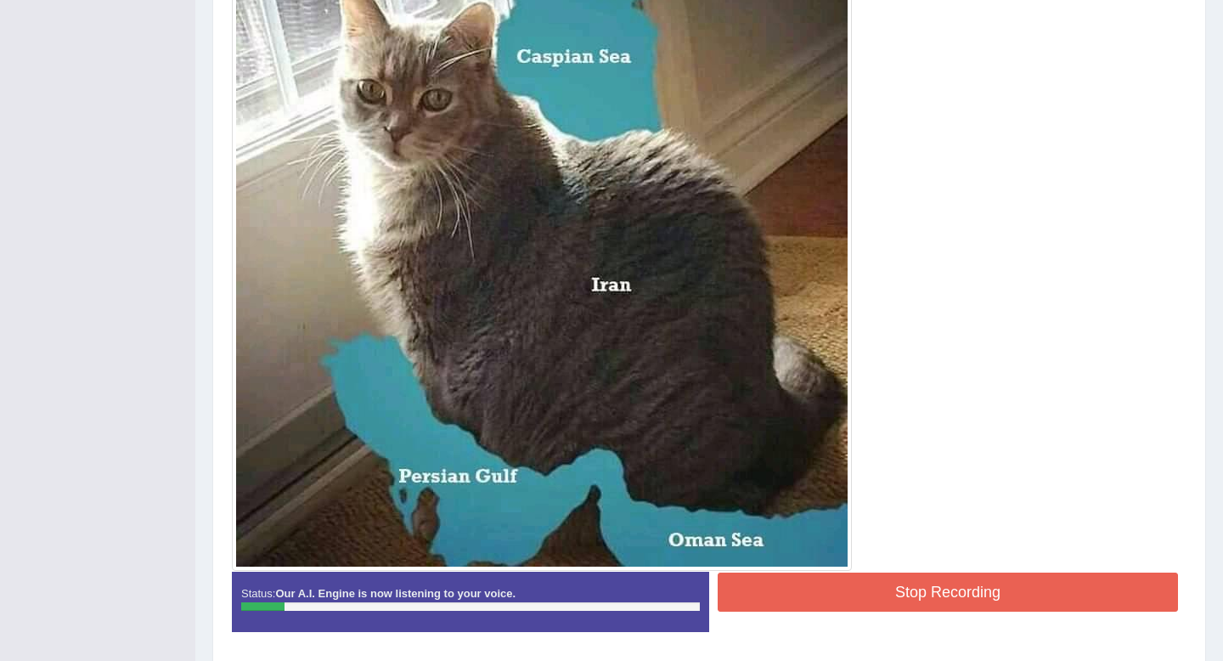
scroll to position [407, 0]
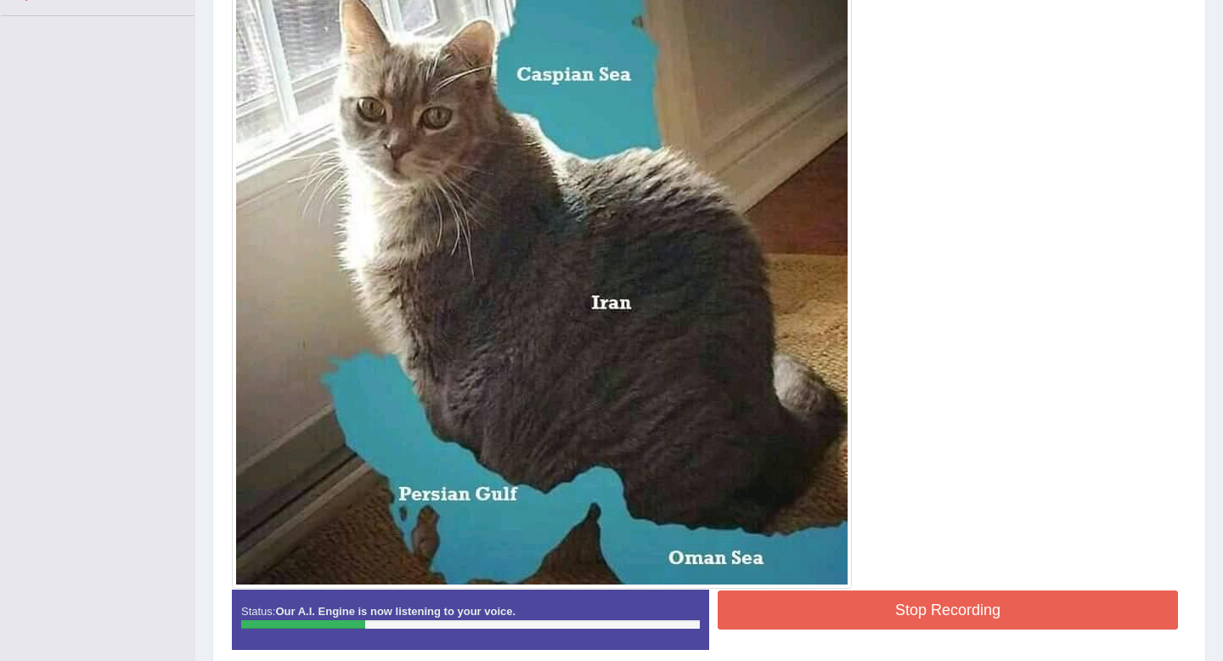
click at [802, 608] on button "Stop Recording" at bounding box center [948, 609] width 460 height 39
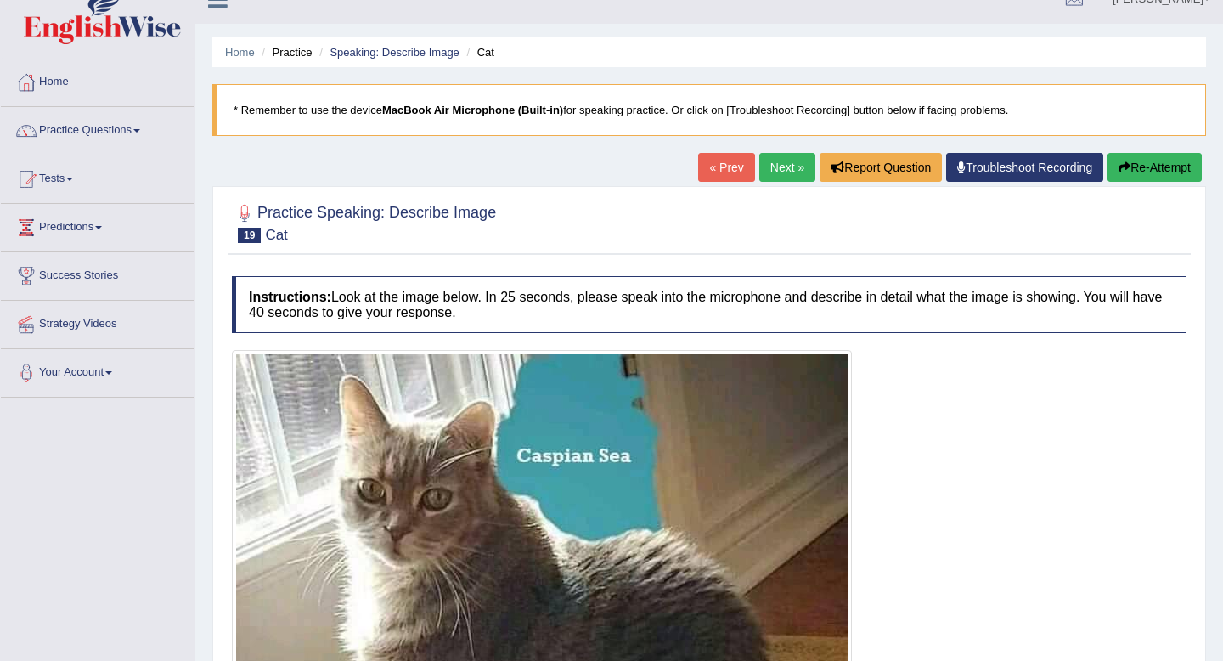
scroll to position [0, 0]
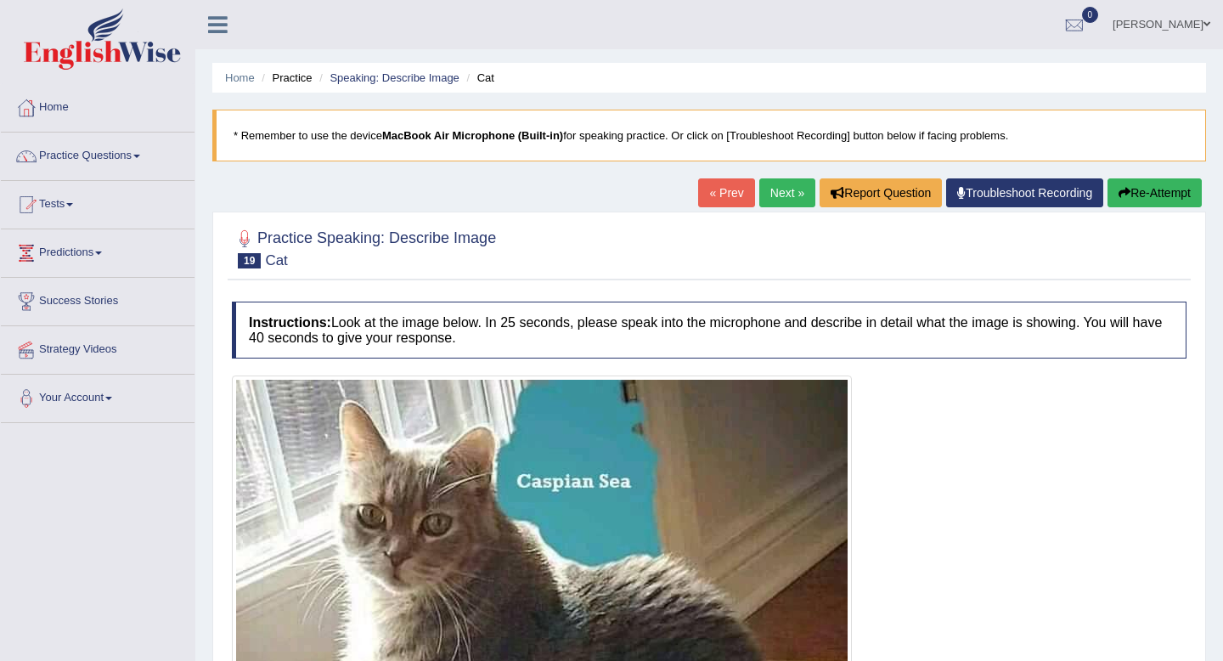
click at [1140, 206] on div "« Prev Next » Report Question Troubleshoot Recording Re-Attempt" at bounding box center [952, 194] width 508 height 33
click at [1134, 198] on button "Re-Attempt" at bounding box center [1155, 192] width 94 height 29
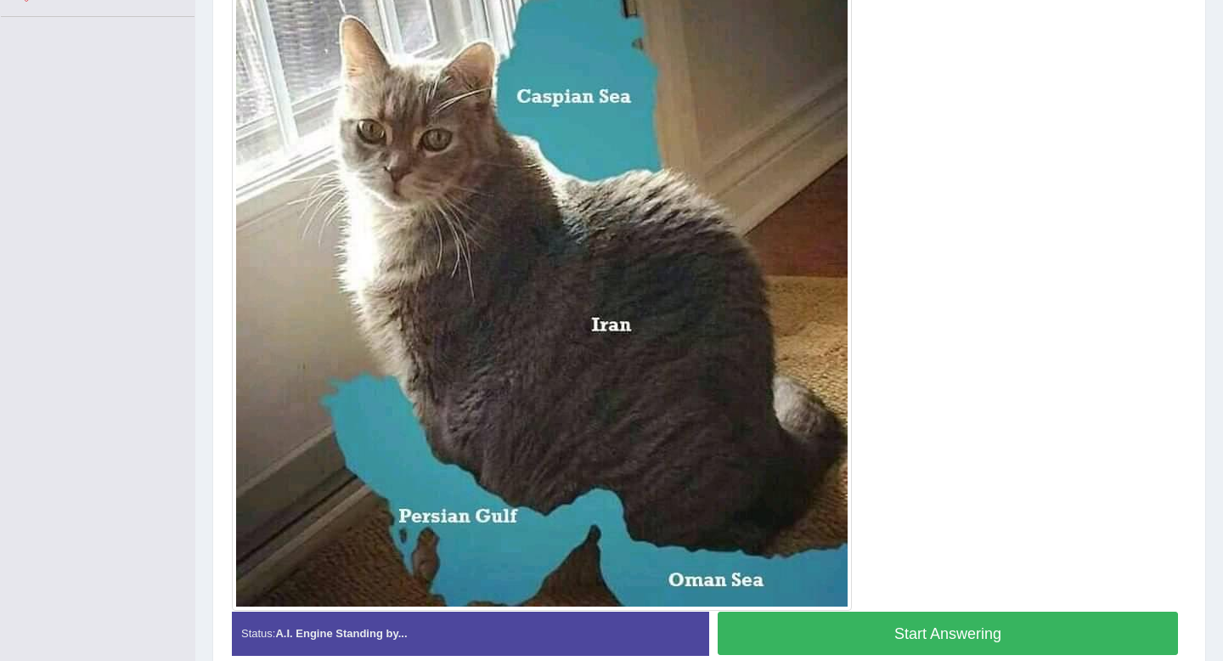
scroll to position [407, 0]
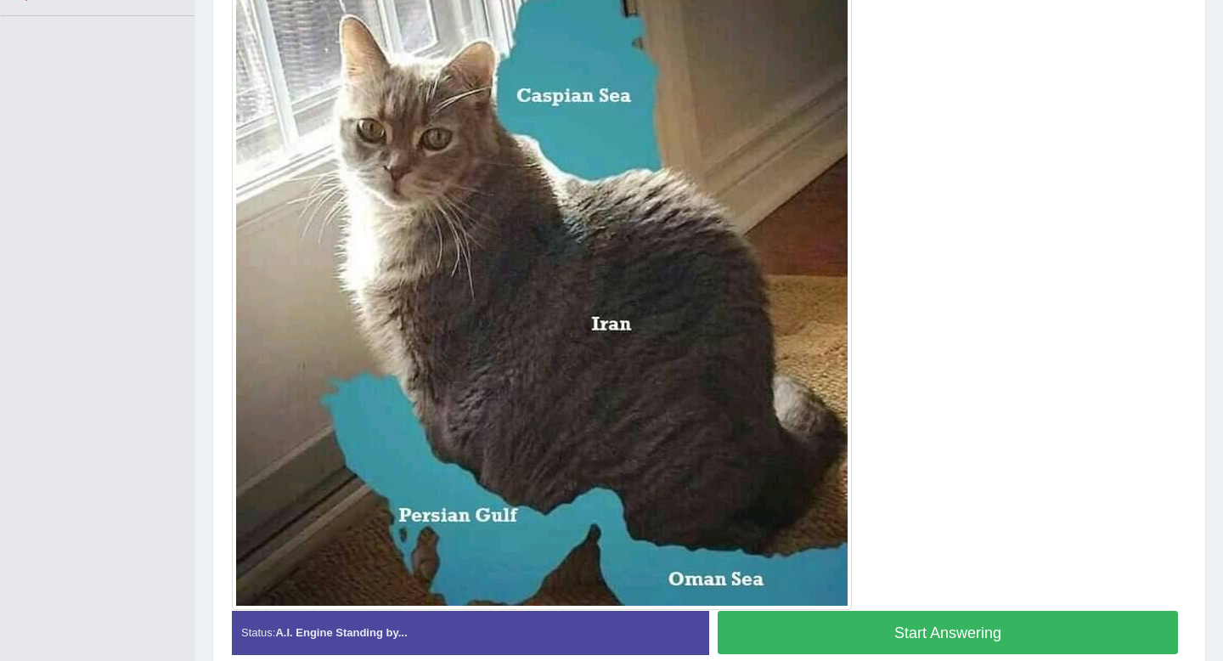
click at [917, 635] on button "Start Answering" at bounding box center [948, 632] width 460 height 43
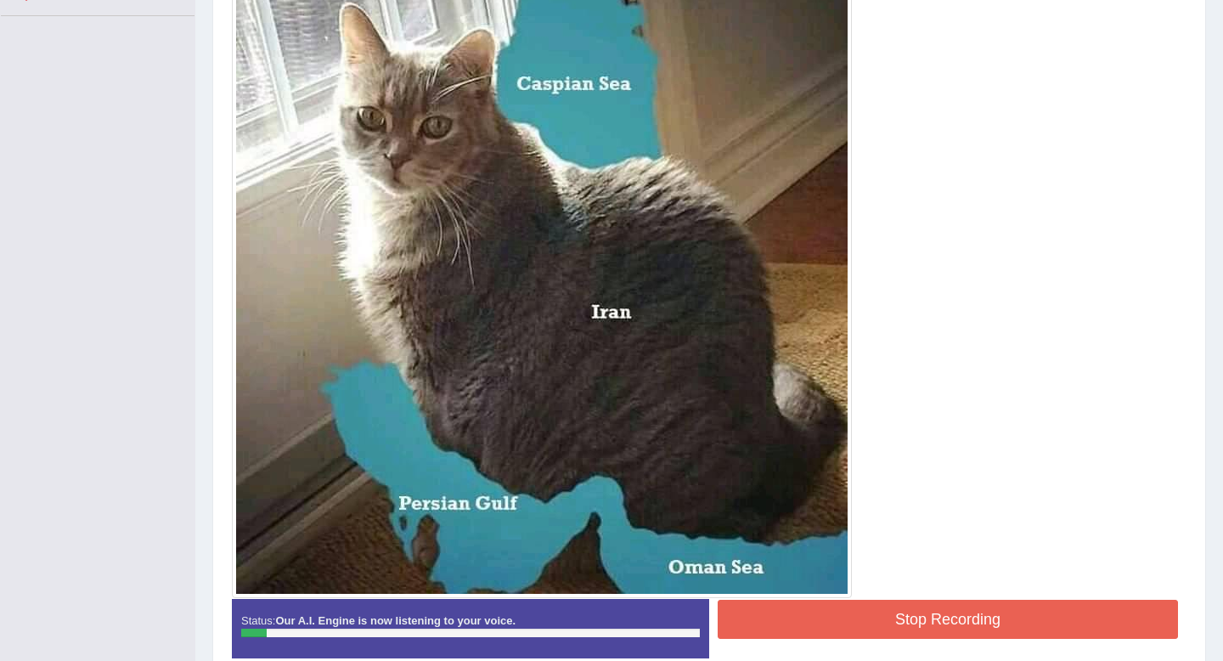
click at [803, 629] on button "Stop Recording" at bounding box center [948, 619] width 460 height 39
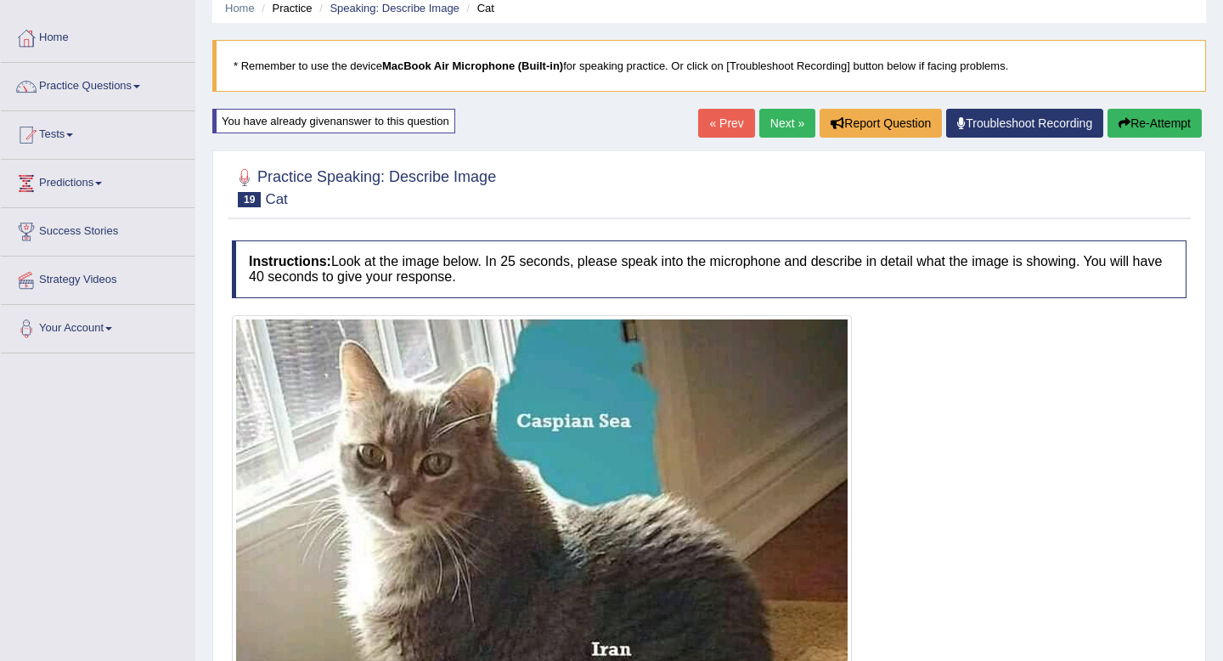
scroll to position [55, 0]
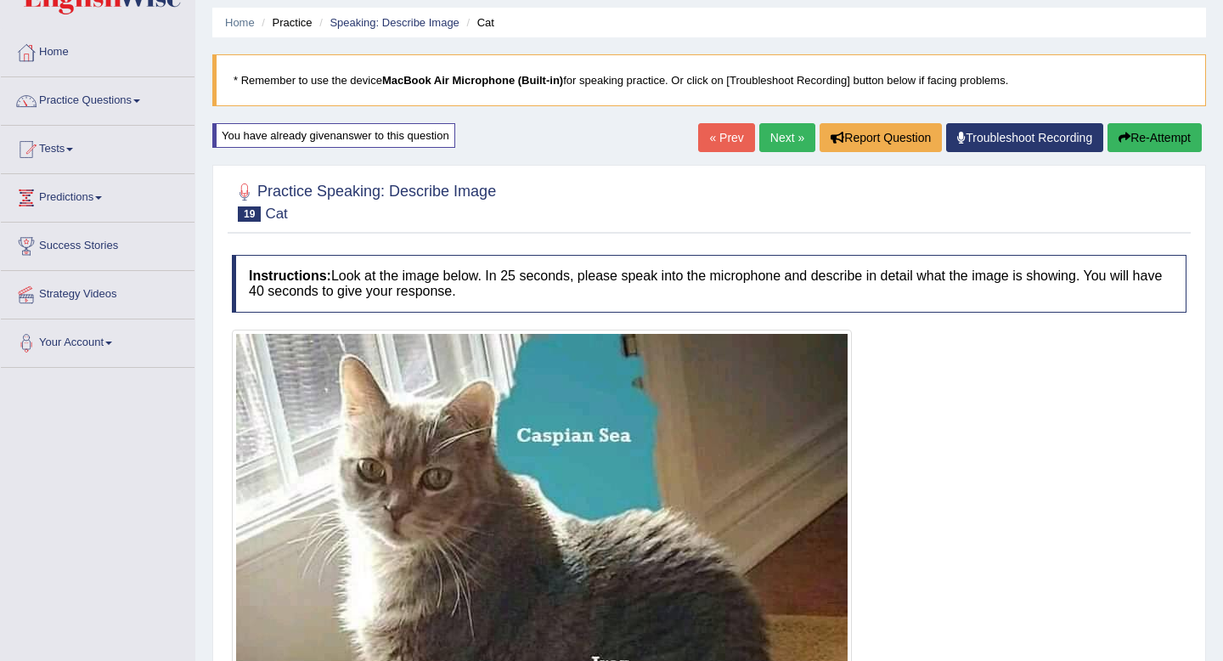
click at [1146, 134] on button "Re-Attempt" at bounding box center [1155, 137] width 94 height 29
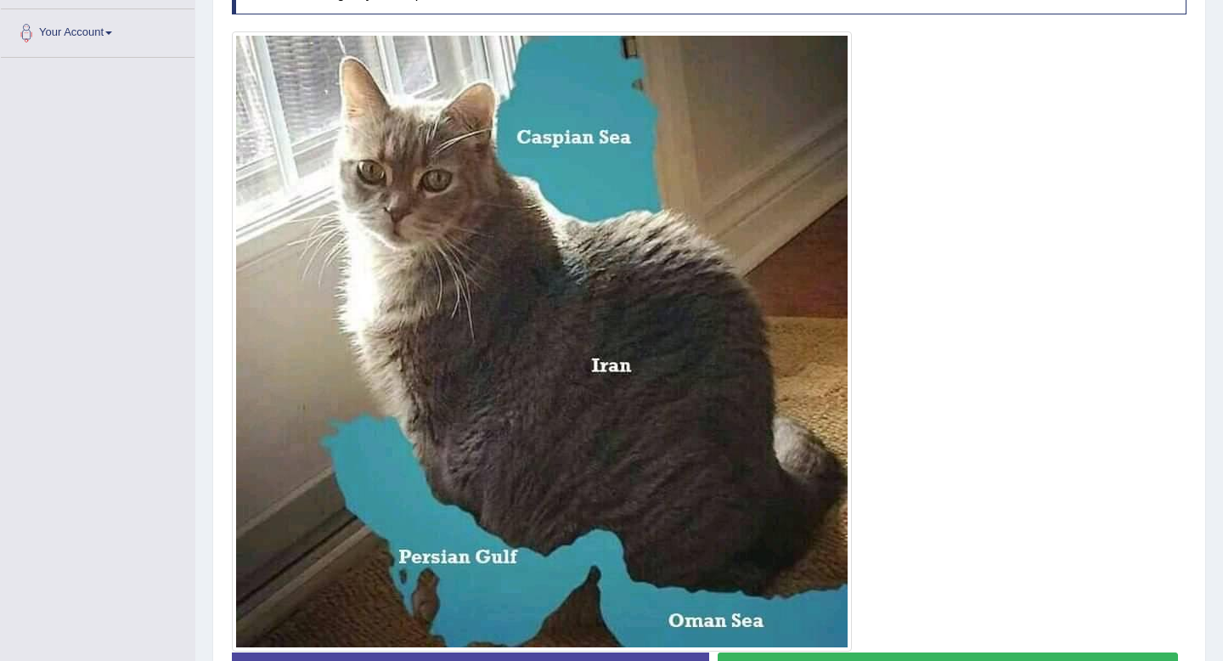
scroll to position [398, 0]
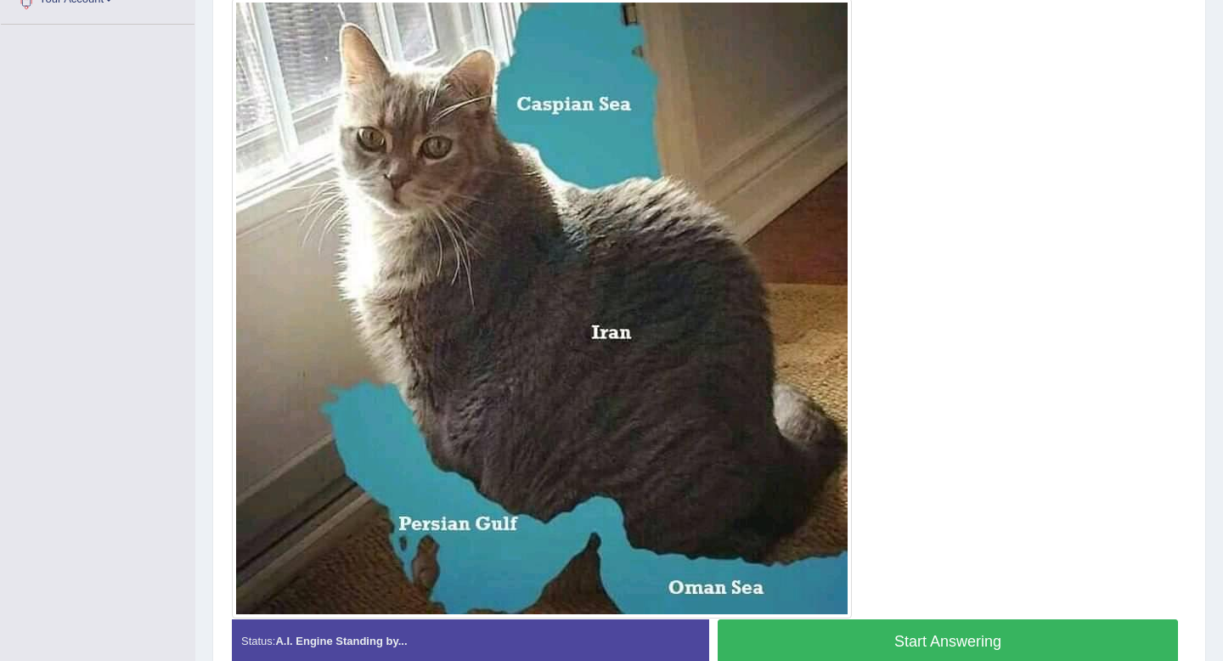
click at [872, 639] on button "Start Answering" at bounding box center [948, 640] width 460 height 43
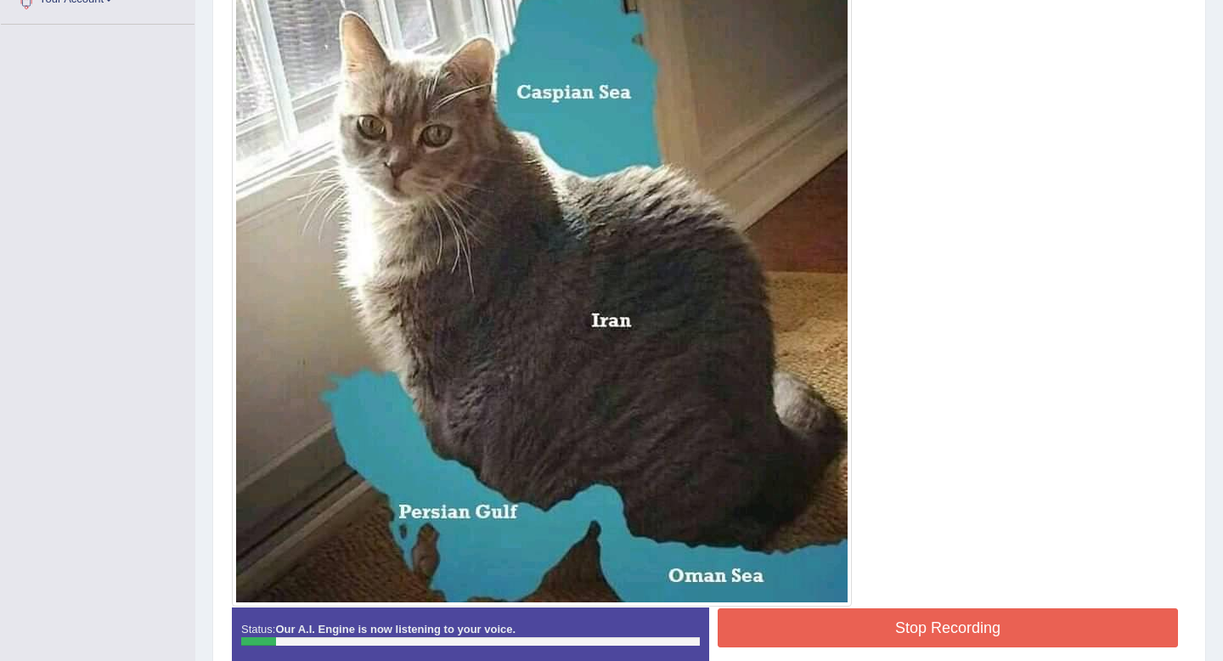
click at [898, 627] on button "Stop Recording" at bounding box center [948, 627] width 460 height 39
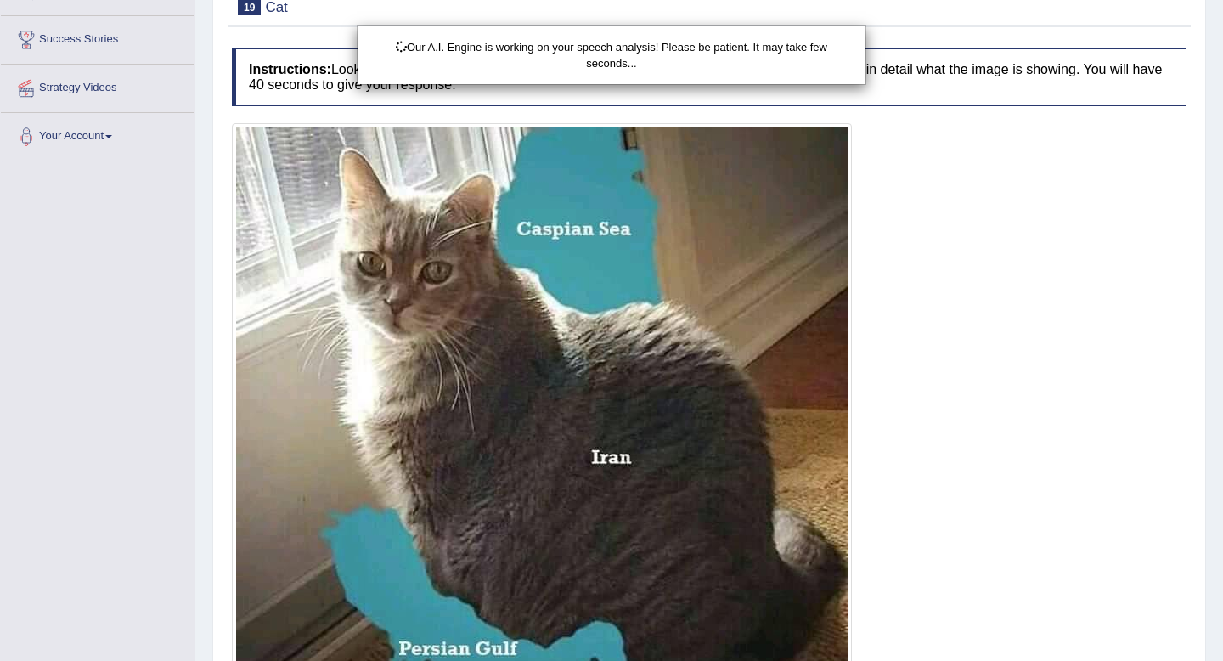
scroll to position [0, 0]
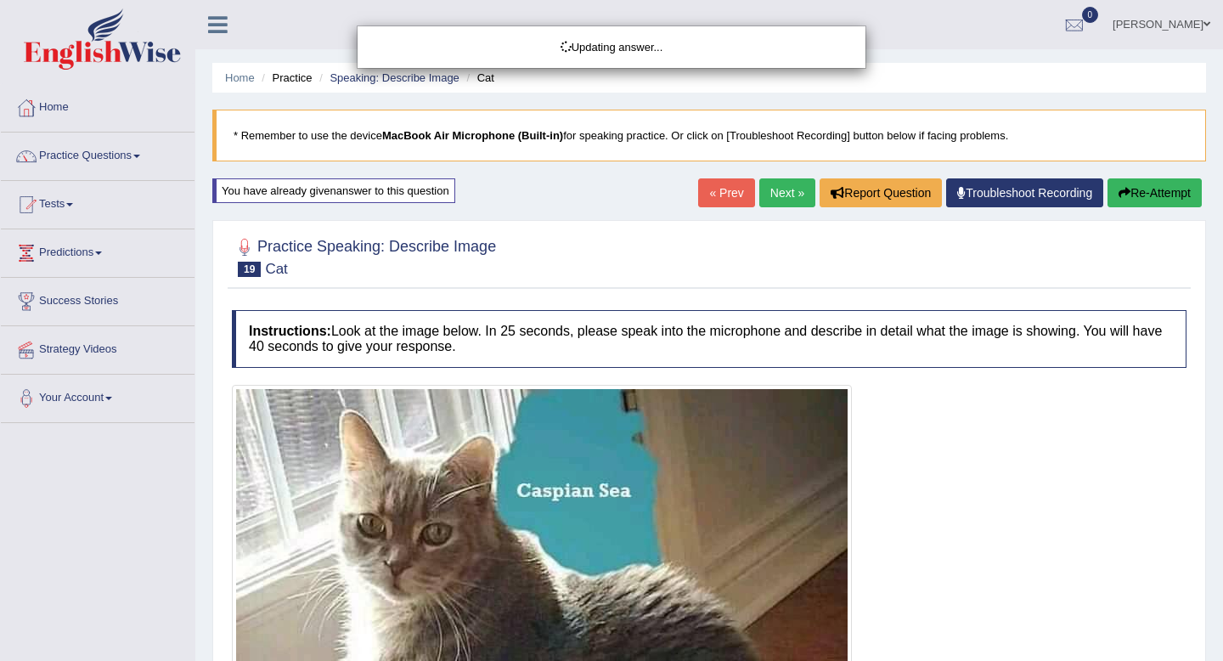
click at [1154, 195] on body "Toggle navigation Home Practice Questions Speaking Practice Read Aloud Repeat S…" at bounding box center [611, 330] width 1223 height 661
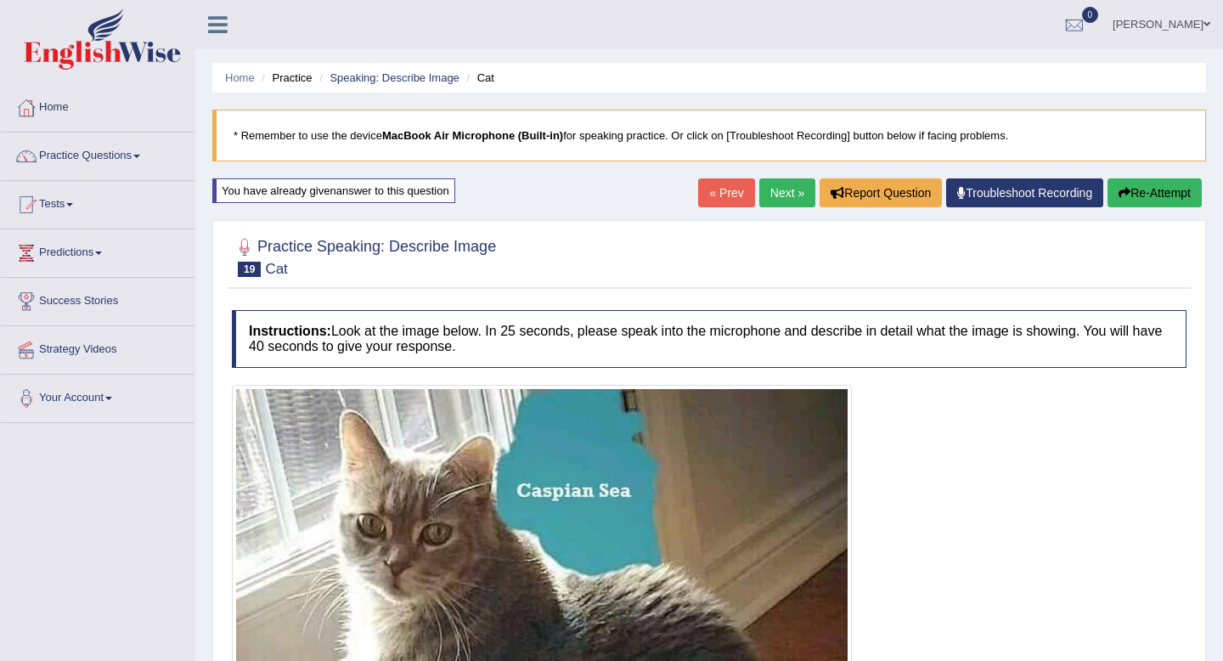
click at [1146, 195] on button "Re-Attempt" at bounding box center [1155, 192] width 94 height 29
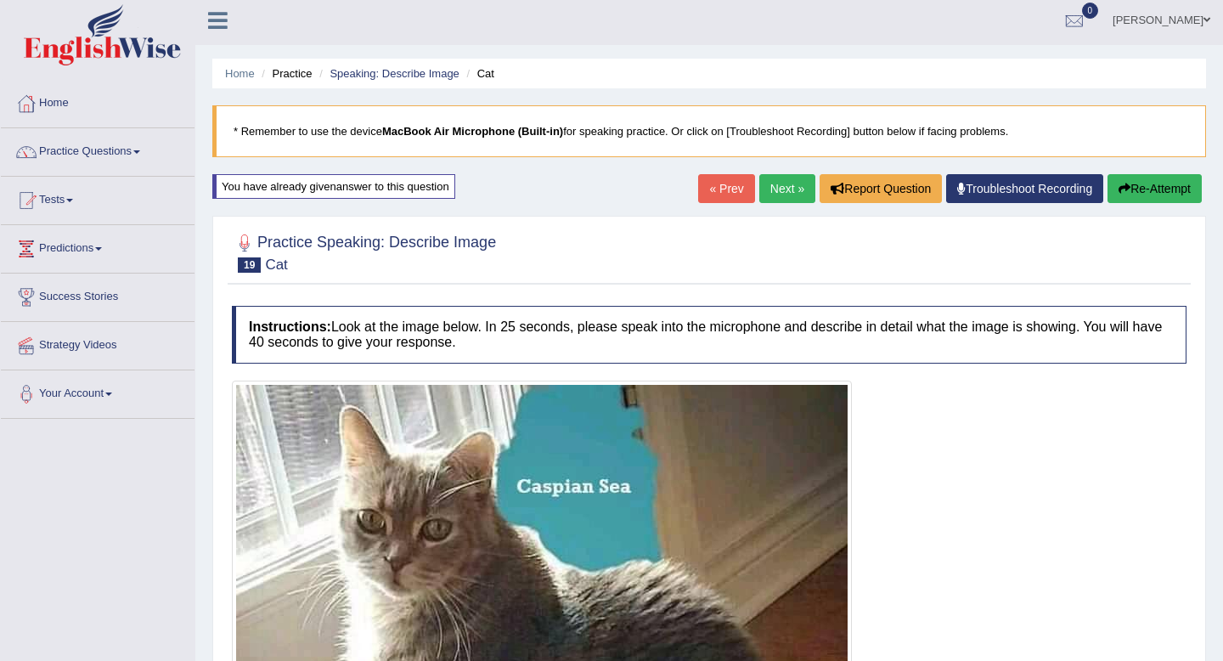
scroll to position [9, 0]
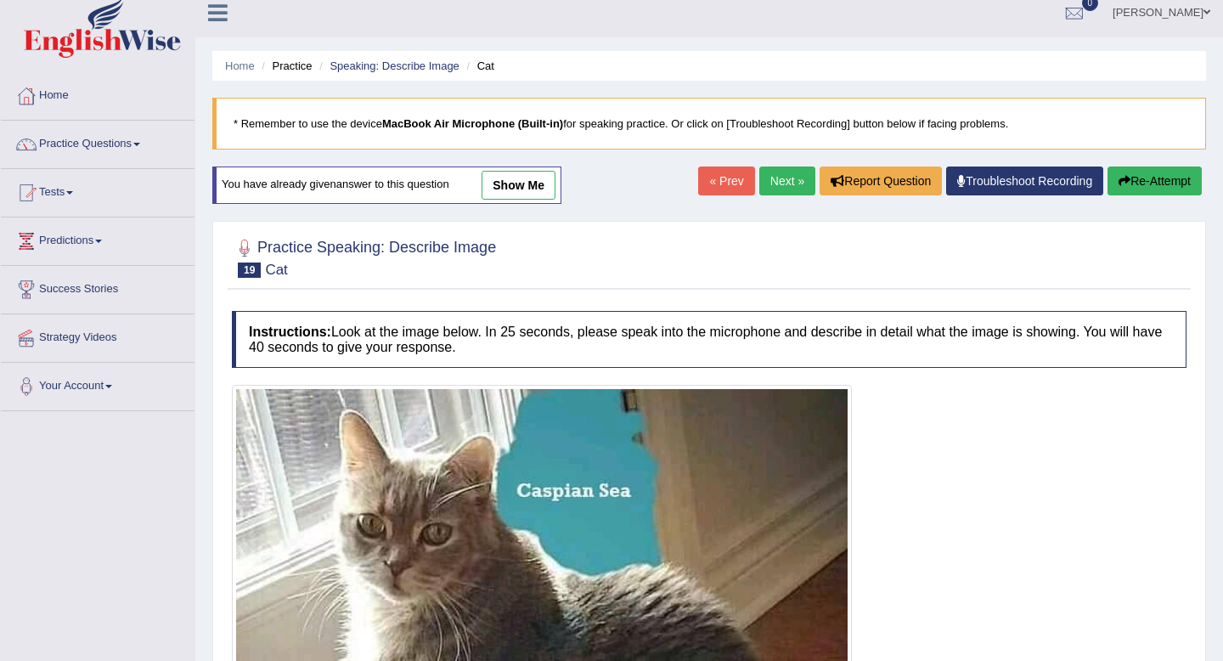
scroll to position [25, 0]
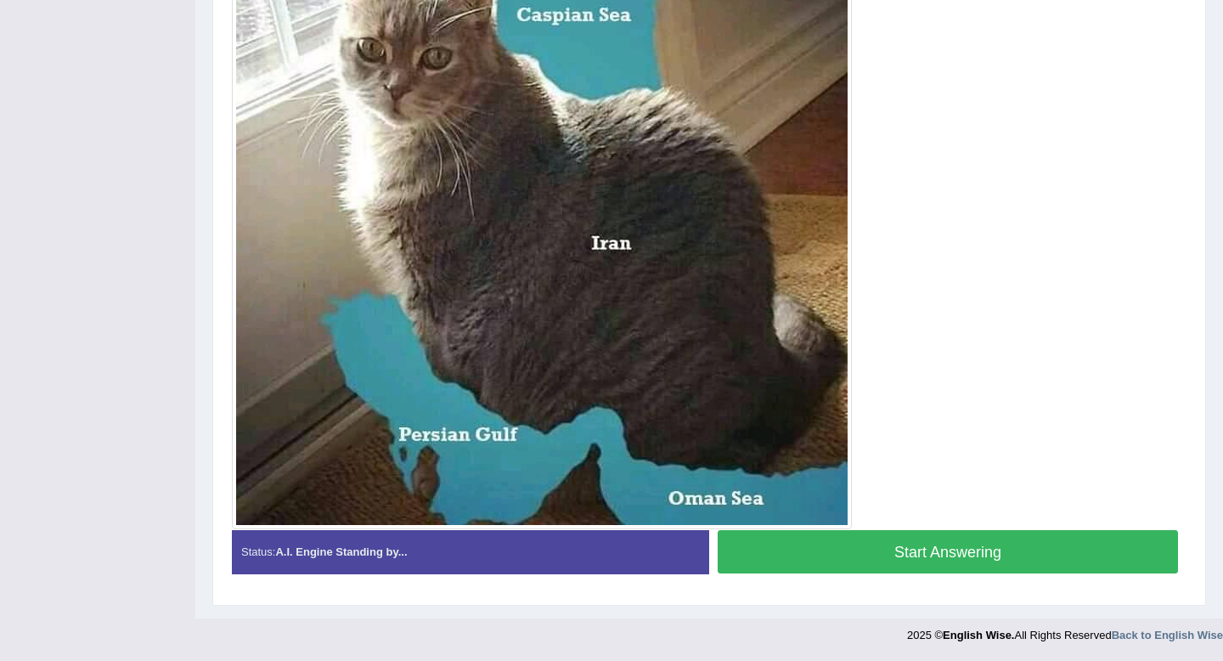
click at [880, 554] on button "Start Answering" at bounding box center [948, 551] width 460 height 43
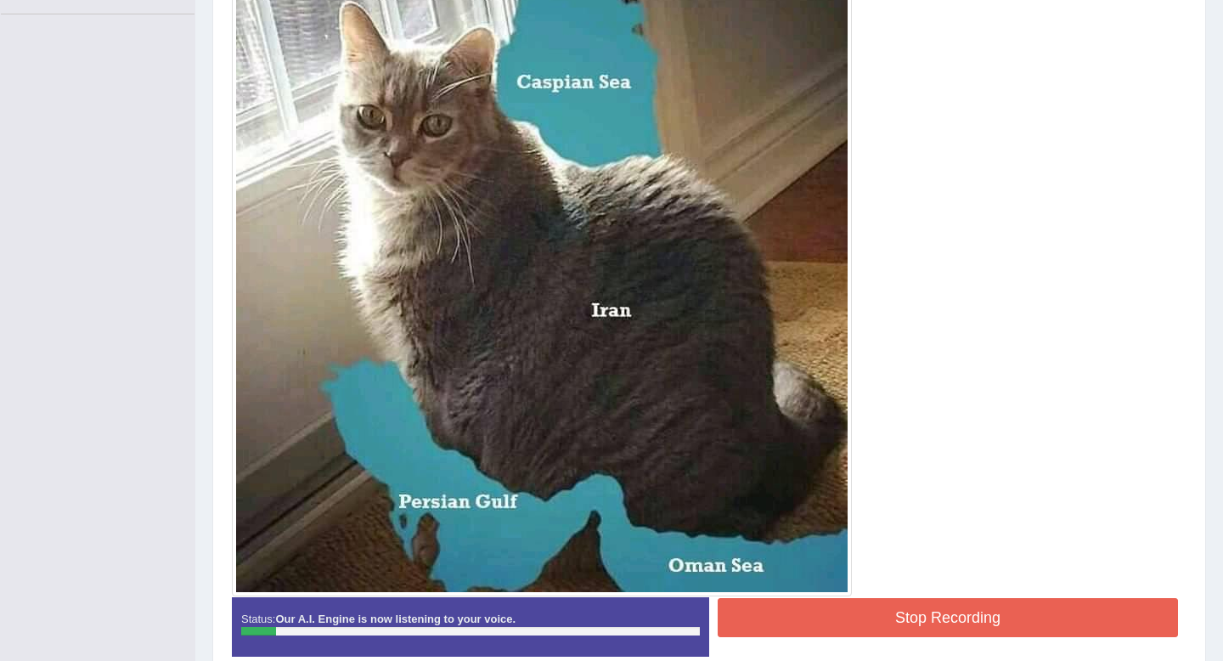
scroll to position [406, 0]
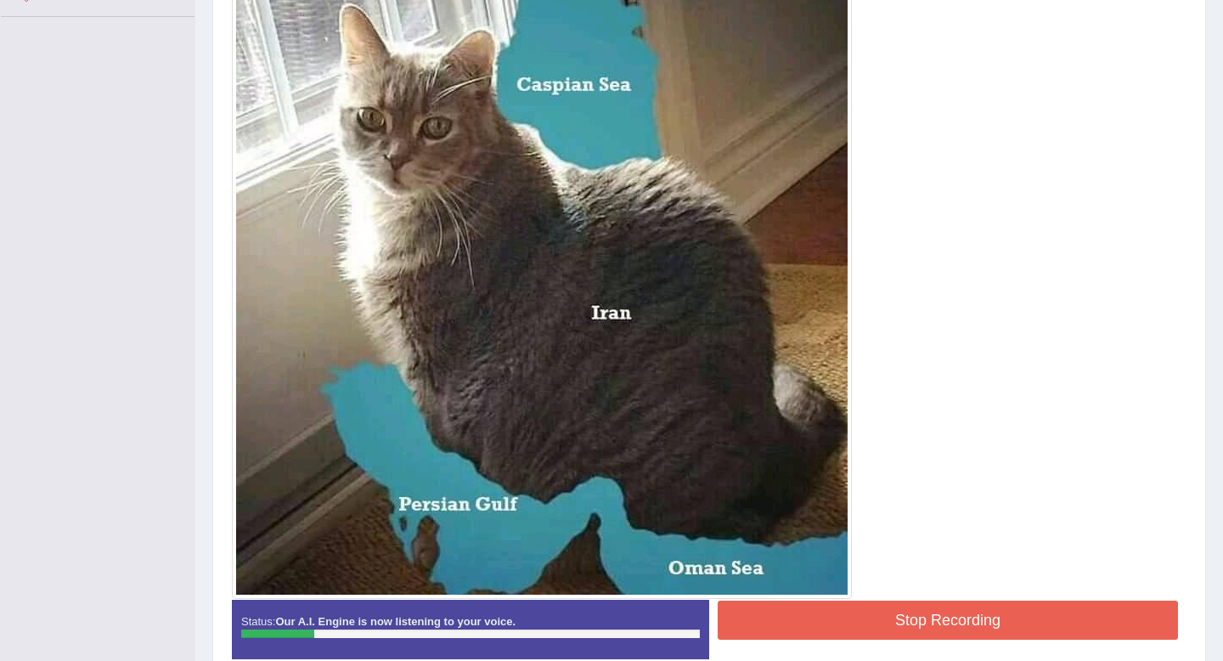
click at [796, 618] on button "Stop Recording" at bounding box center [948, 620] width 460 height 39
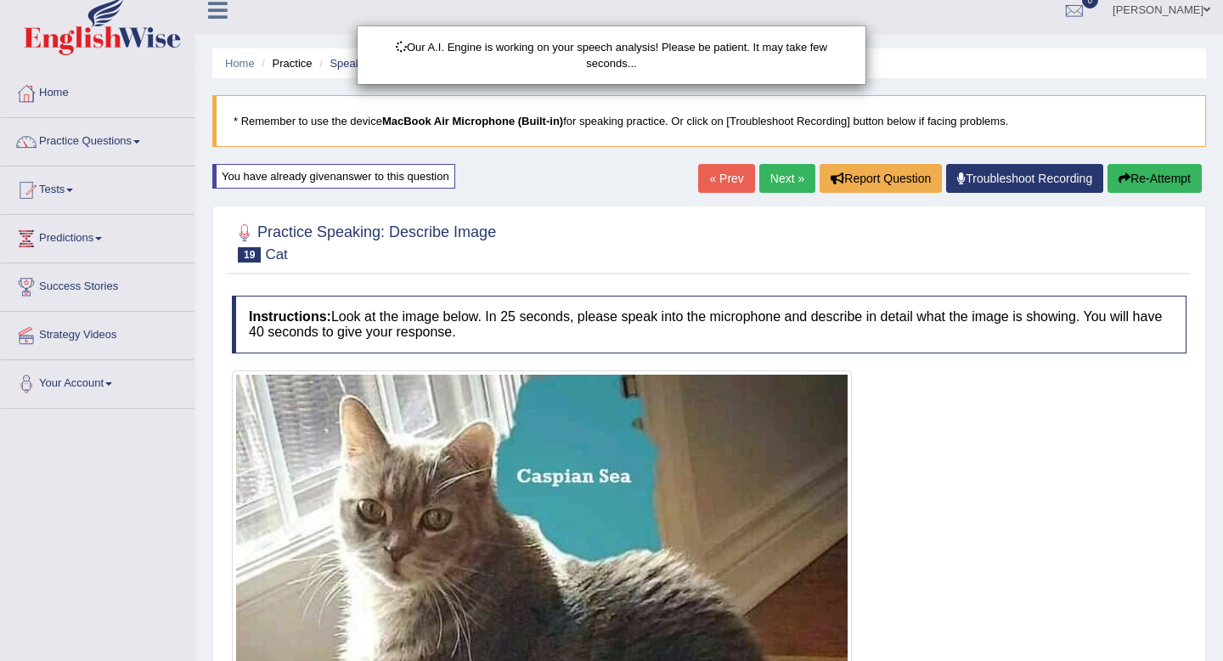
scroll to position [0, 0]
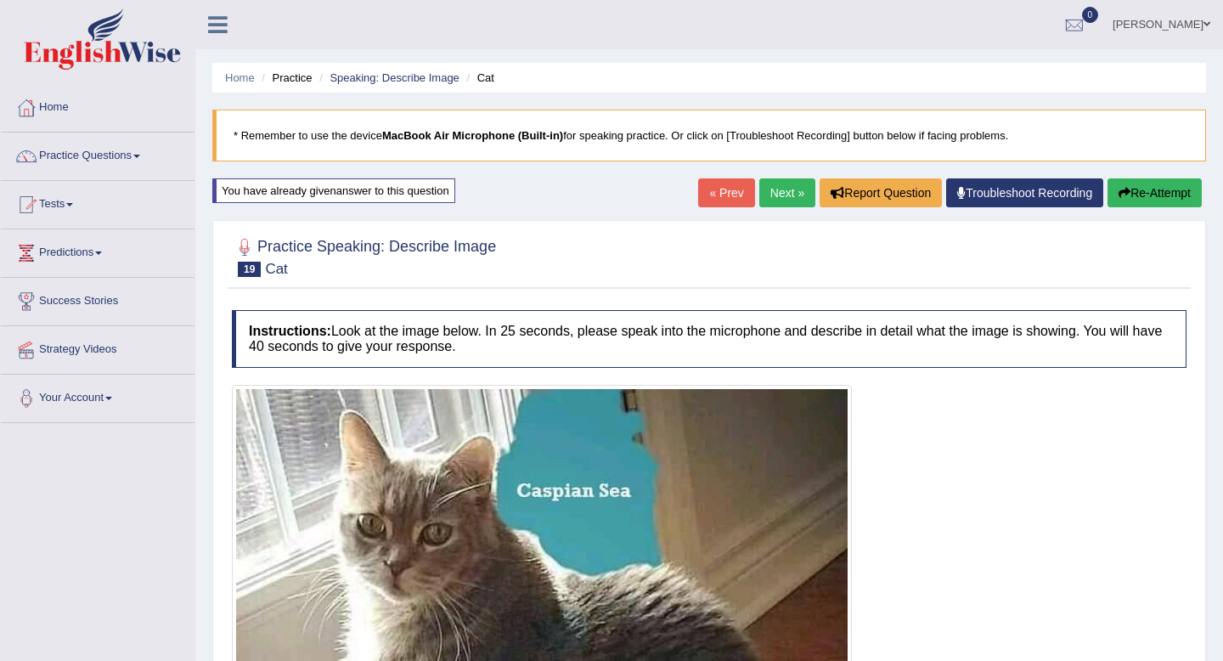
click at [1154, 191] on button "Re-Attempt" at bounding box center [1155, 192] width 94 height 29
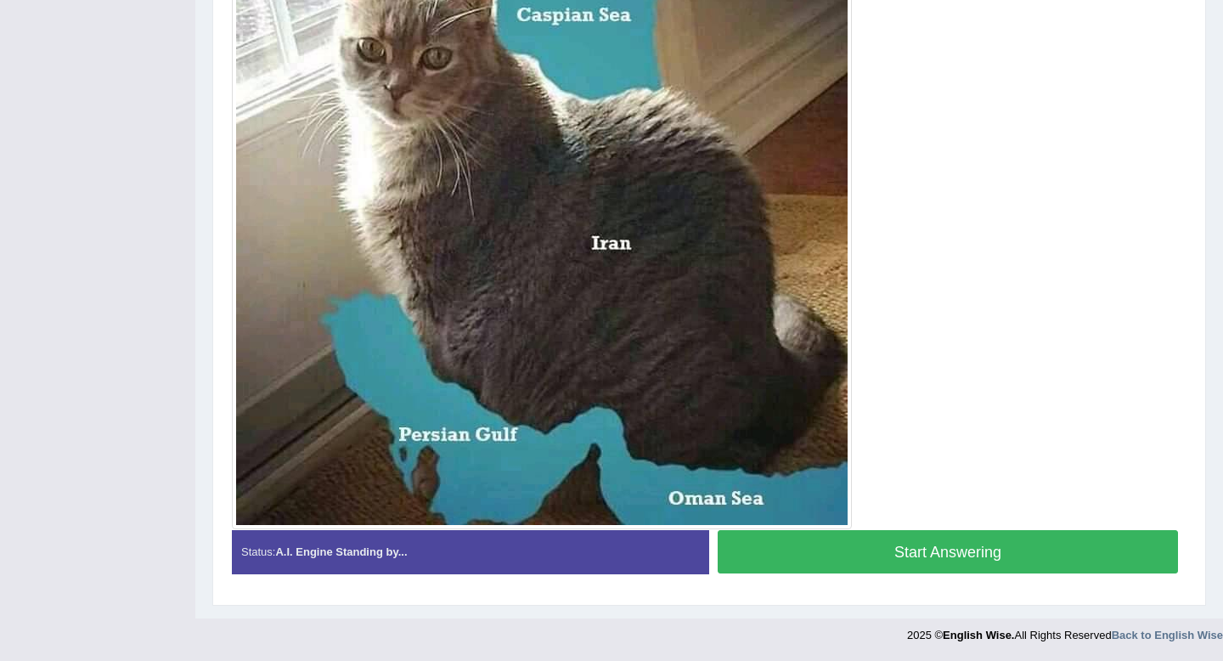
click at [788, 572] on button "Start Answering" at bounding box center [948, 551] width 460 height 43
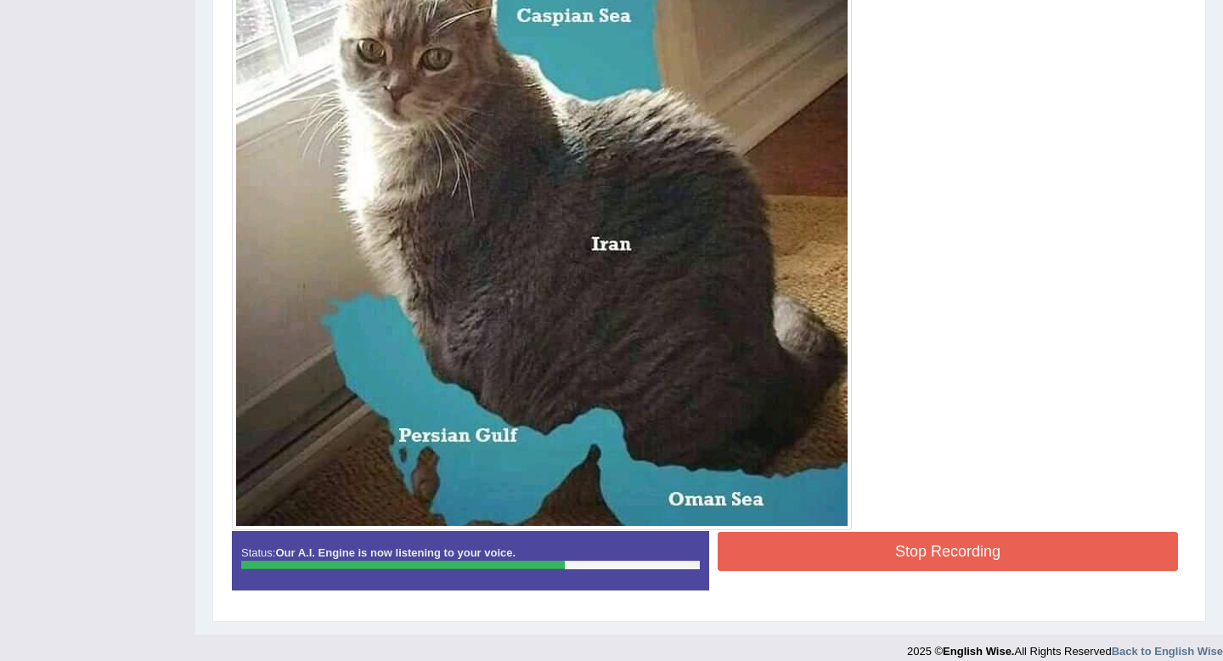
click at [828, 555] on button "Stop Recording" at bounding box center [948, 551] width 460 height 39
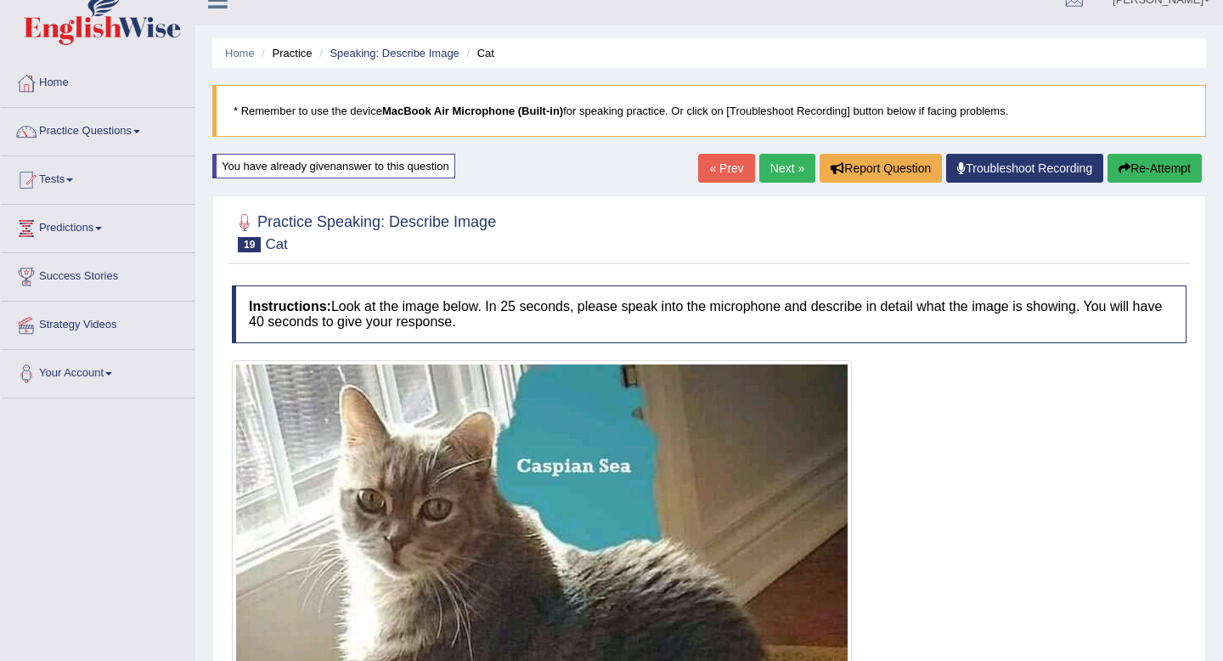
scroll to position [0, 0]
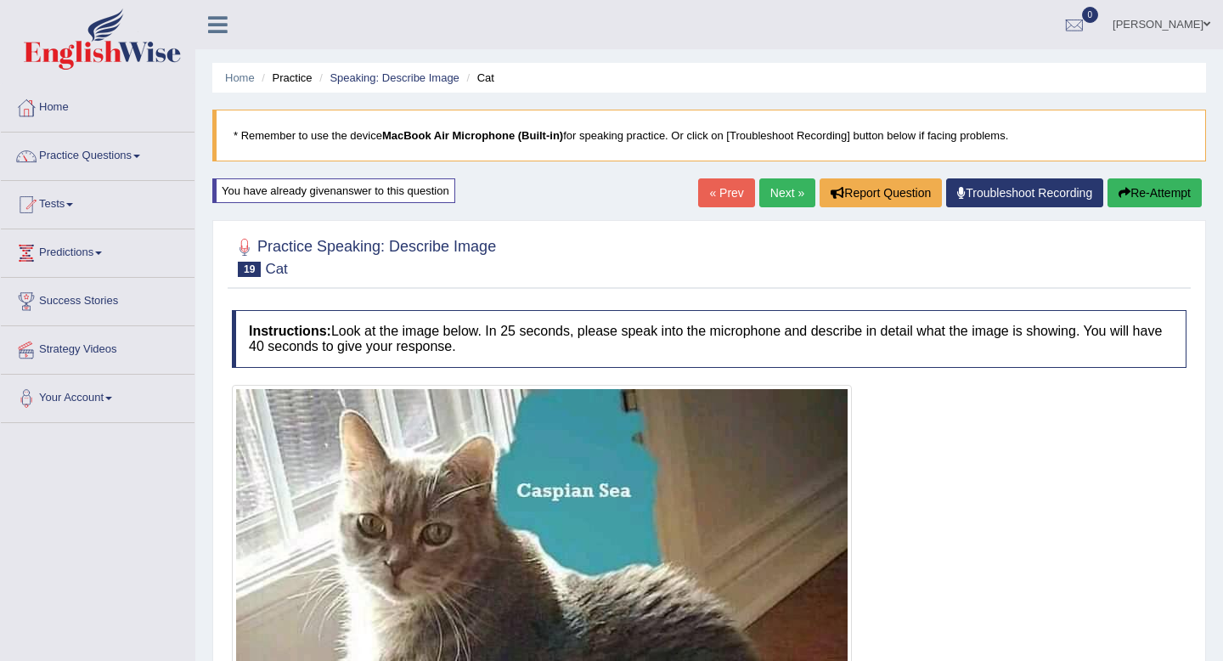
click at [783, 194] on link "Next »" at bounding box center [787, 192] width 56 height 29
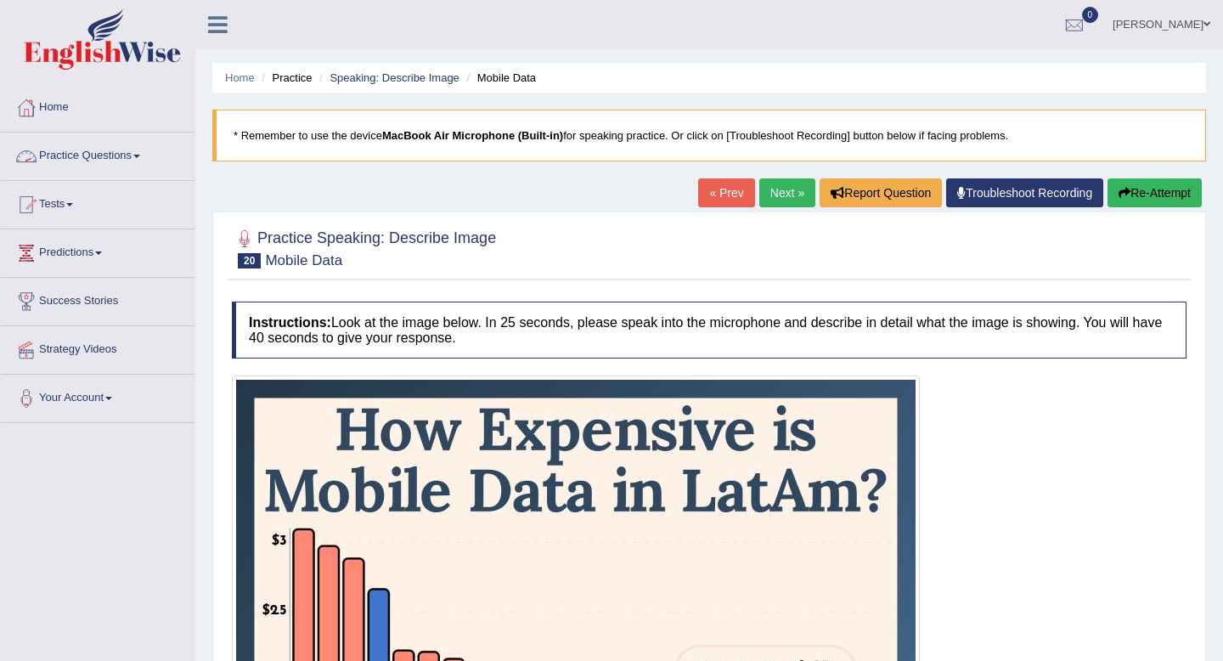
click at [62, 153] on link "Practice Questions" at bounding box center [98, 154] width 194 height 42
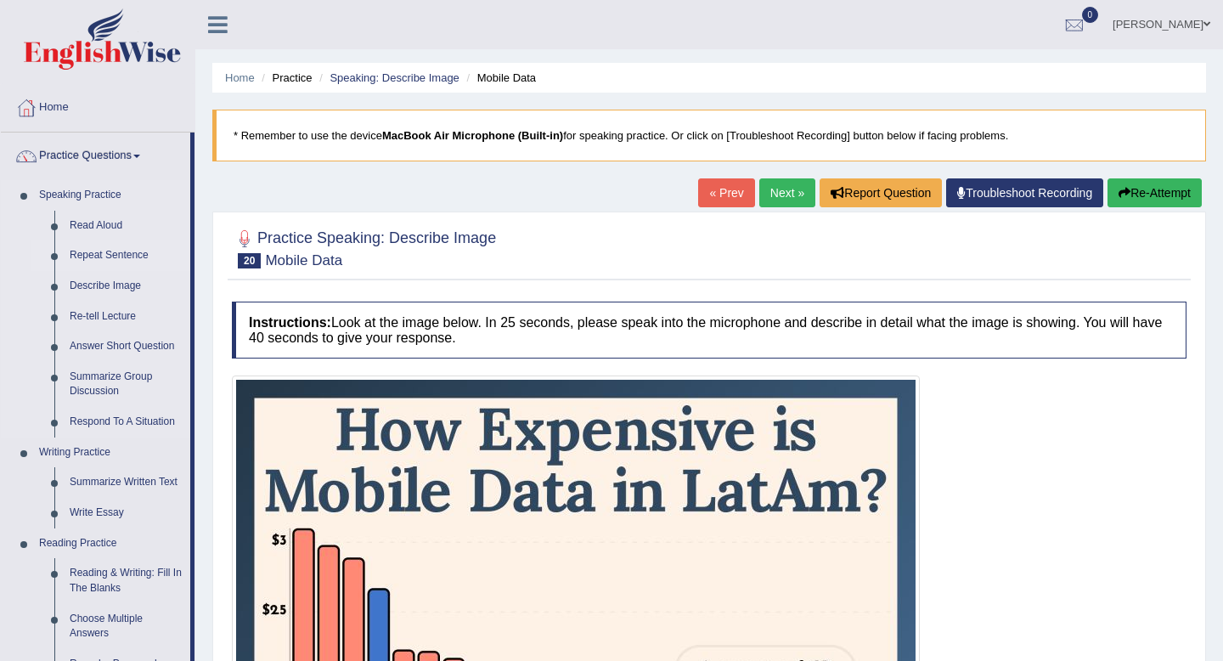
click at [111, 254] on link "Repeat Sentence" at bounding box center [126, 255] width 128 height 31
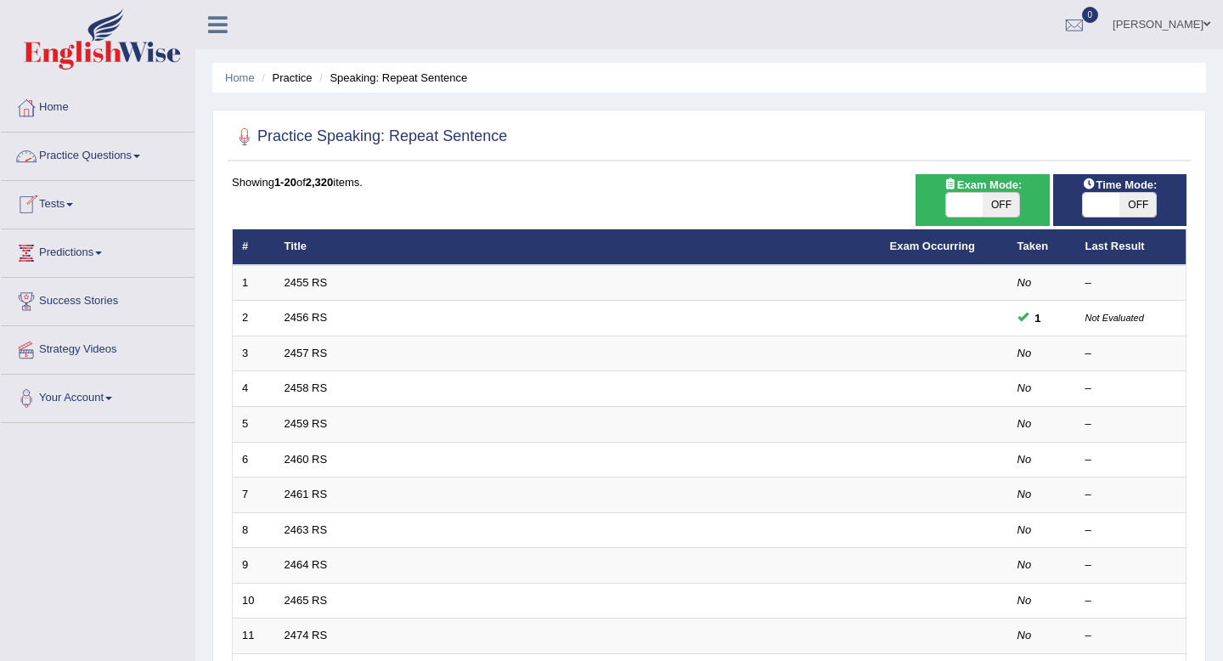
click at [117, 146] on link "Practice Questions" at bounding box center [98, 154] width 194 height 42
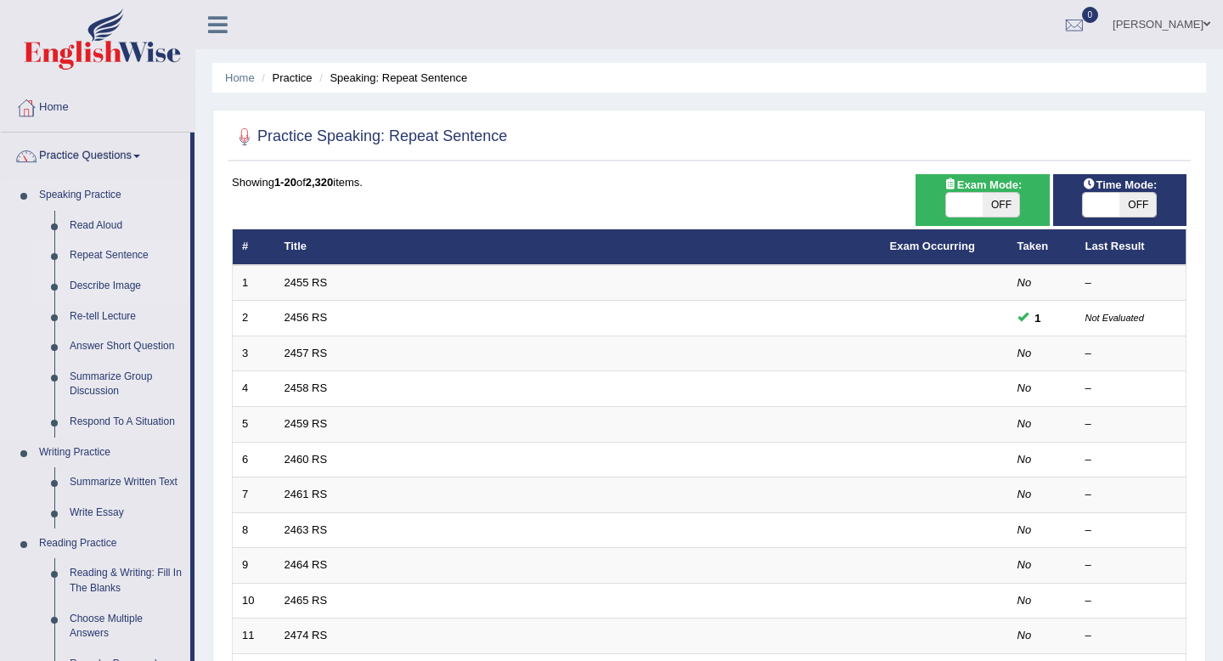
click at [114, 285] on link "Describe Image" at bounding box center [126, 286] width 128 height 31
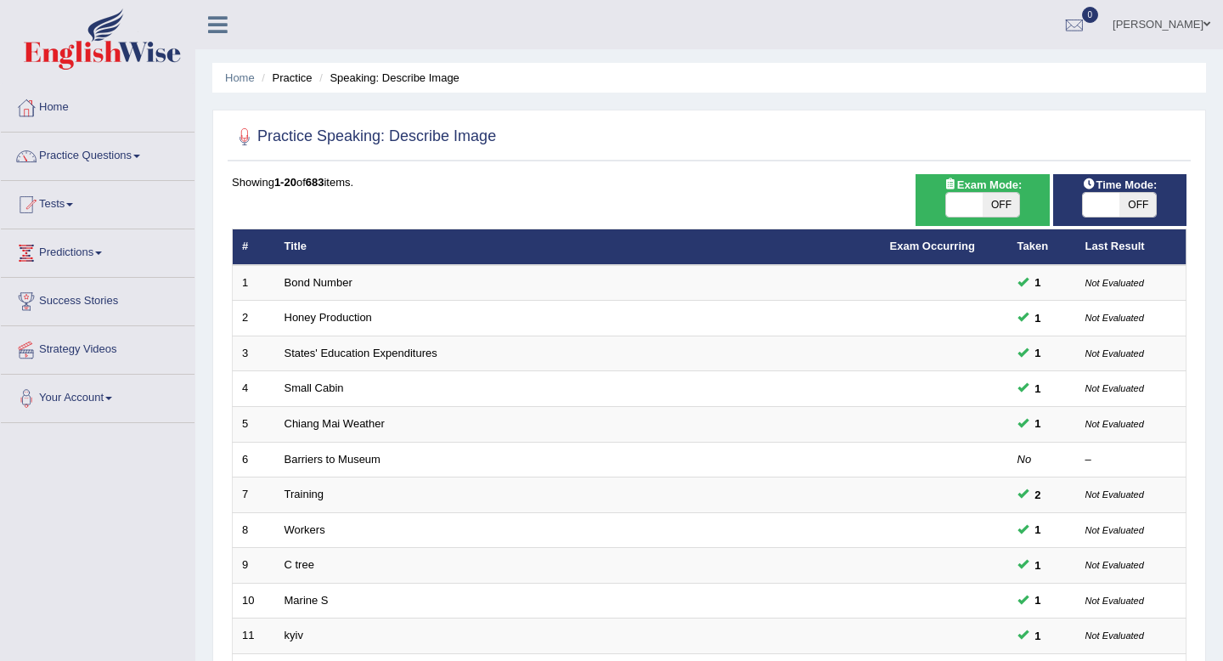
click at [949, 207] on span at bounding box center [964, 205] width 37 height 24
click at [952, 209] on span at bounding box center [964, 205] width 37 height 24
click at [992, 205] on span "OFF" at bounding box center [1001, 205] width 37 height 24
checkbox input "true"
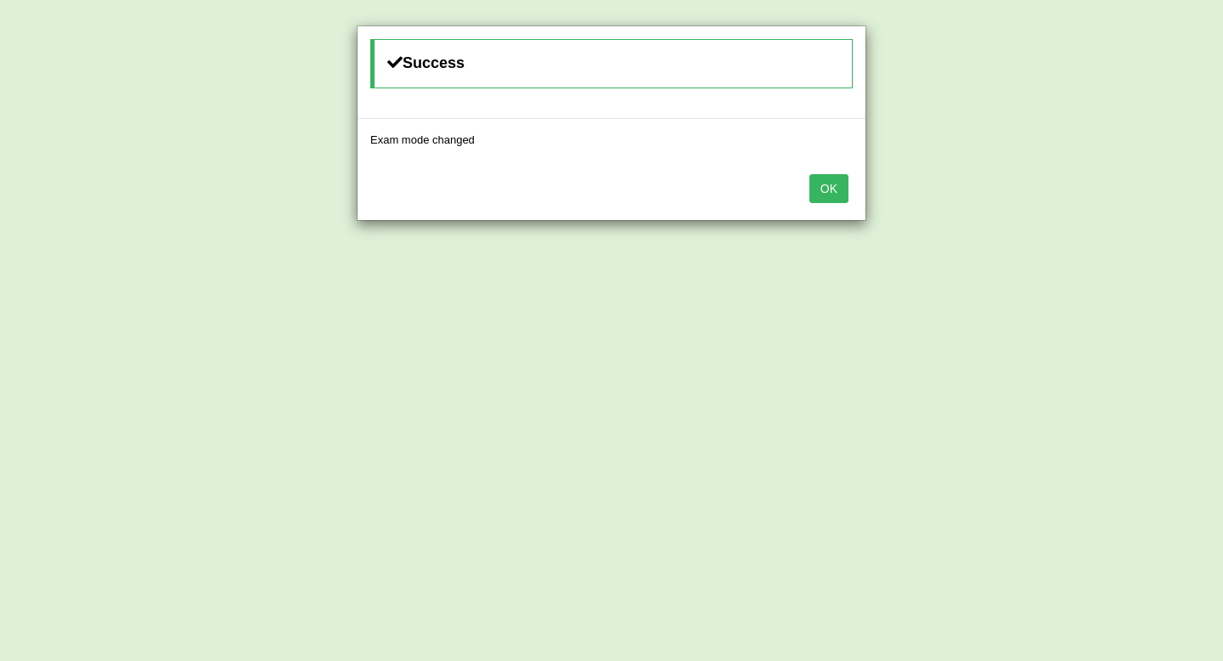
click at [840, 194] on button "OK" at bounding box center [829, 188] width 39 height 29
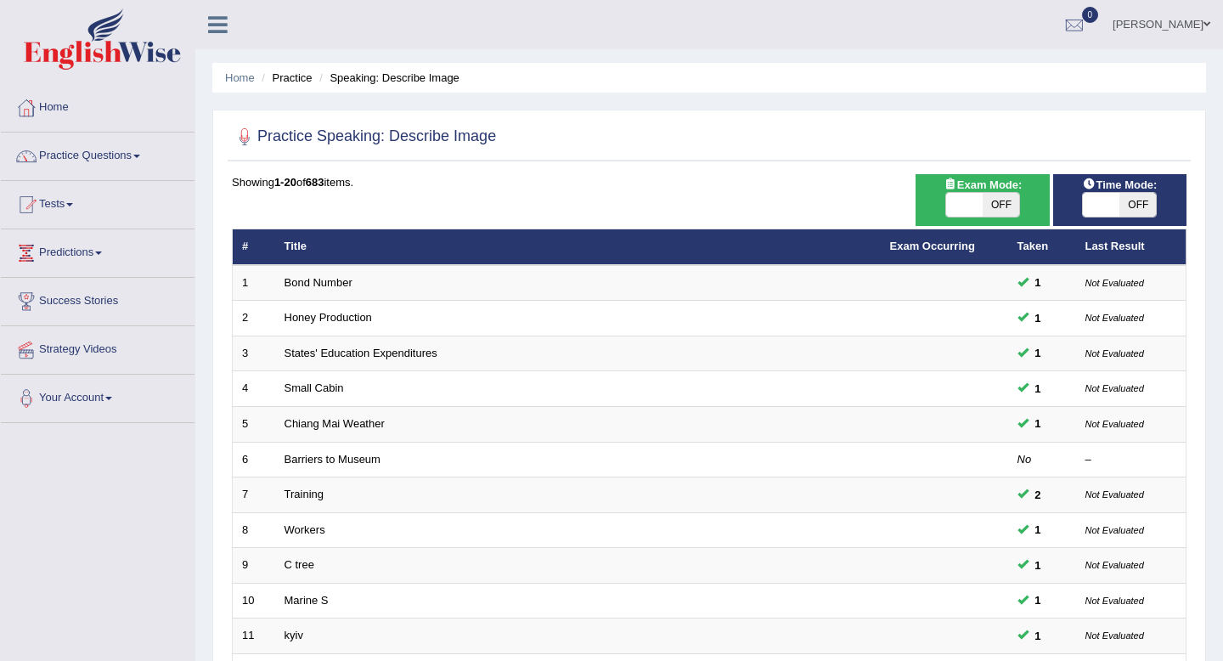
click at [1141, 206] on span "OFF" at bounding box center [1138, 205] width 37 height 24
checkbox input "true"
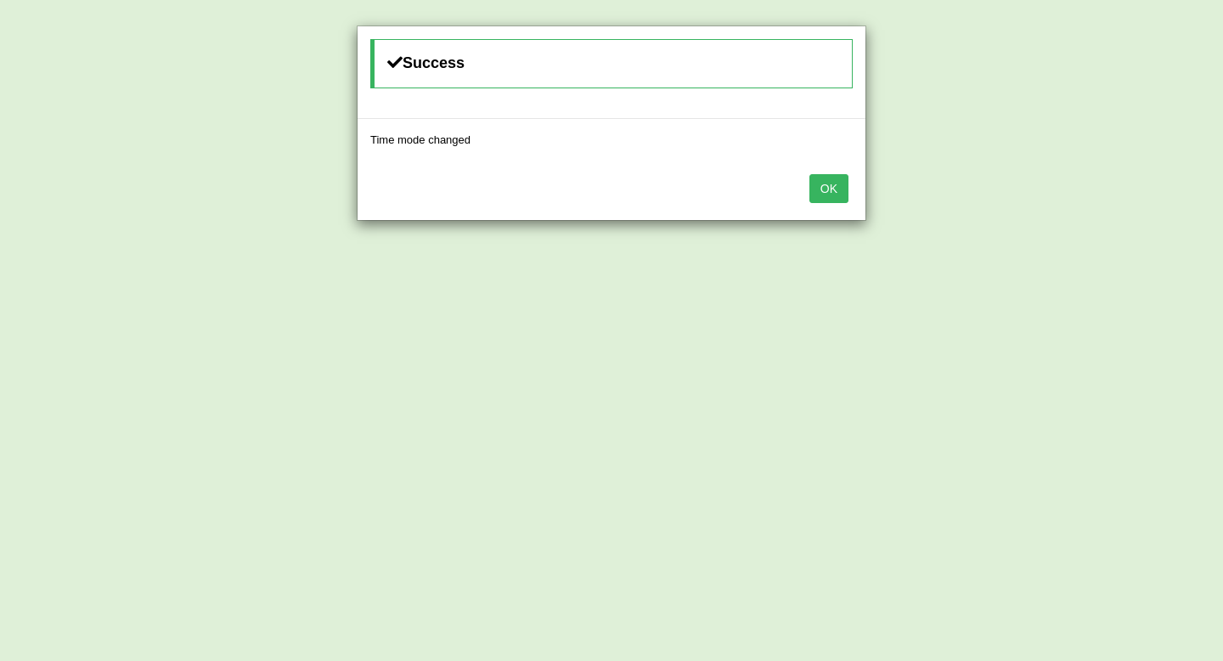
click at [850, 188] on div "OK" at bounding box center [612, 190] width 508 height 59
click at [841, 188] on button "OK" at bounding box center [829, 188] width 39 height 29
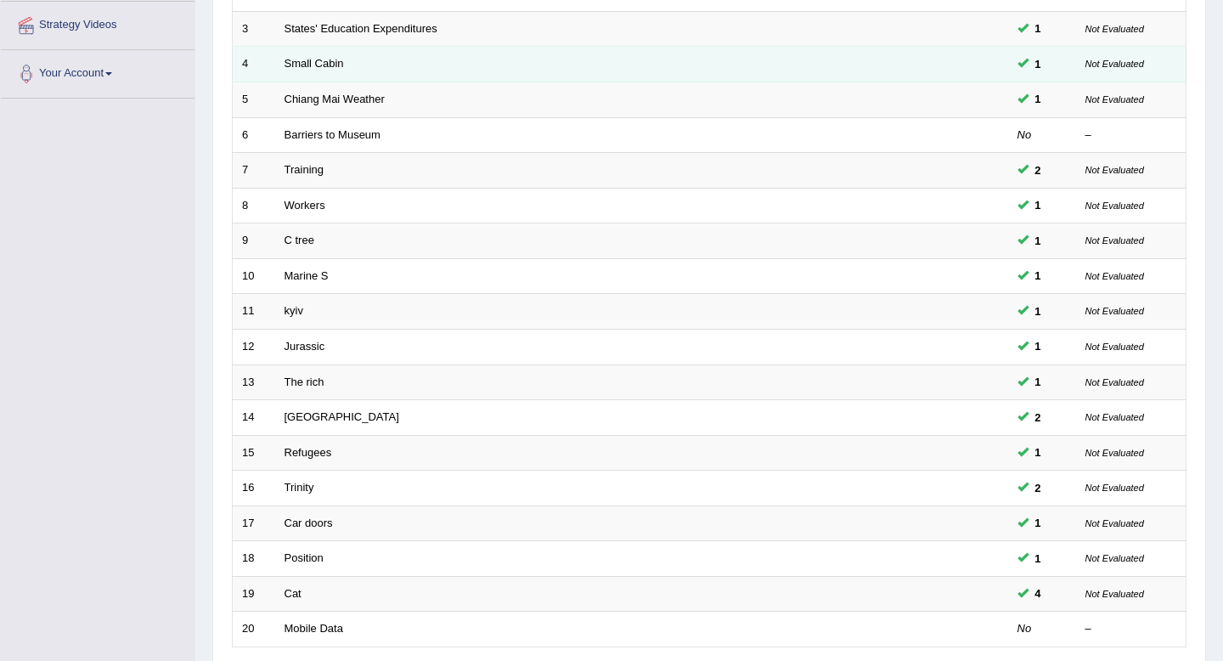
scroll to position [464, 0]
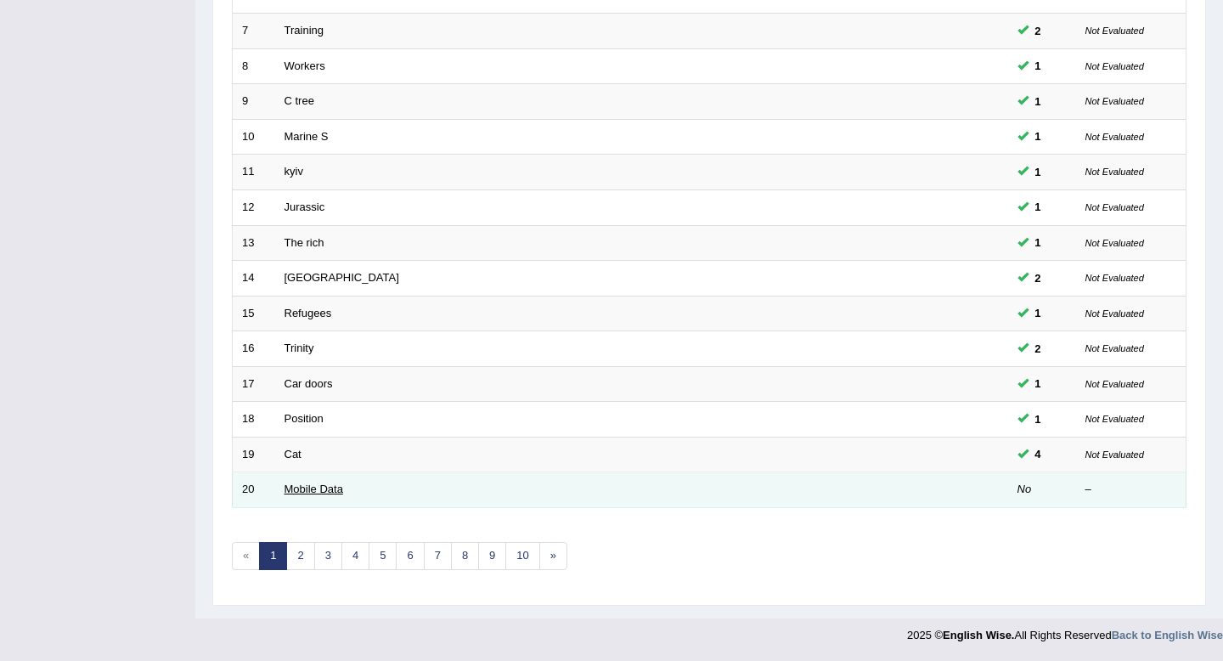
click at [306, 488] on link "Mobile Data" at bounding box center [314, 489] width 59 height 13
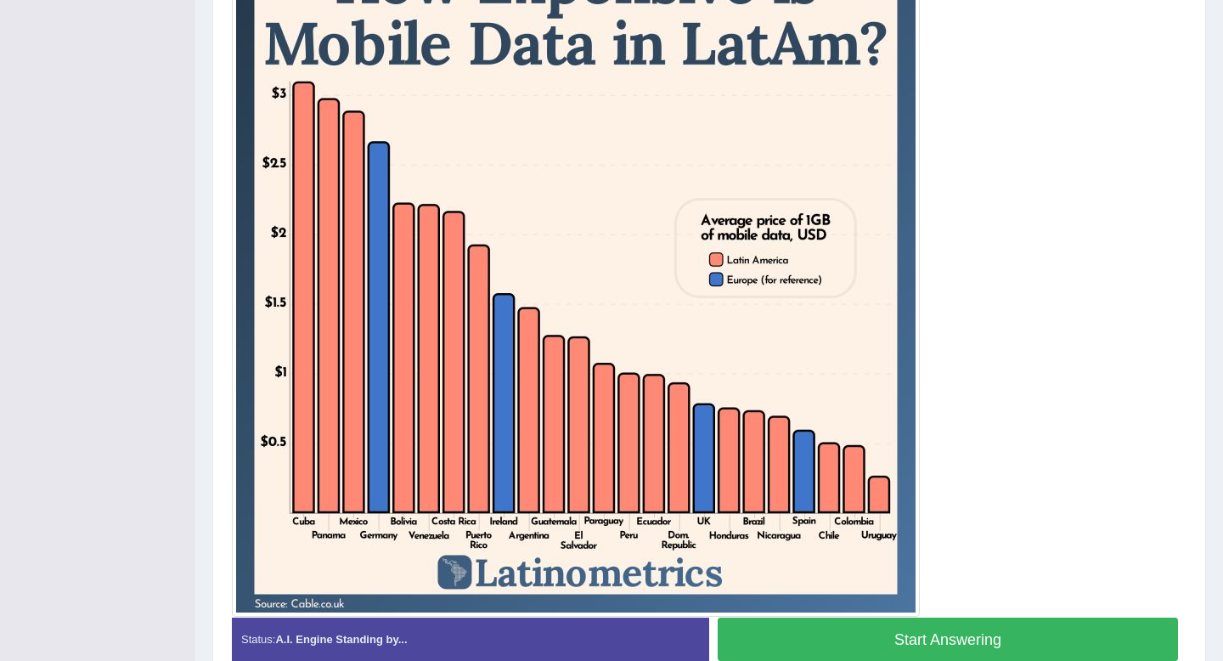
scroll to position [449, 0]
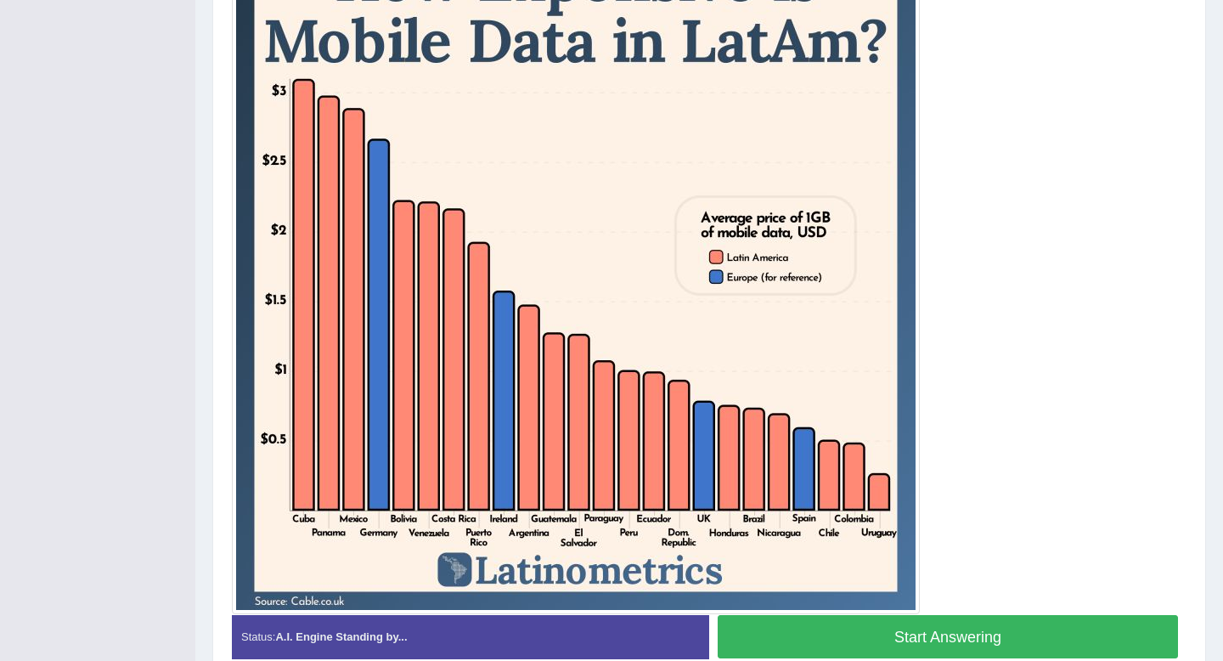
click at [809, 632] on button "Start Answering" at bounding box center [948, 636] width 460 height 43
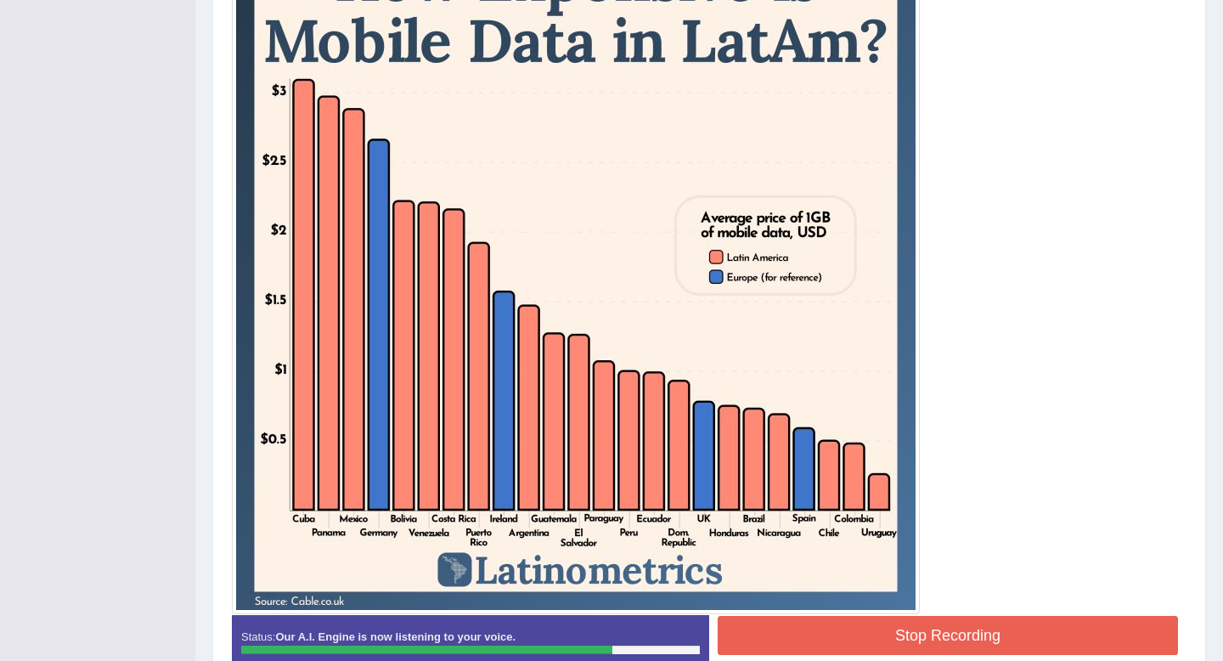
click at [855, 643] on button "Stop Recording" at bounding box center [948, 635] width 460 height 39
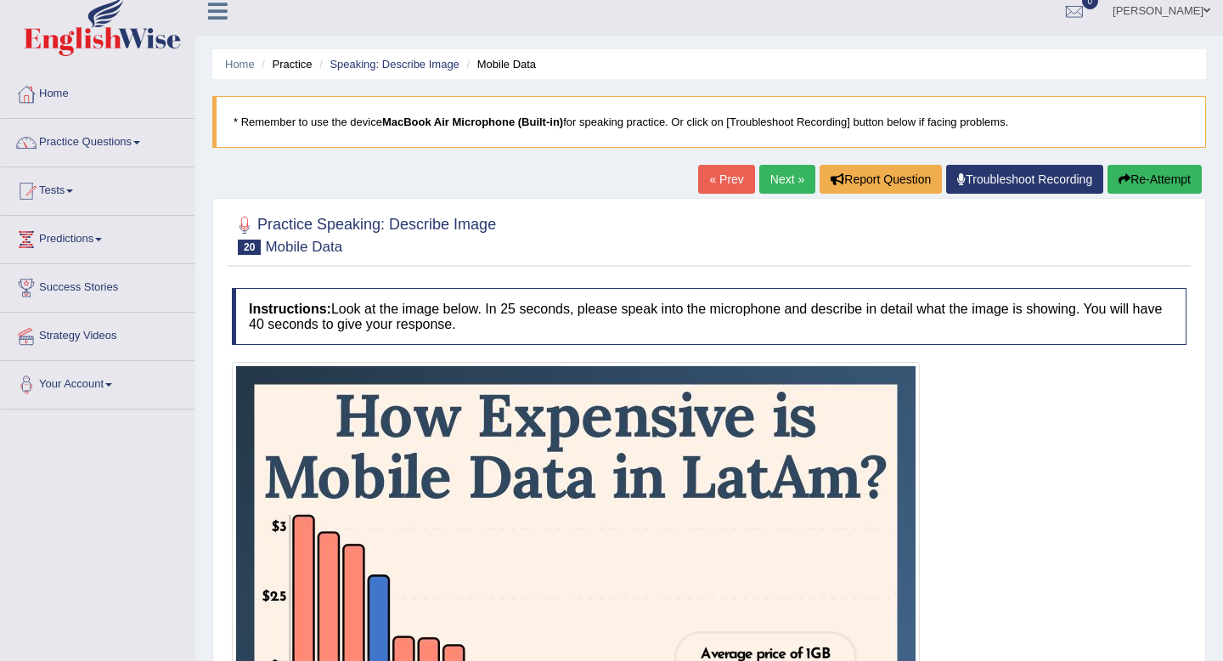
scroll to position [0, 0]
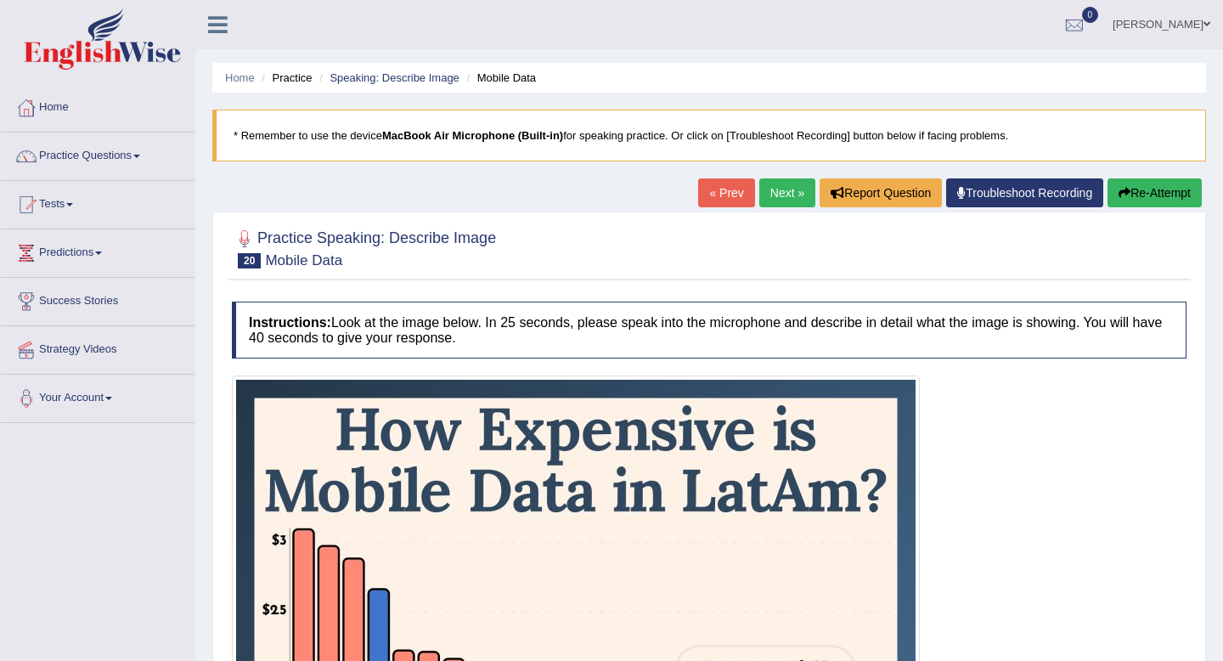
click at [759, 179] on link "Next »" at bounding box center [787, 192] width 56 height 29
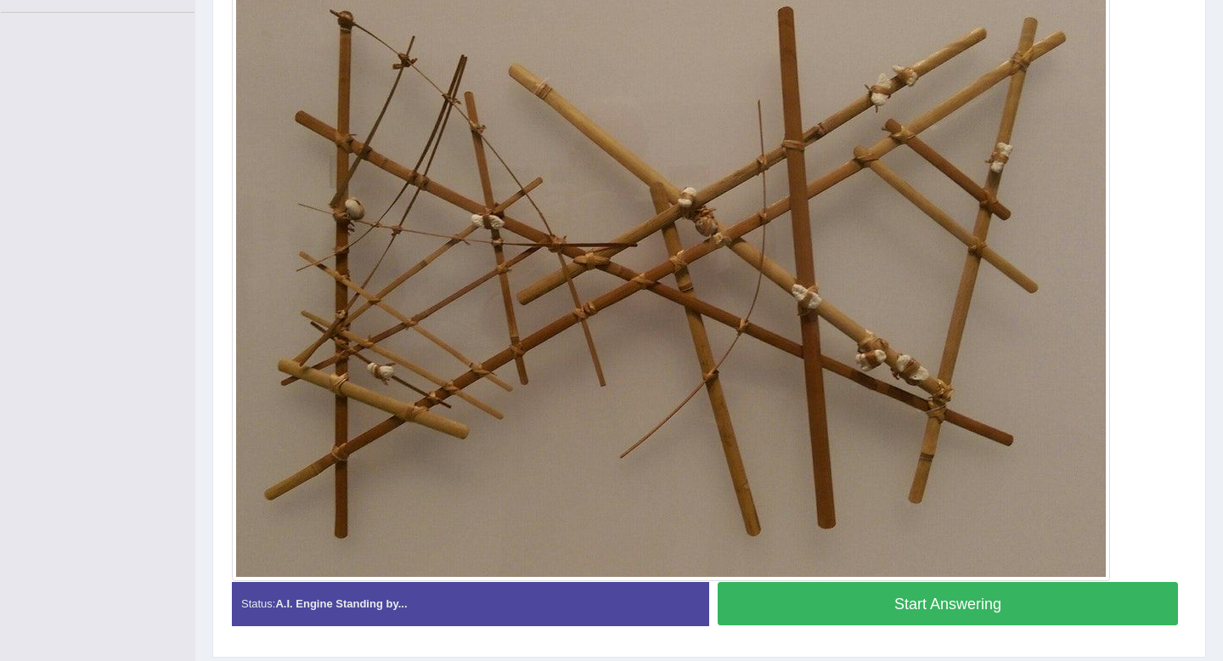
scroll to position [405, 0]
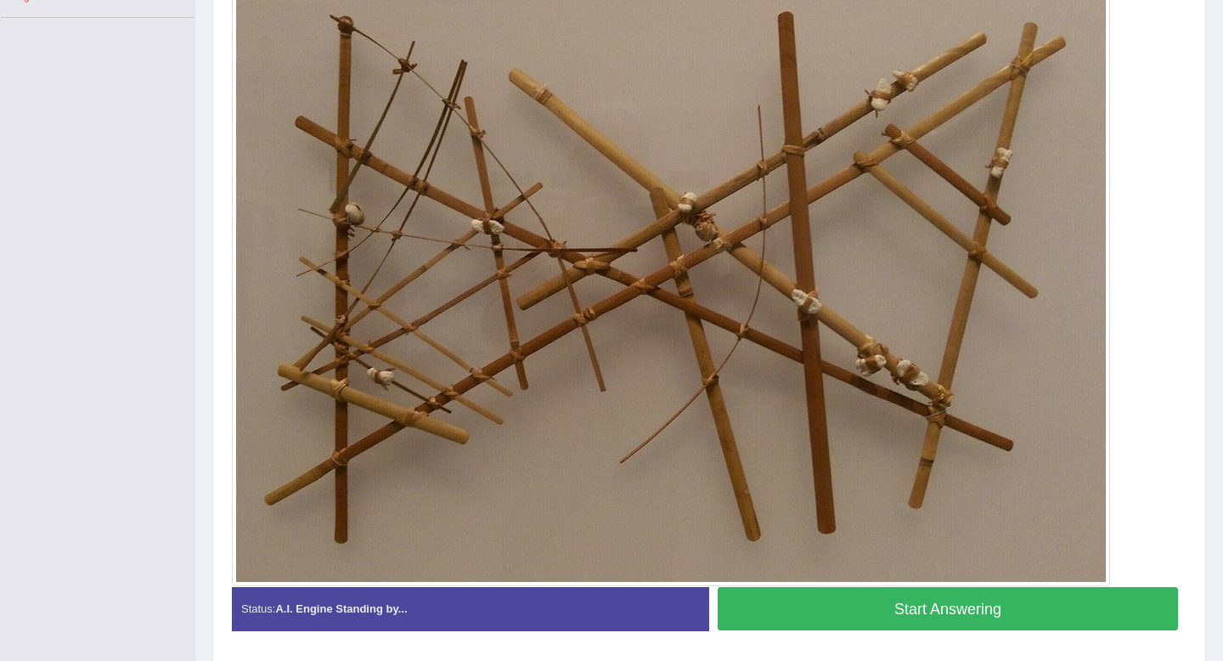
click at [777, 602] on button "Start Answering" at bounding box center [948, 608] width 460 height 43
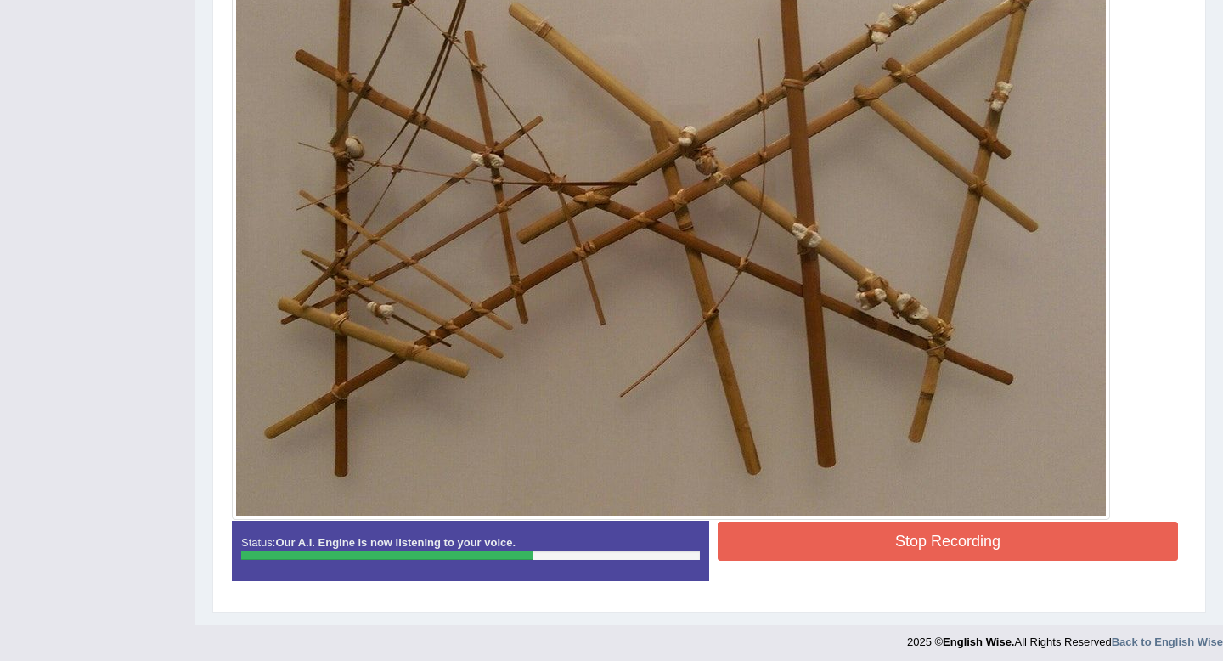
scroll to position [470, 0]
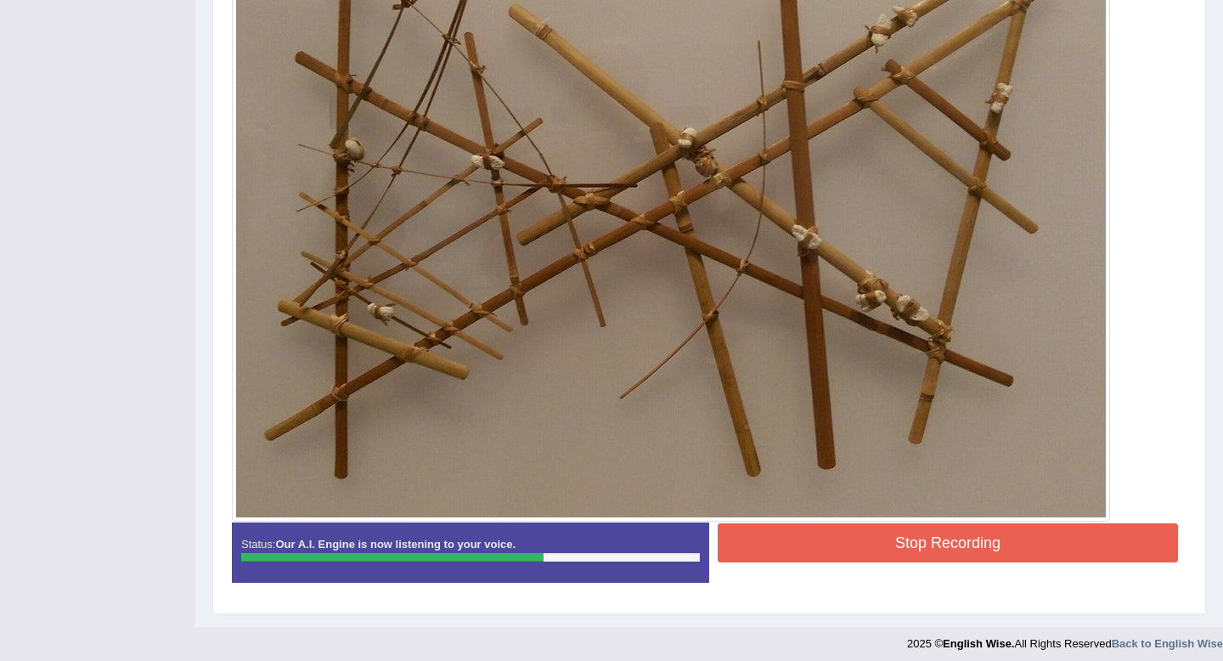
click at [758, 544] on button "Stop Recording" at bounding box center [948, 542] width 460 height 39
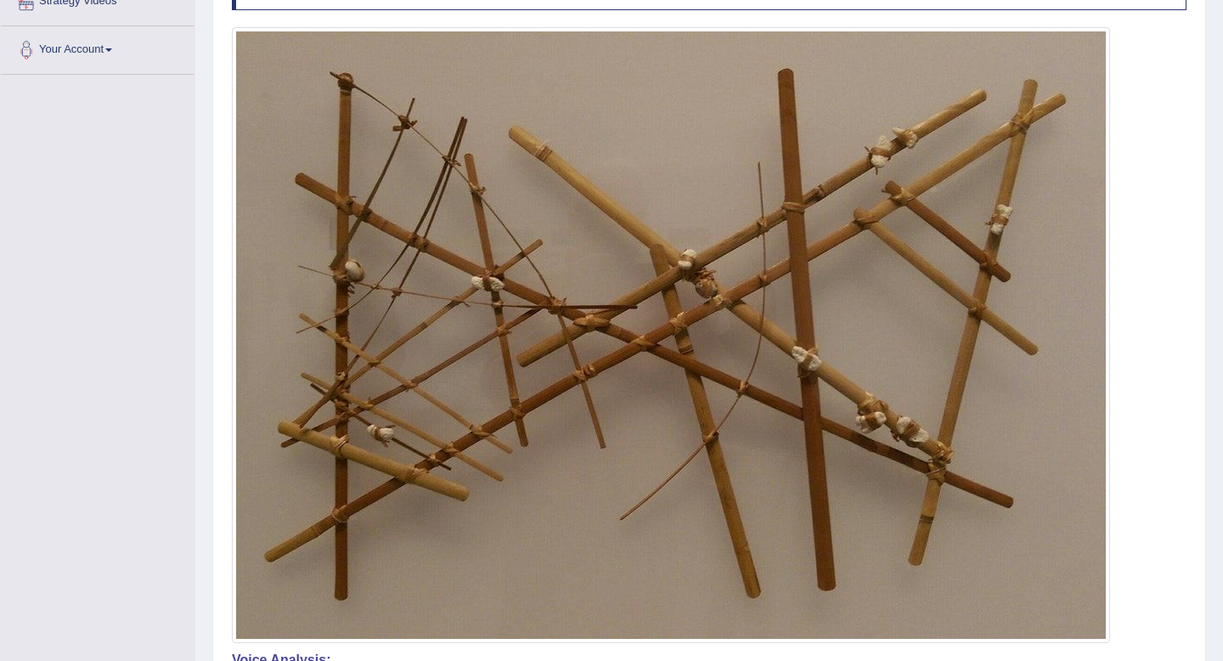
scroll to position [0, 0]
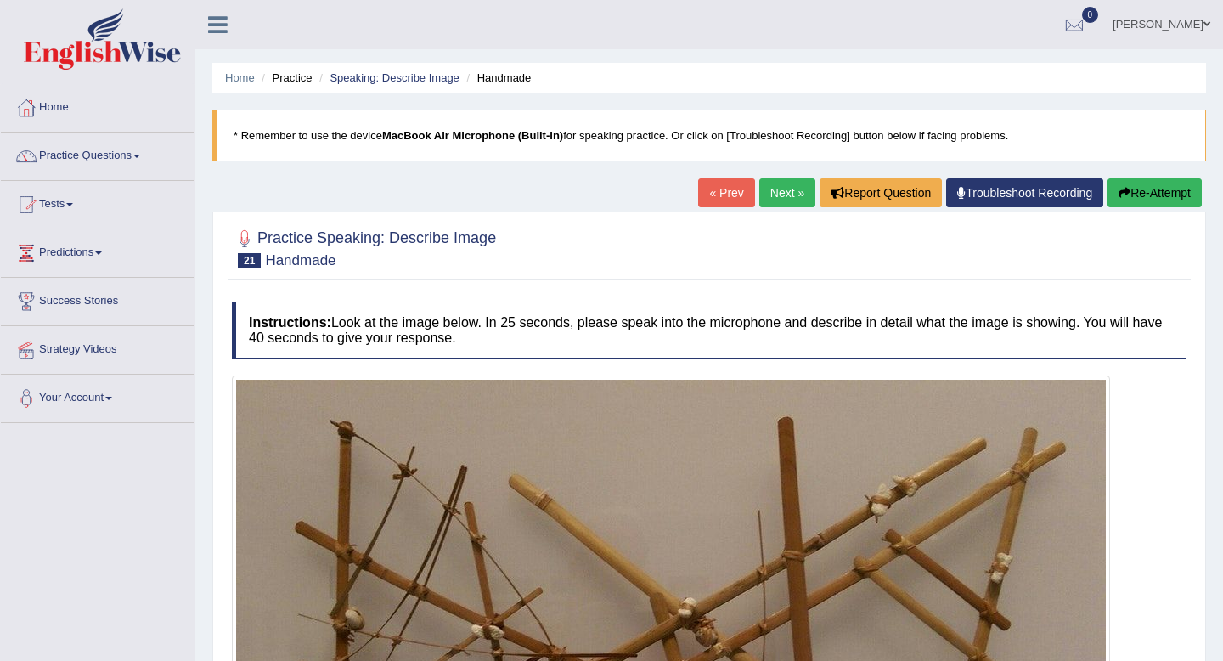
click at [770, 184] on link "Next »" at bounding box center [787, 192] width 56 height 29
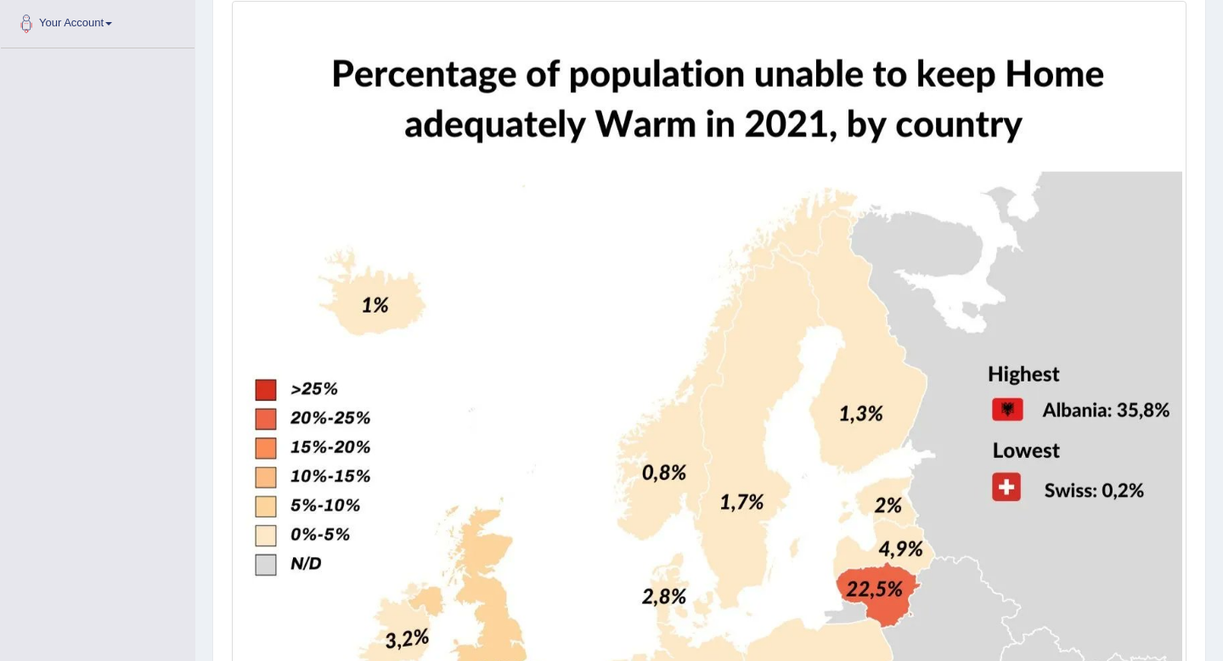
scroll to position [369, 0]
